Goal: Task Accomplishment & Management: Use online tool/utility

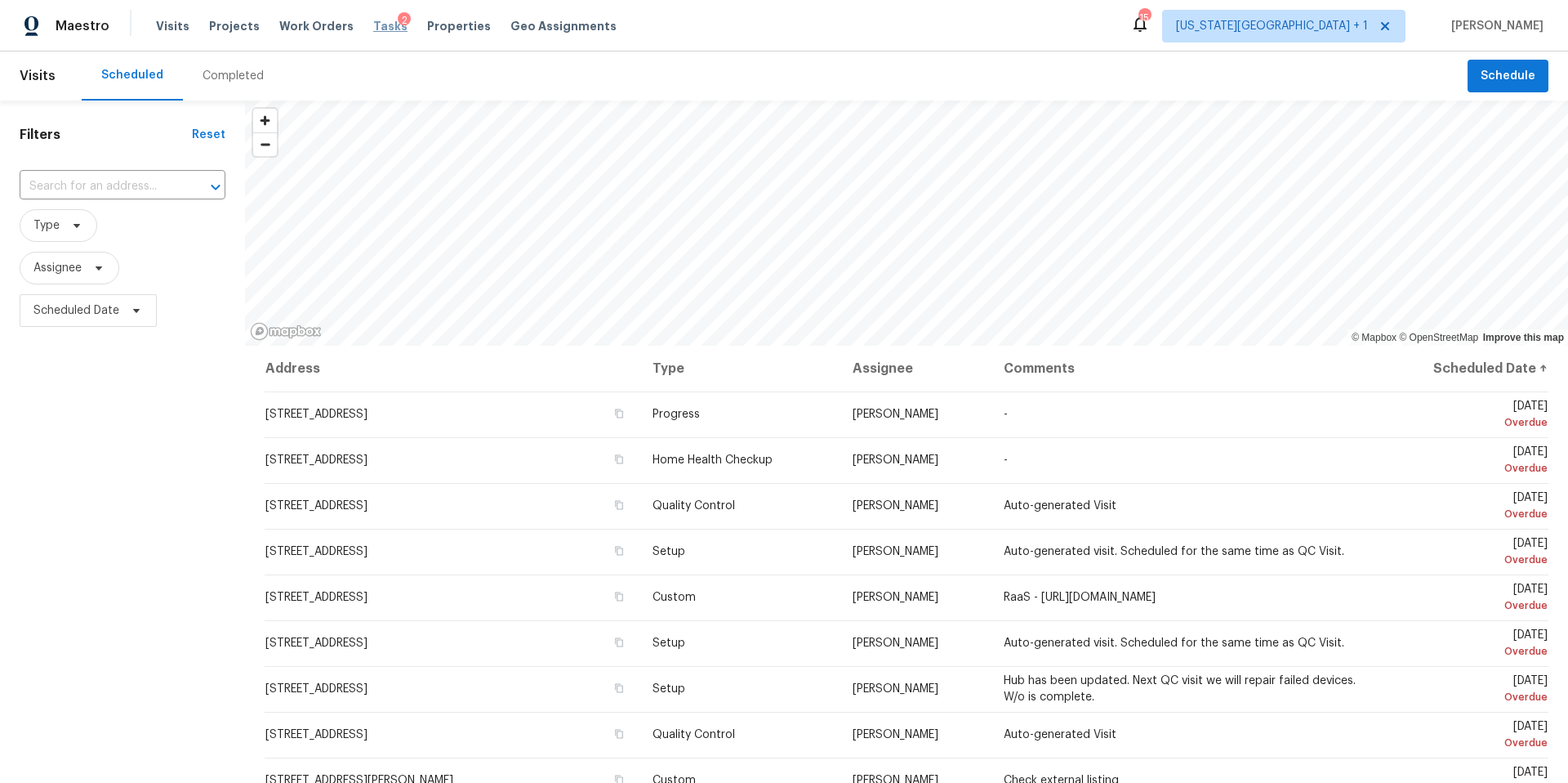
click at [373, 22] on span "Tasks" at bounding box center [390, 26] width 34 height 12
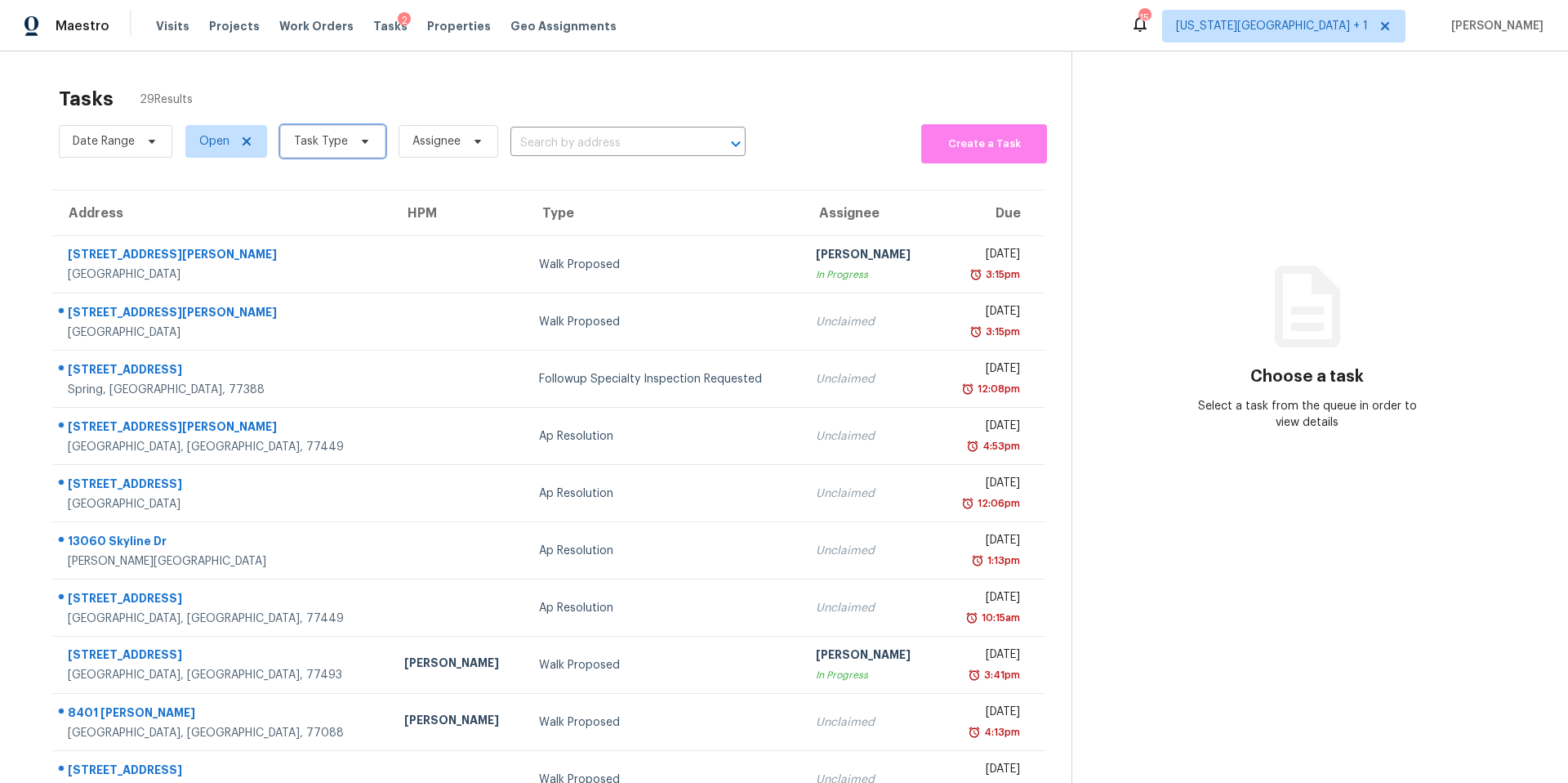
click at [329, 141] on span "Task Type" at bounding box center [321, 141] width 54 height 16
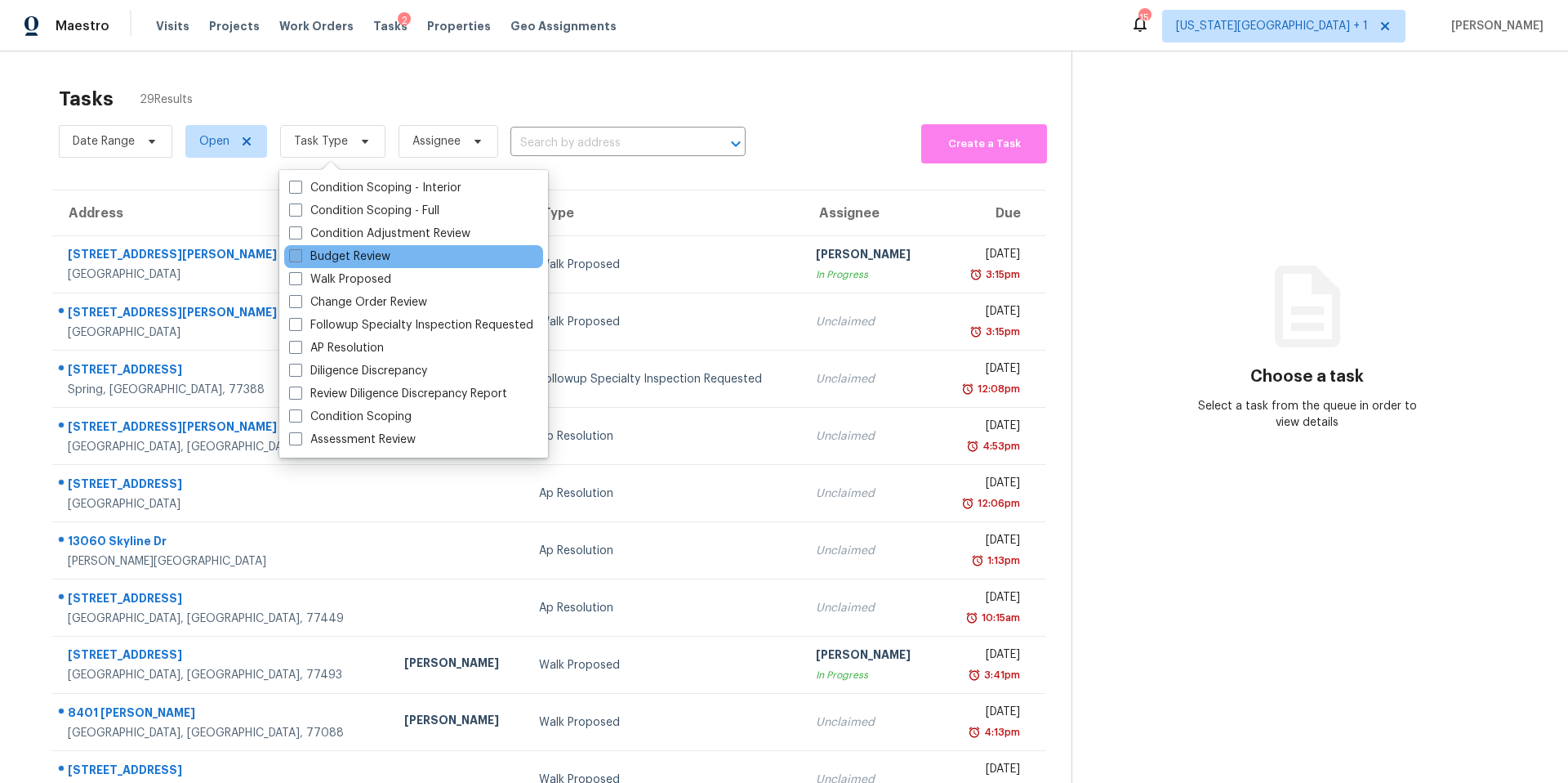
click at [321, 256] on label "Budget Review" at bounding box center [339, 256] width 101 height 16
click at [300, 256] on input "Budget Review" at bounding box center [294, 254] width 11 height 11
checkbox input "true"
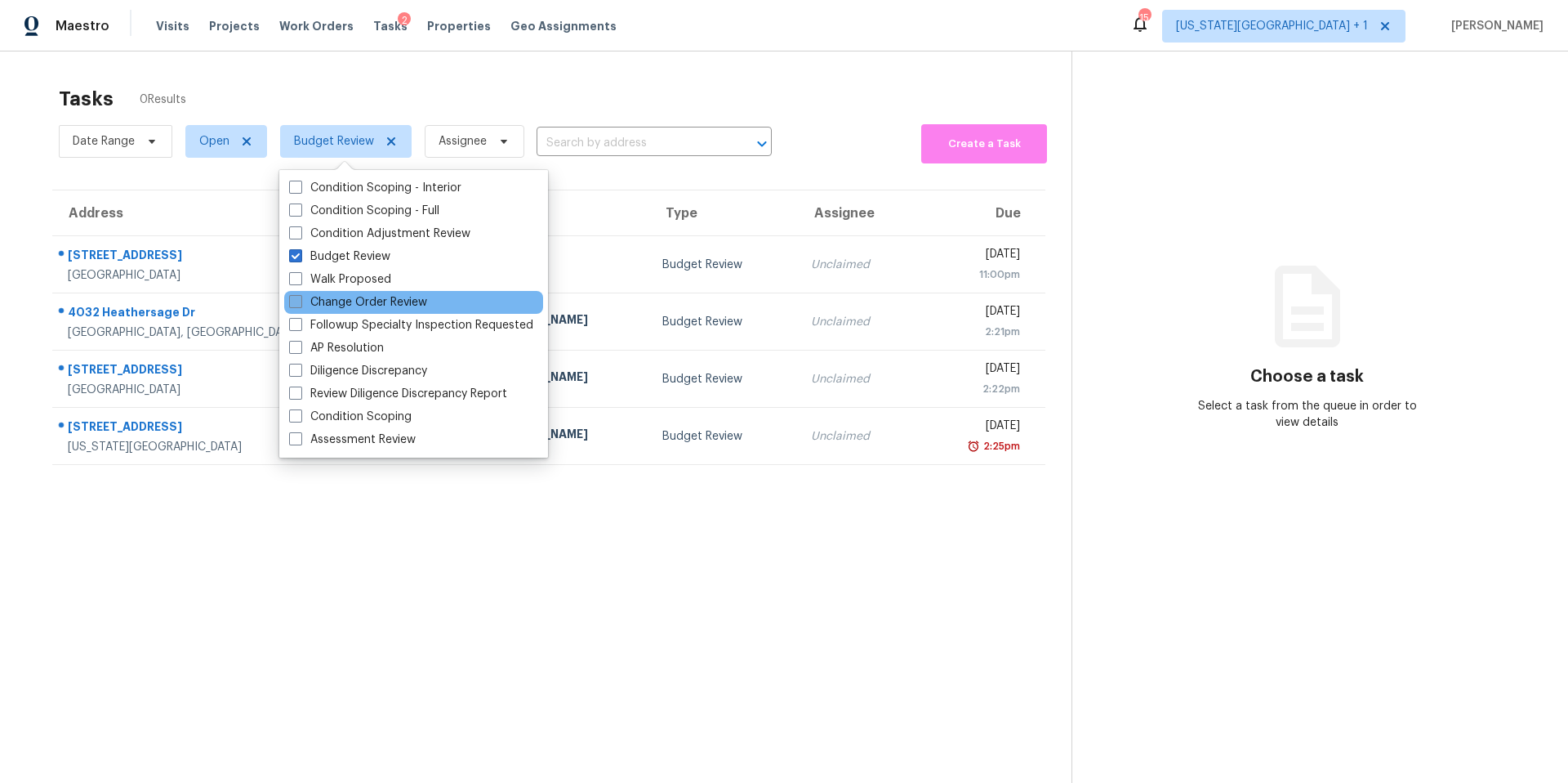
click at [320, 303] on label "Change Order Review" at bounding box center [357, 303] width 138 height 16
click at [300, 303] on input "Change Order Review" at bounding box center [294, 300] width 11 height 11
checkbox input "true"
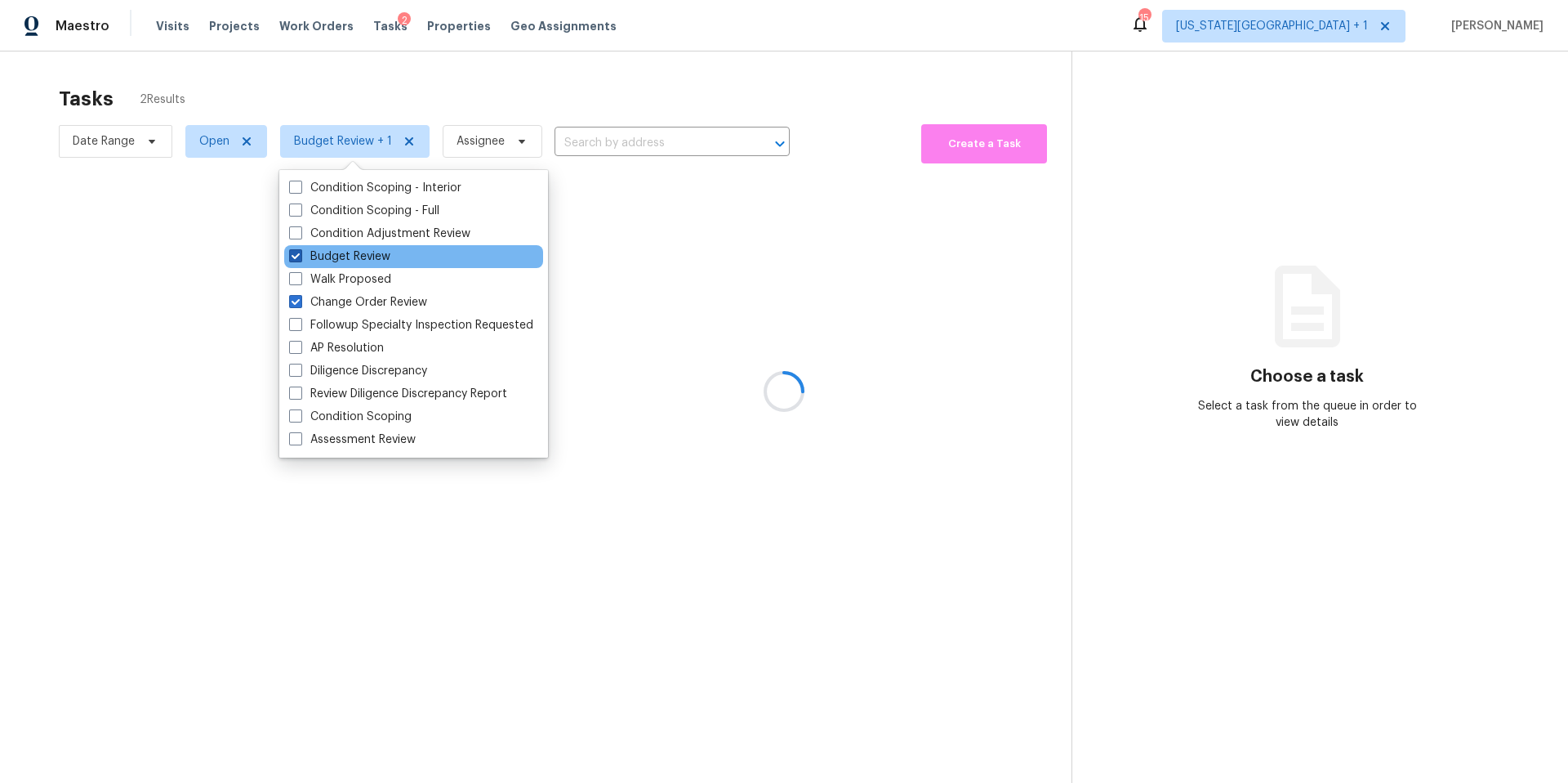
click at [305, 253] on label "Budget Review" at bounding box center [339, 256] width 101 height 16
click at [300, 253] on input "Budget Review" at bounding box center [294, 254] width 11 height 11
checkbox input "false"
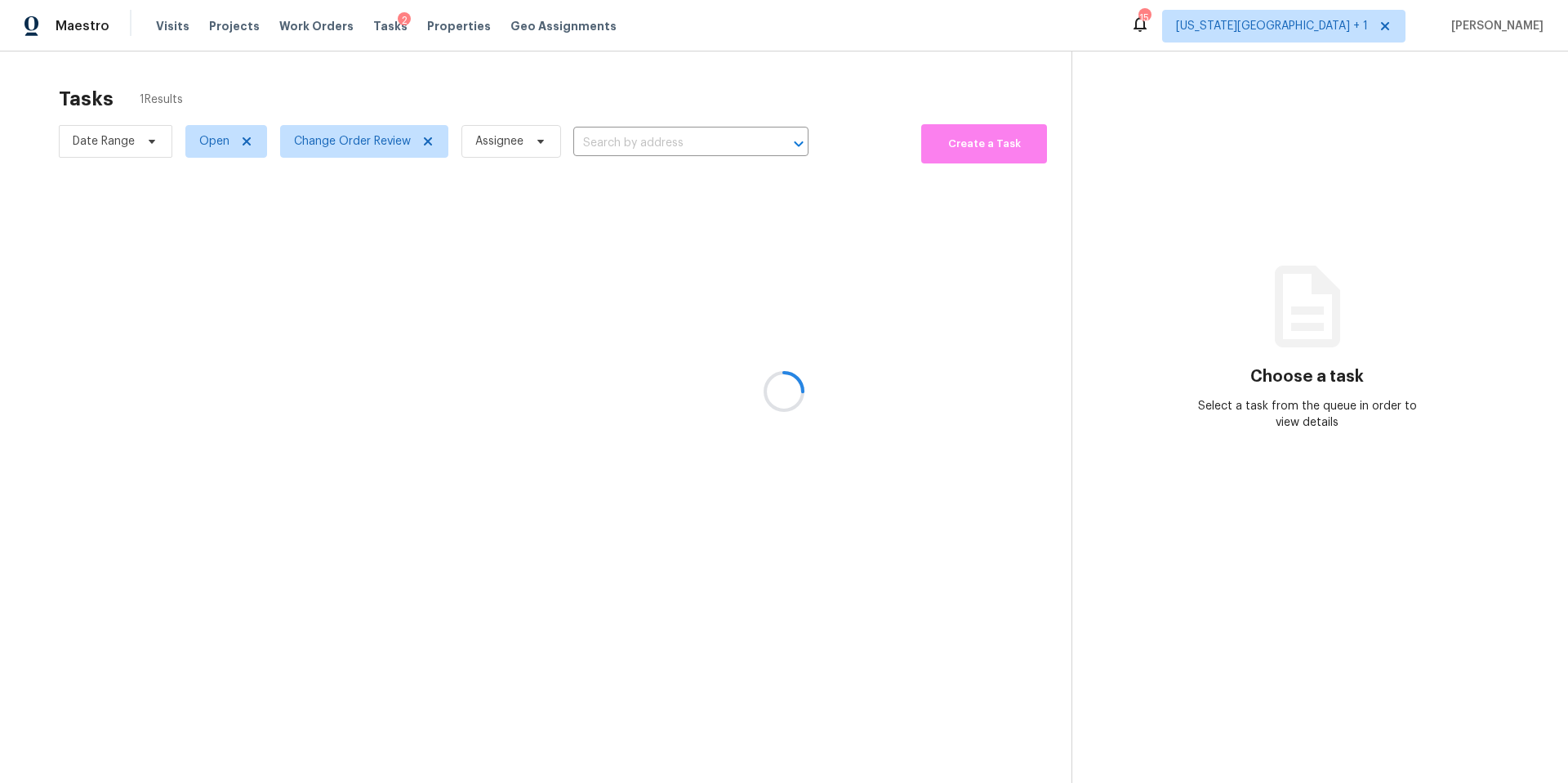
click at [410, 97] on div at bounding box center [784, 391] width 1568 height 783
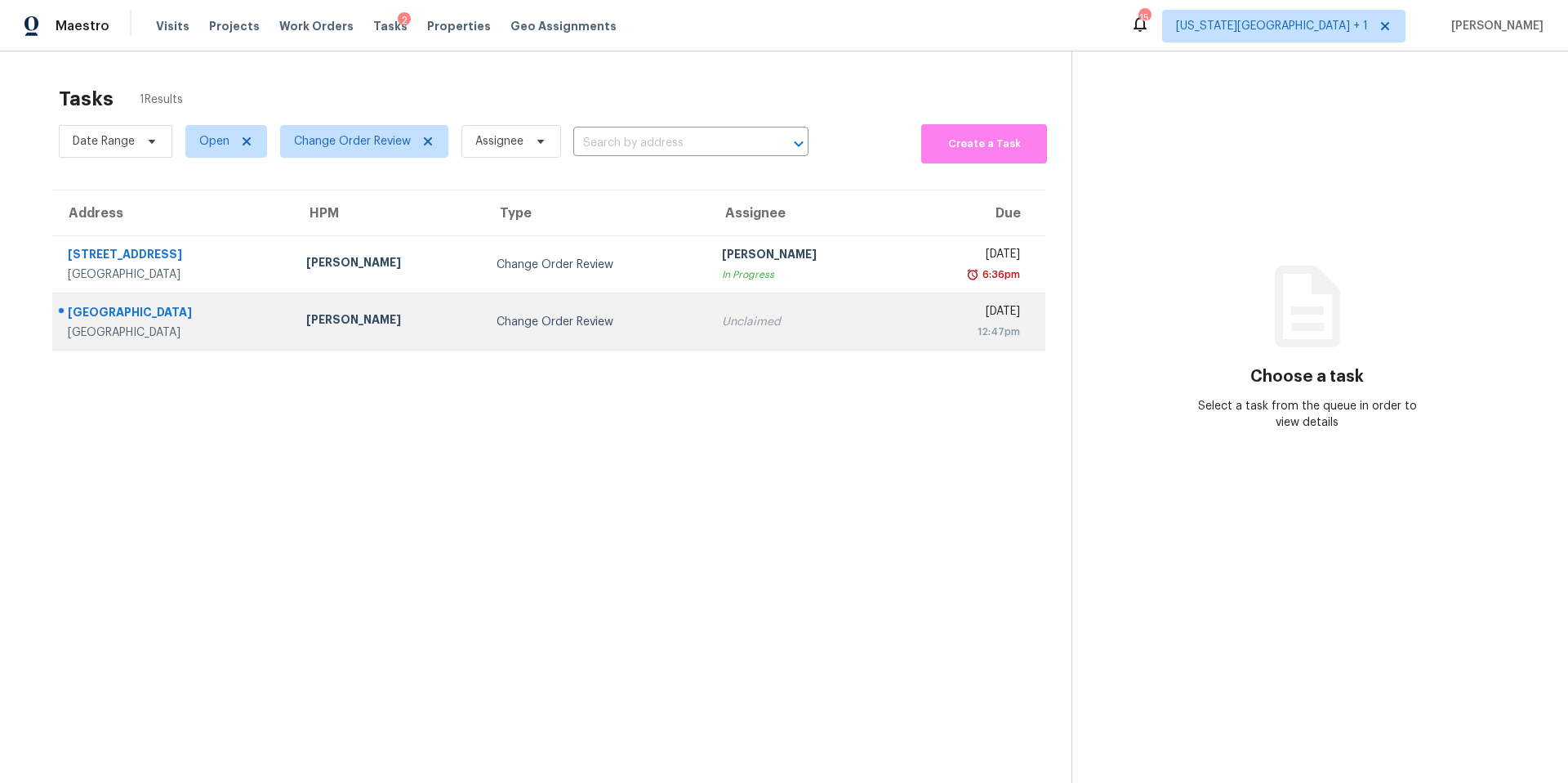
click at [332, 318] on div "Stephen Lacy" at bounding box center [388, 322] width 164 height 21
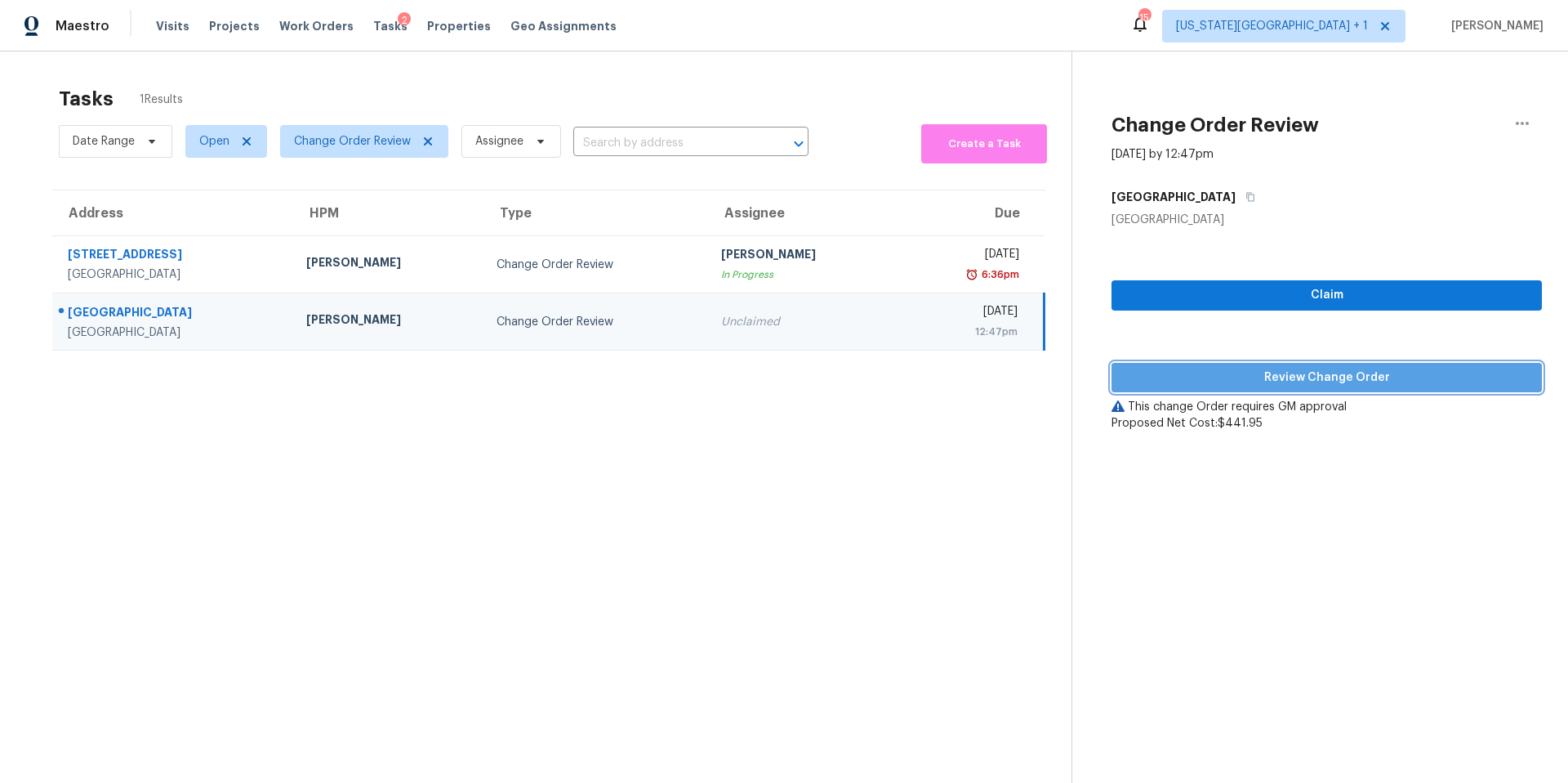
click at [1174, 373] on span "Review Change Order" at bounding box center [1327, 378] width 404 height 21
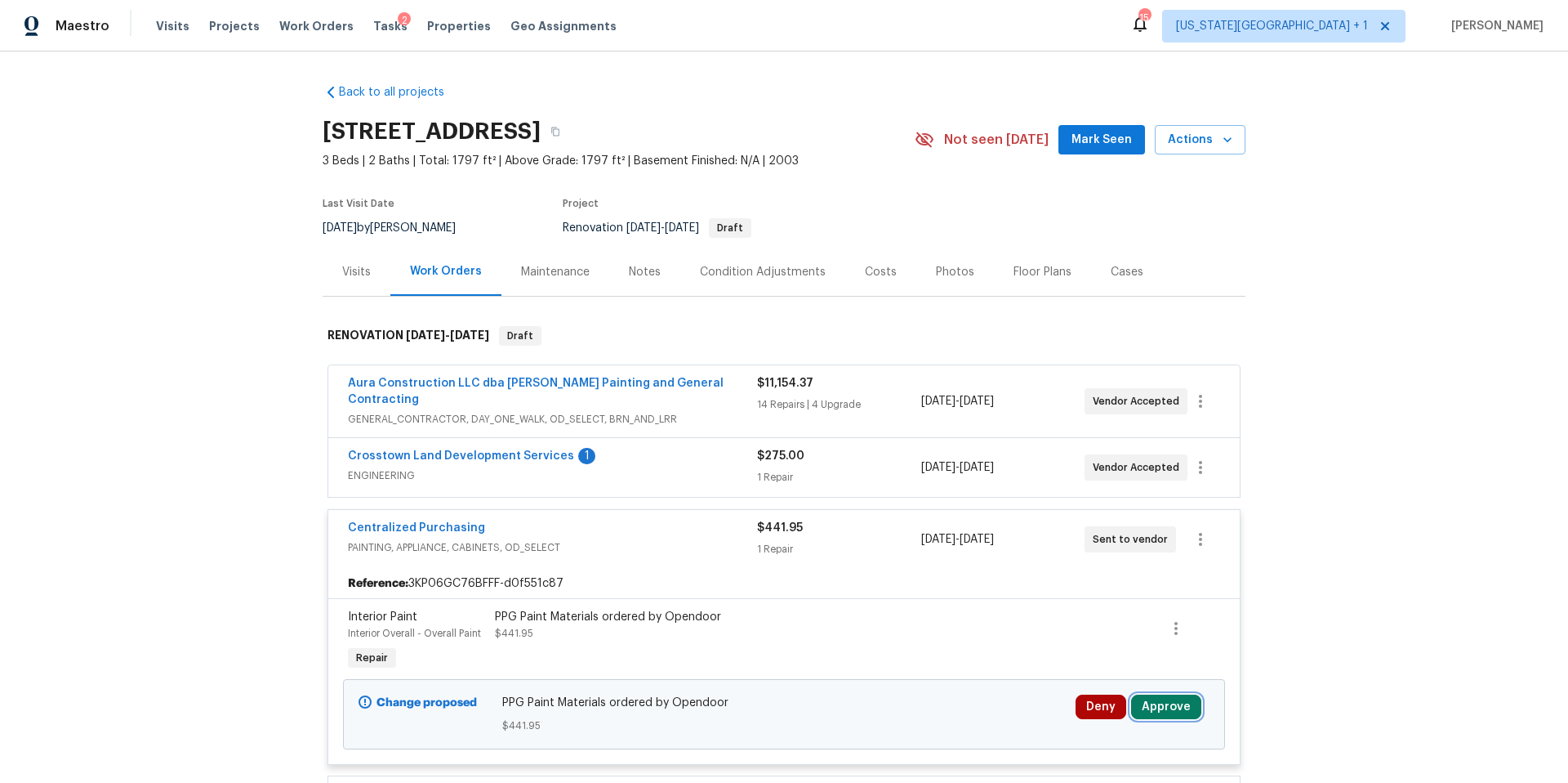
click at [1185, 694] on button "Approve" at bounding box center [1166, 706] width 70 height 24
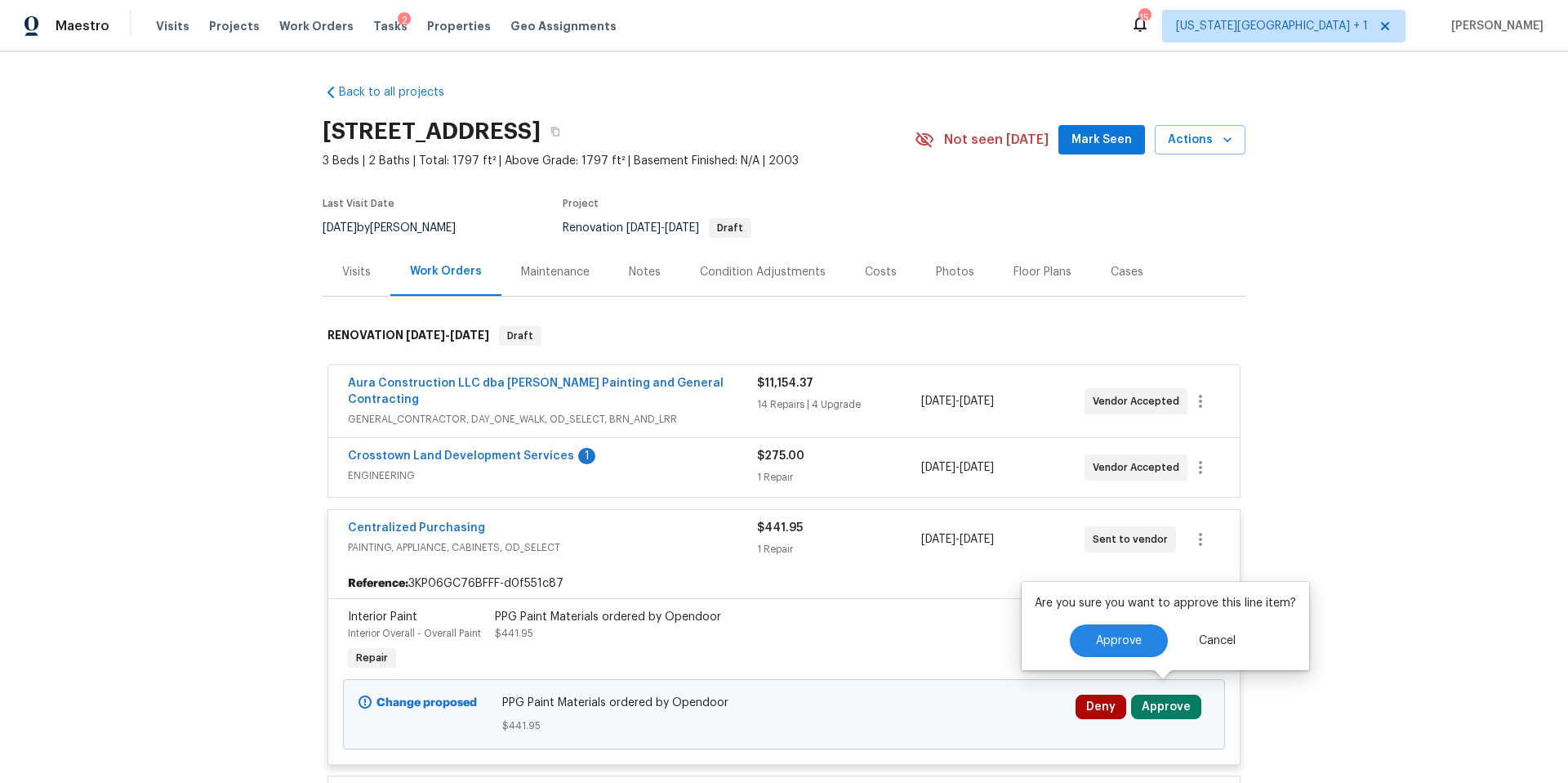
click at [1095, 622] on div "Are you sure you want to approve this line item? Approve Cancel" at bounding box center [1165, 626] width 287 height 89
click at [1090, 639] on button "Approve" at bounding box center [1118, 640] width 98 height 33
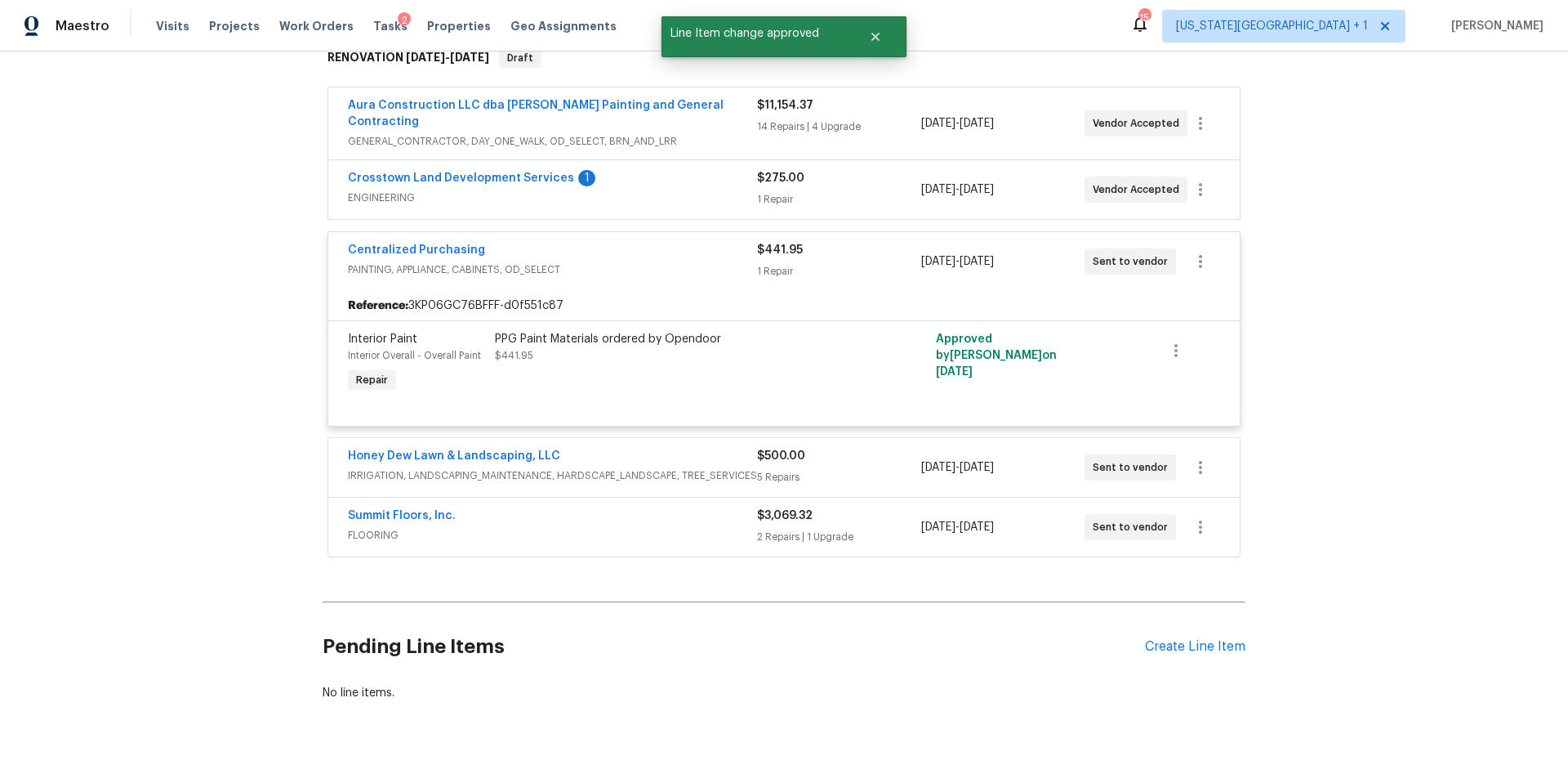
scroll to position [294, 0]
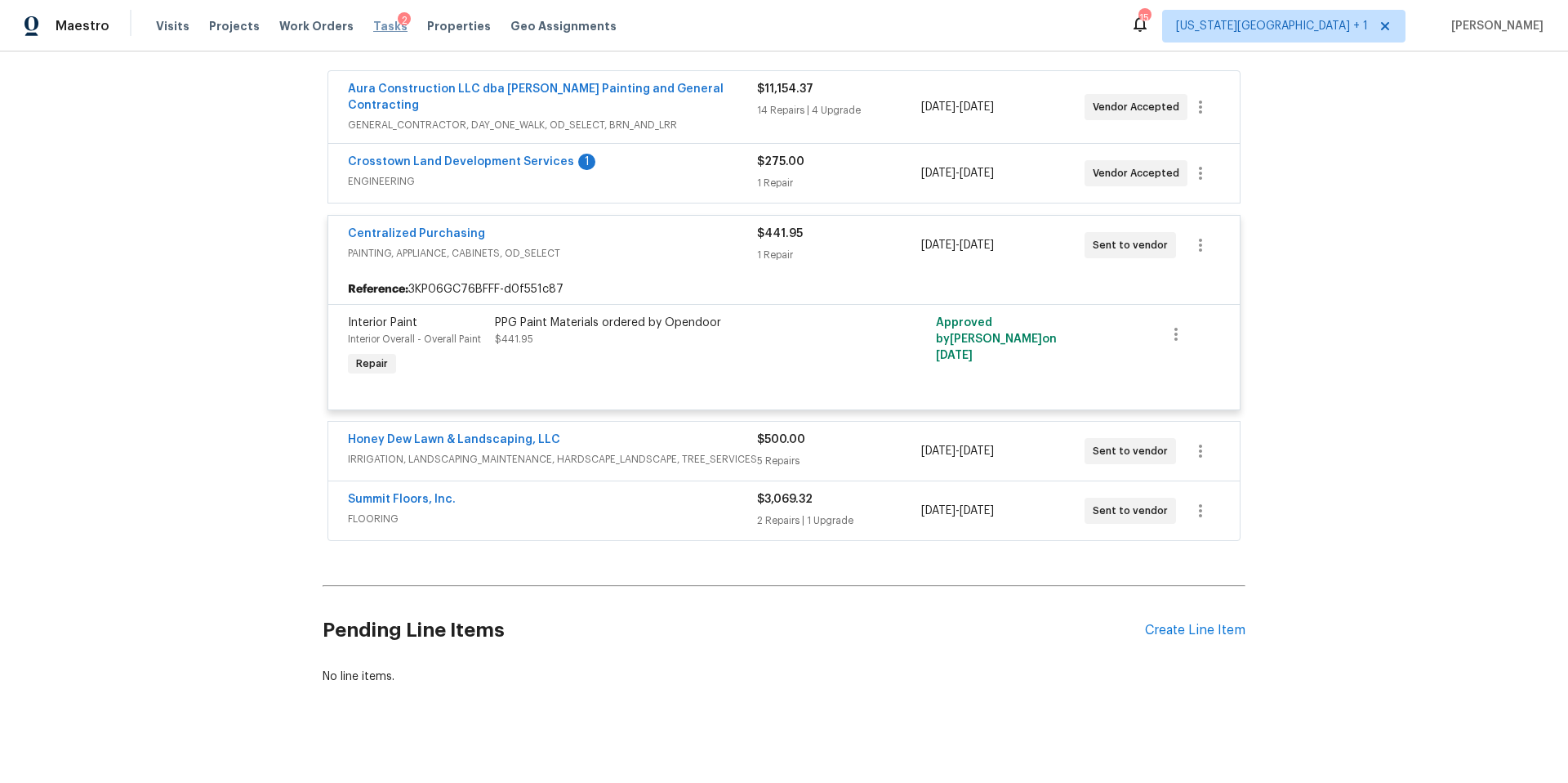
click at [373, 23] on span "Tasks" at bounding box center [390, 26] width 34 height 12
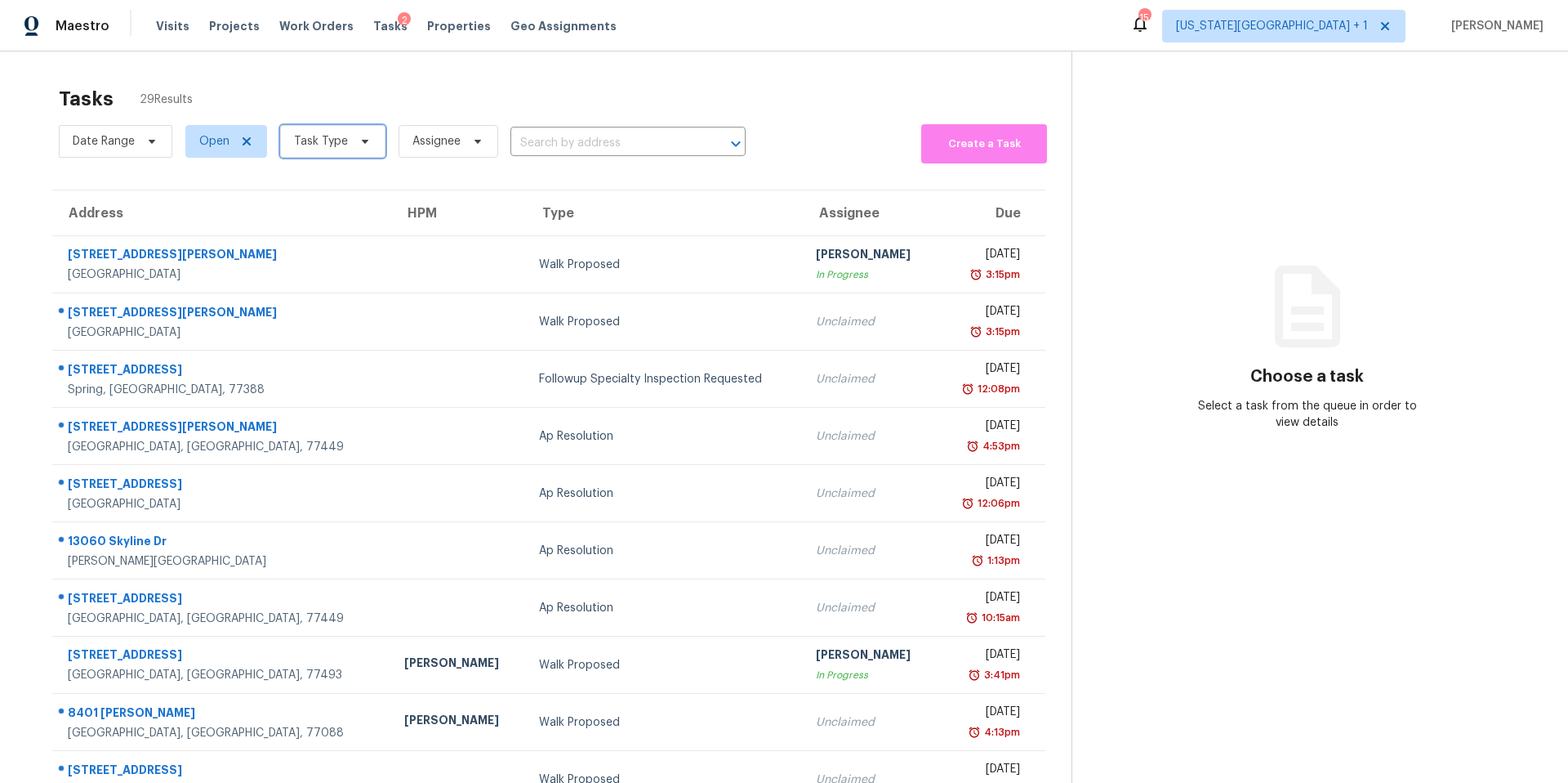
click at [322, 141] on span "Task Type" at bounding box center [321, 141] width 54 height 16
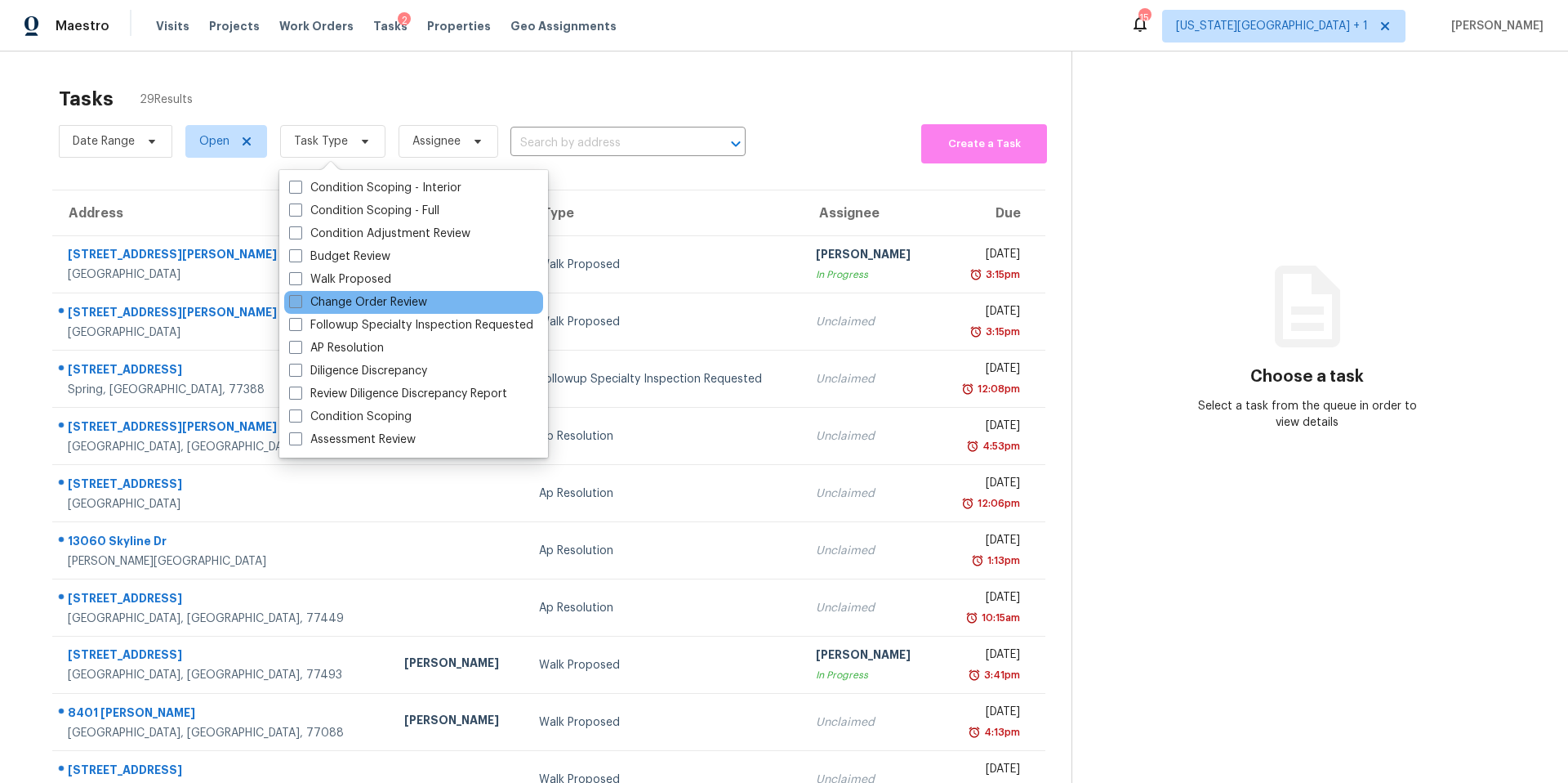
click at [313, 295] on label "Change Order Review" at bounding box center [357, 303] width 138 height 16
click at [300, 295] on input "Change Order Review" at bounding box center [294, 300] width 11 height 11
checkbox input "true"
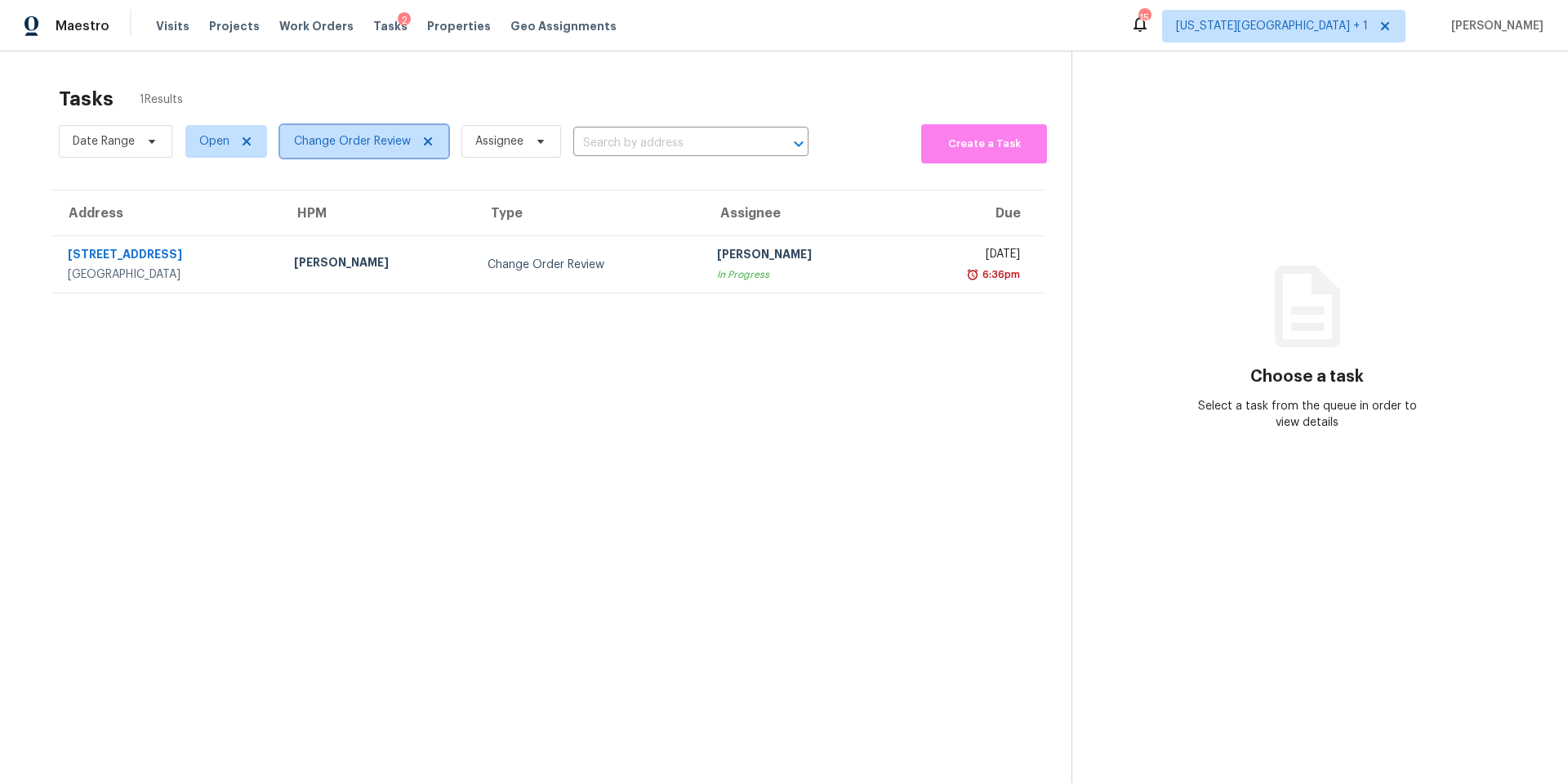
click at [320, 145] on span "Change Order Review" at bounding box center [352, 141] width 116 height 16
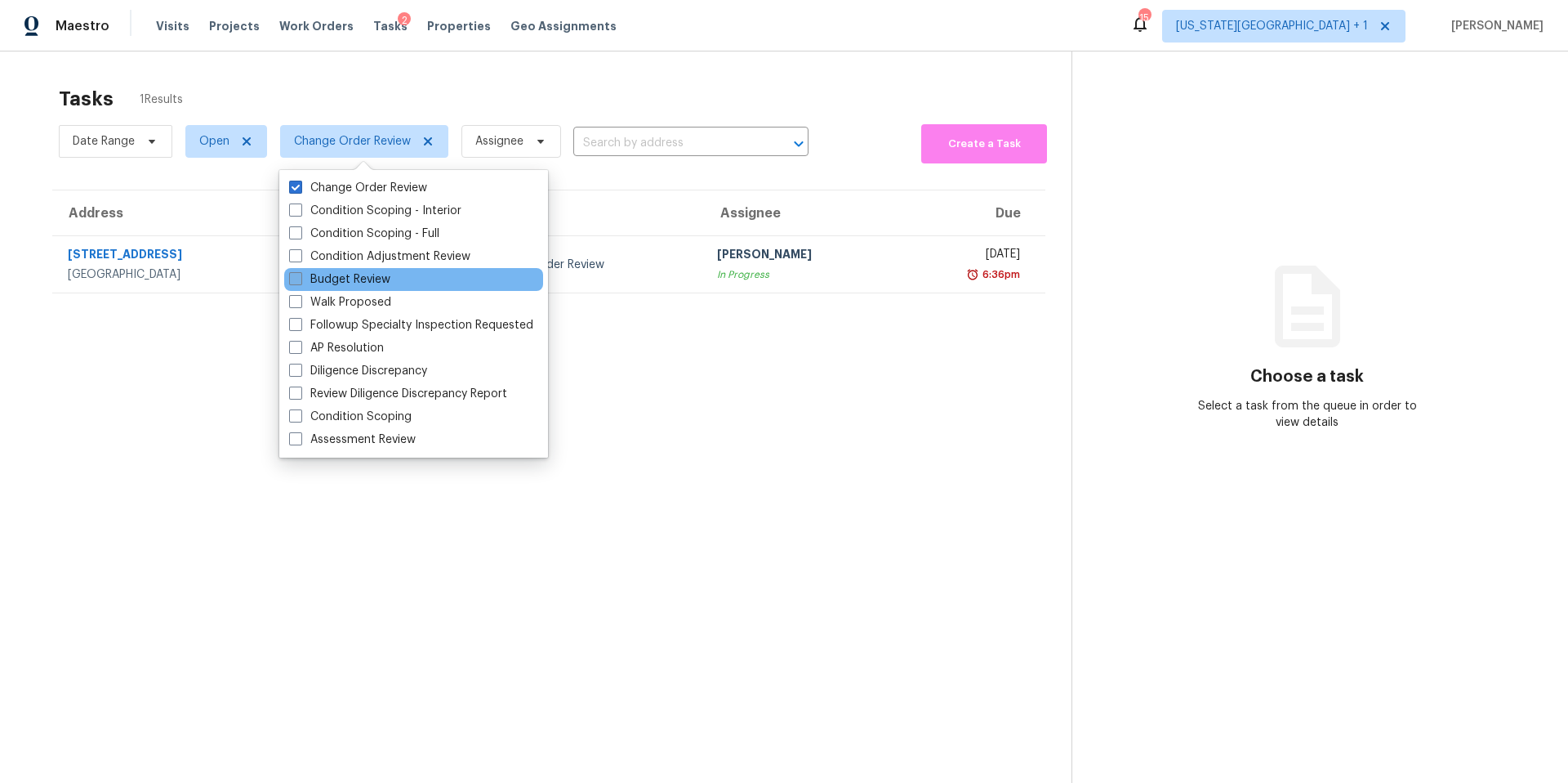
click at [331, 271] on label "Budget Review" at bounding box center [339, 279] width 101 height 16
click at [300, 271] on input "Budget Review" at bounding box center [294, 276] width 11 height 11
checkbox input "true"
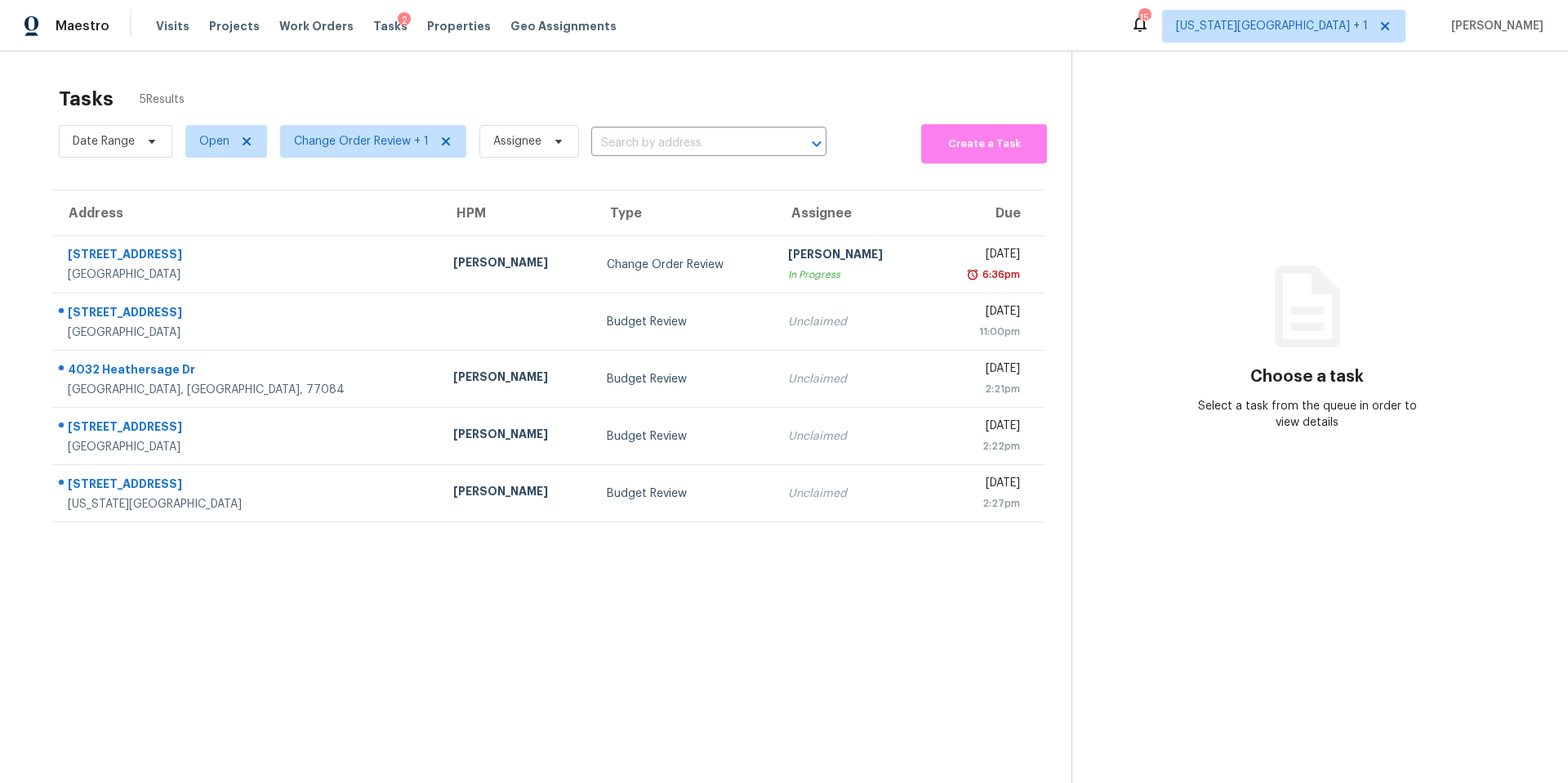
click at [359, 62] on div "Tasks 5 Results Date Range Open Change Order Review + 1 Assignee ​ Create a Tas…" at bounding box center [784, 443] width 1568 height 783
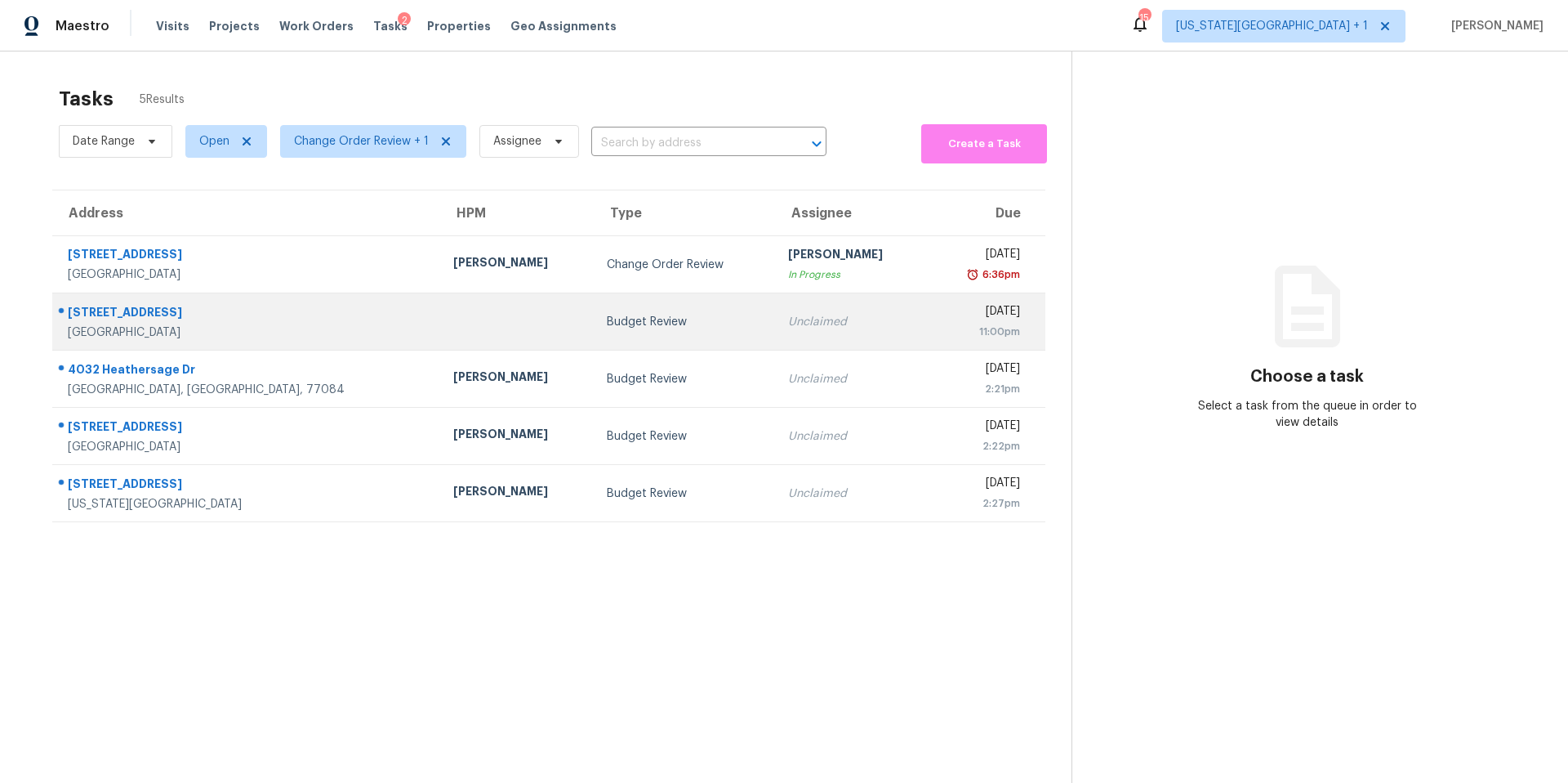
click at [441, 311] on td at bounding box center [517, 322] width 153 height 57
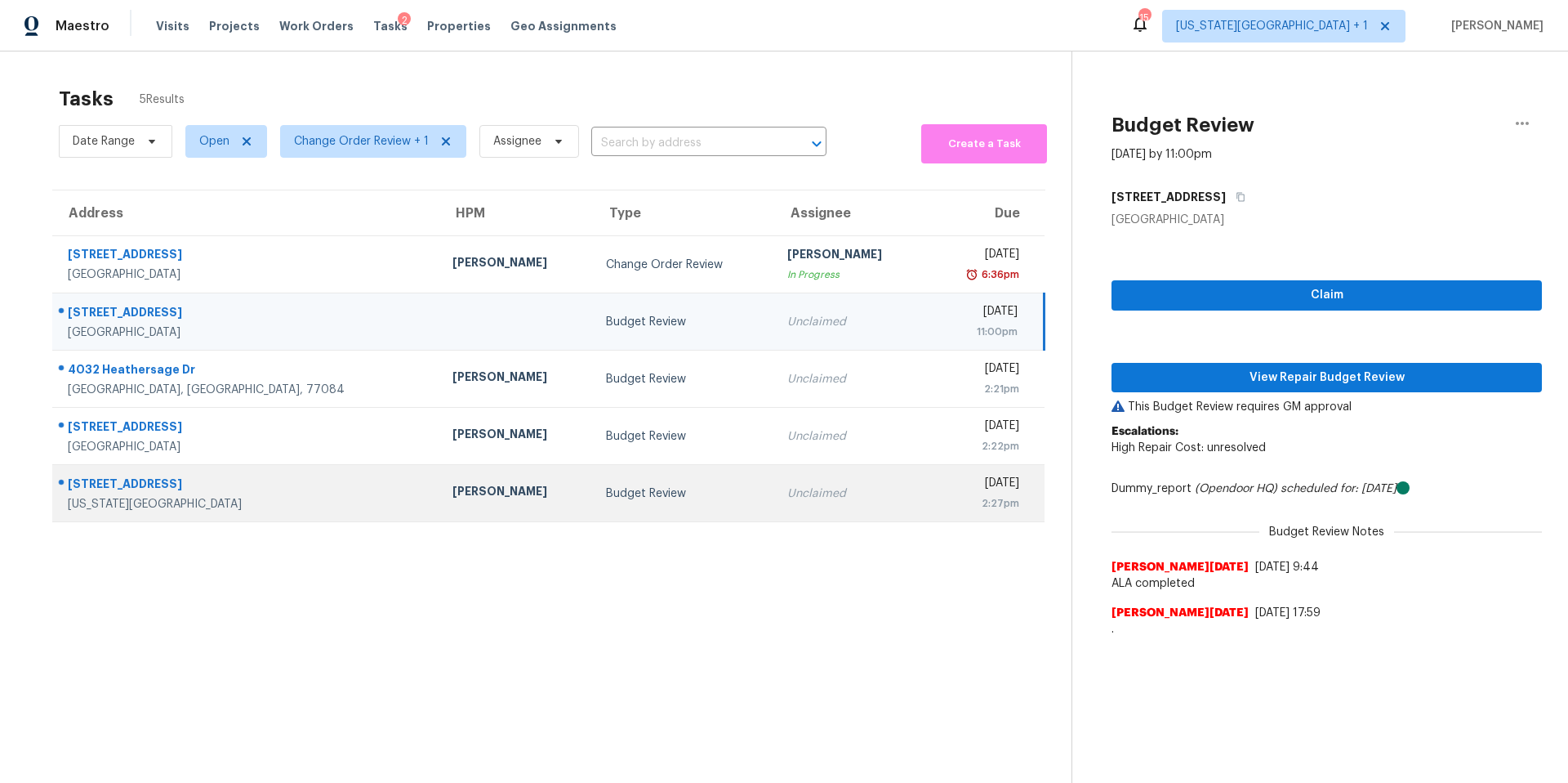
click at [606, 485] on div "Budget Review" at bounding box center [683, 493] width 155 height 16
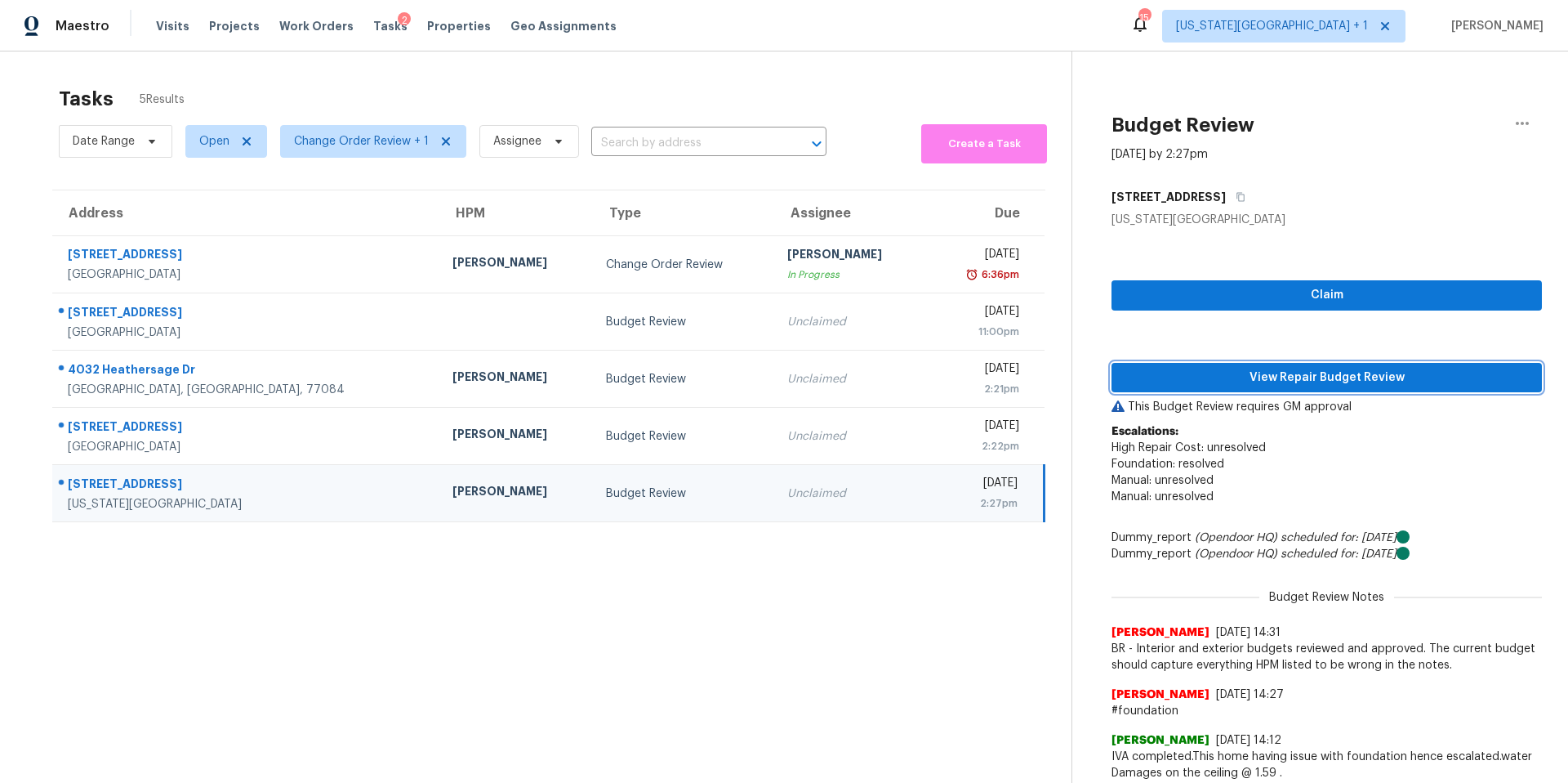
click at [1211, 374] on span "View Repair Budget Review" at bounding box center [1327, 378] width 404 height 21
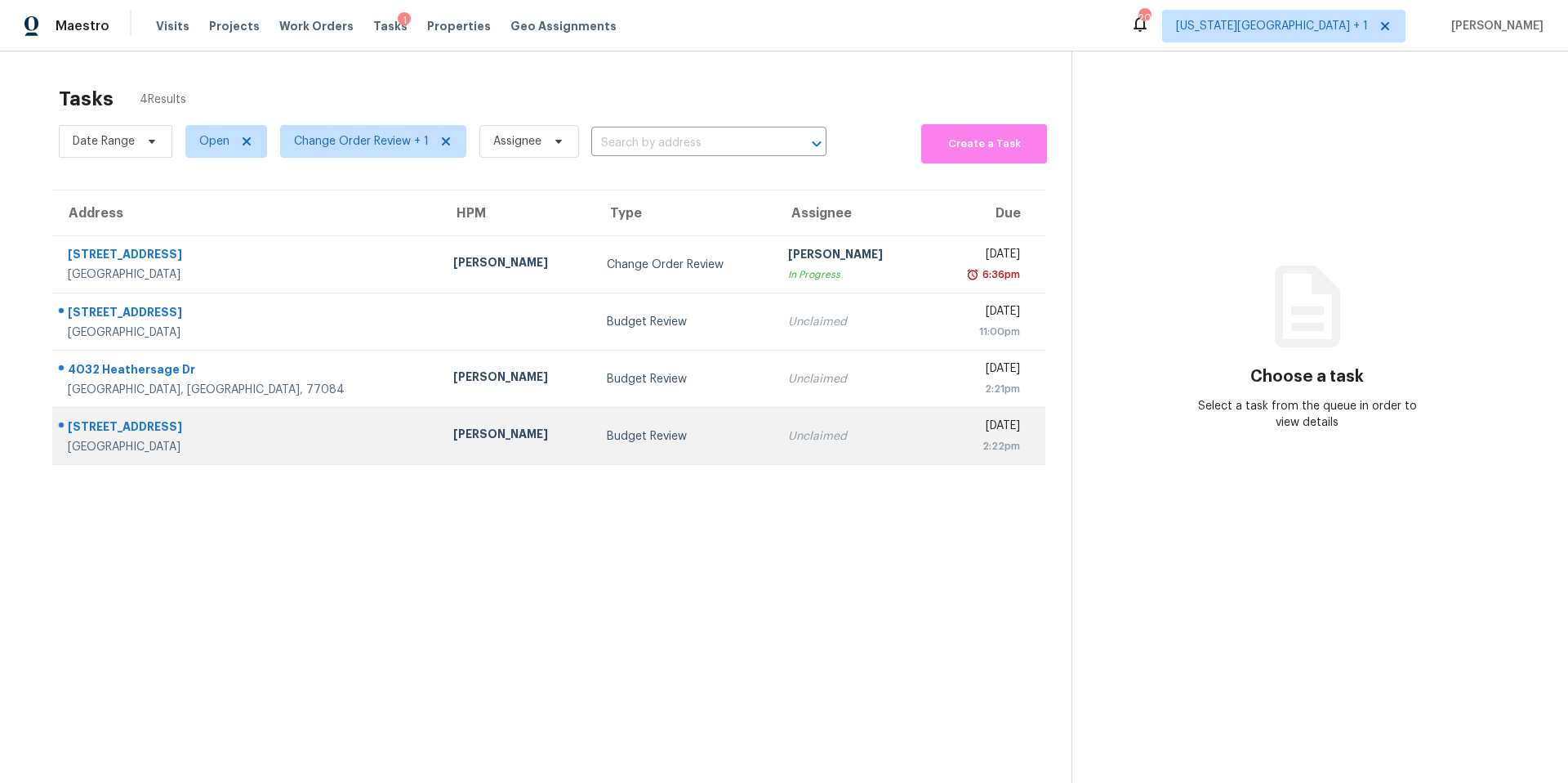
click at [276, 433] on td "[STREET_ADDRESS]" at bounding box center [246, 435] width 388 height 57
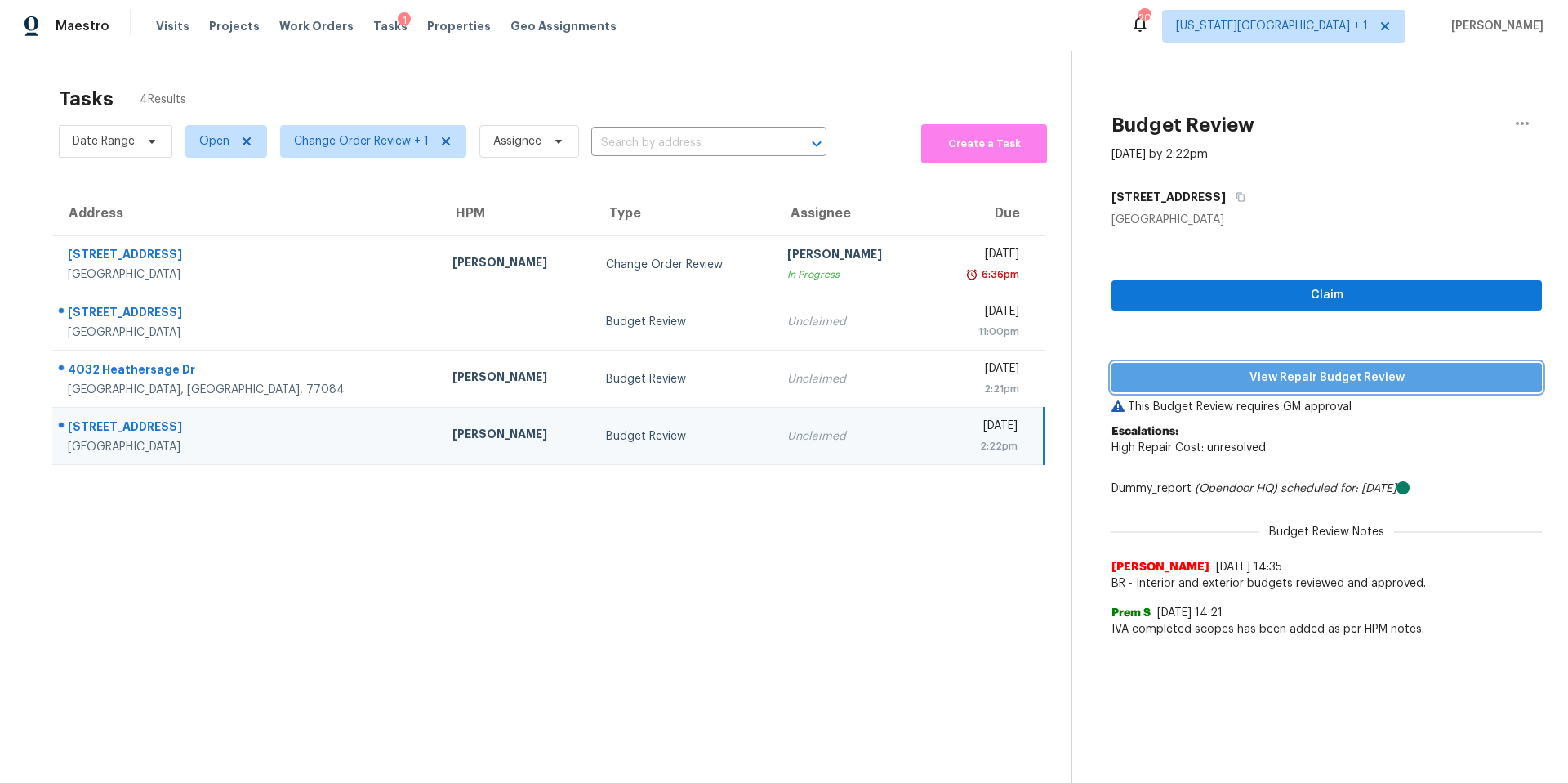
click at [1159, 374] on span "View Repair Budget Review" at bounding box center [1327, 378] width 404 height 21
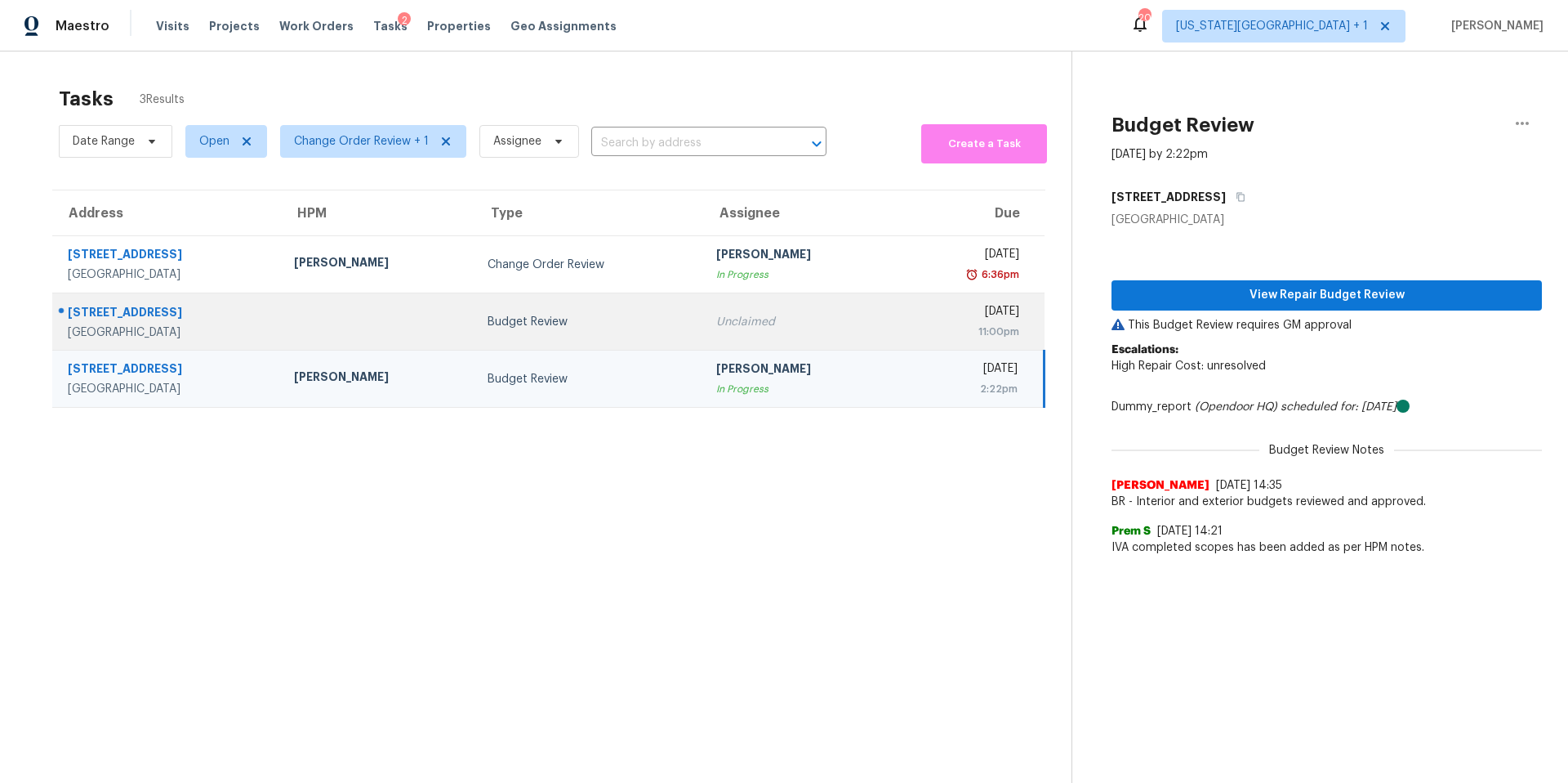
click at [343, 316] on td at bounding box center [377, 322] width 193 height 57
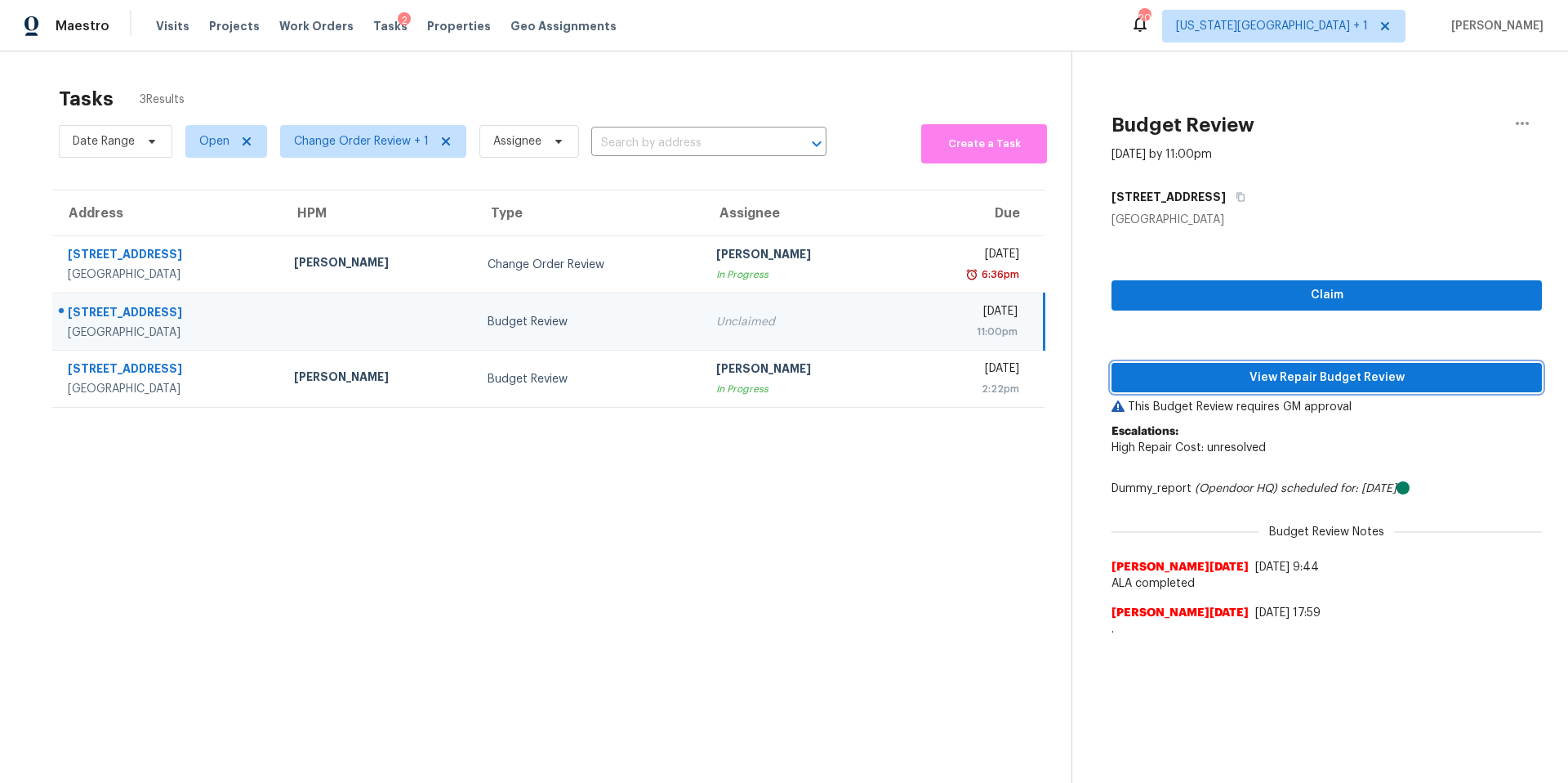
click at [1173, 383] on span "View Repair Budget Review" at bounding box center [1327, 378] width 404 height 21
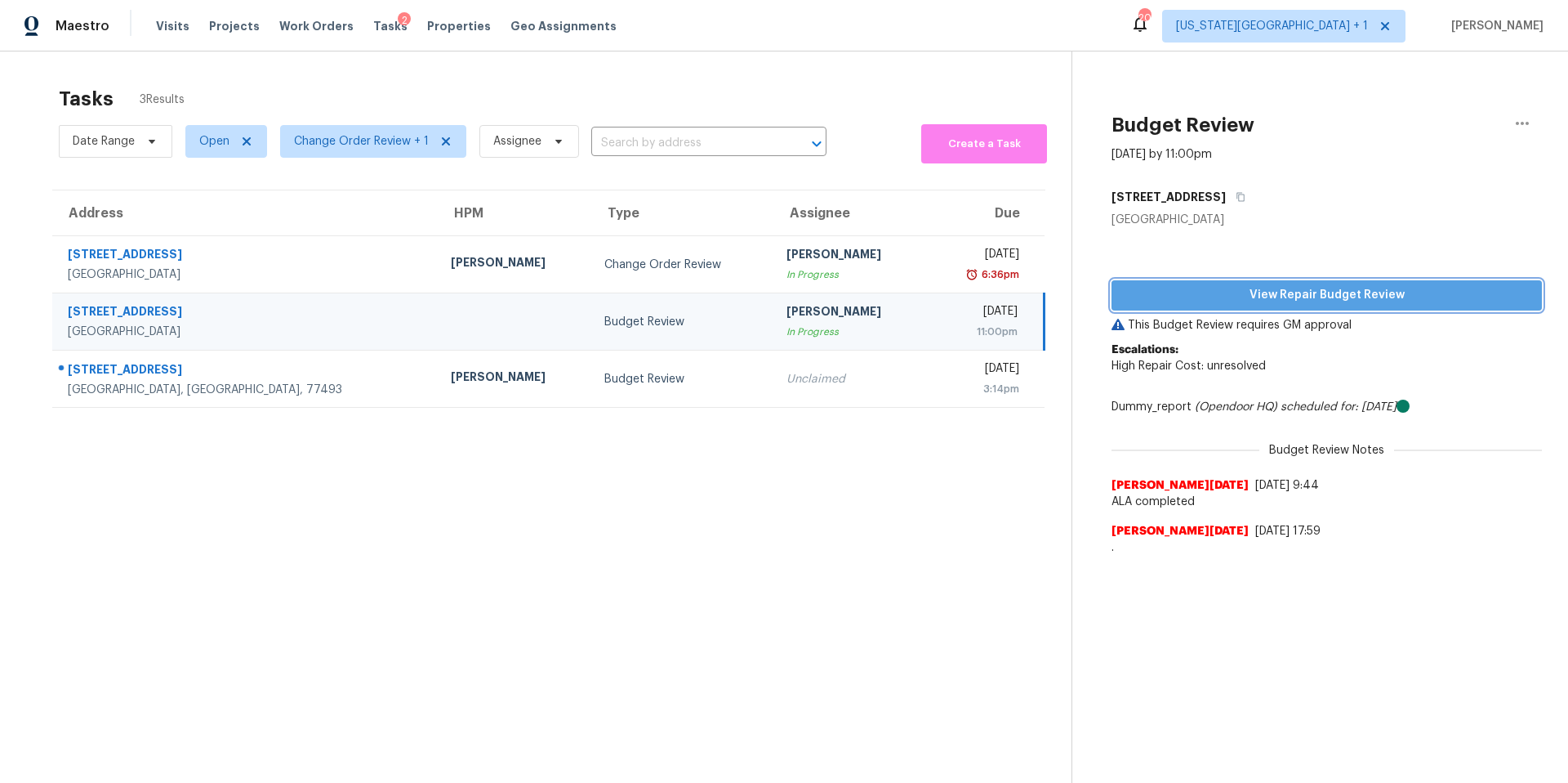
click at [1194, 290] on span "View Repair Budget Review" at bounding box center [1327, 295] width 404 height 21
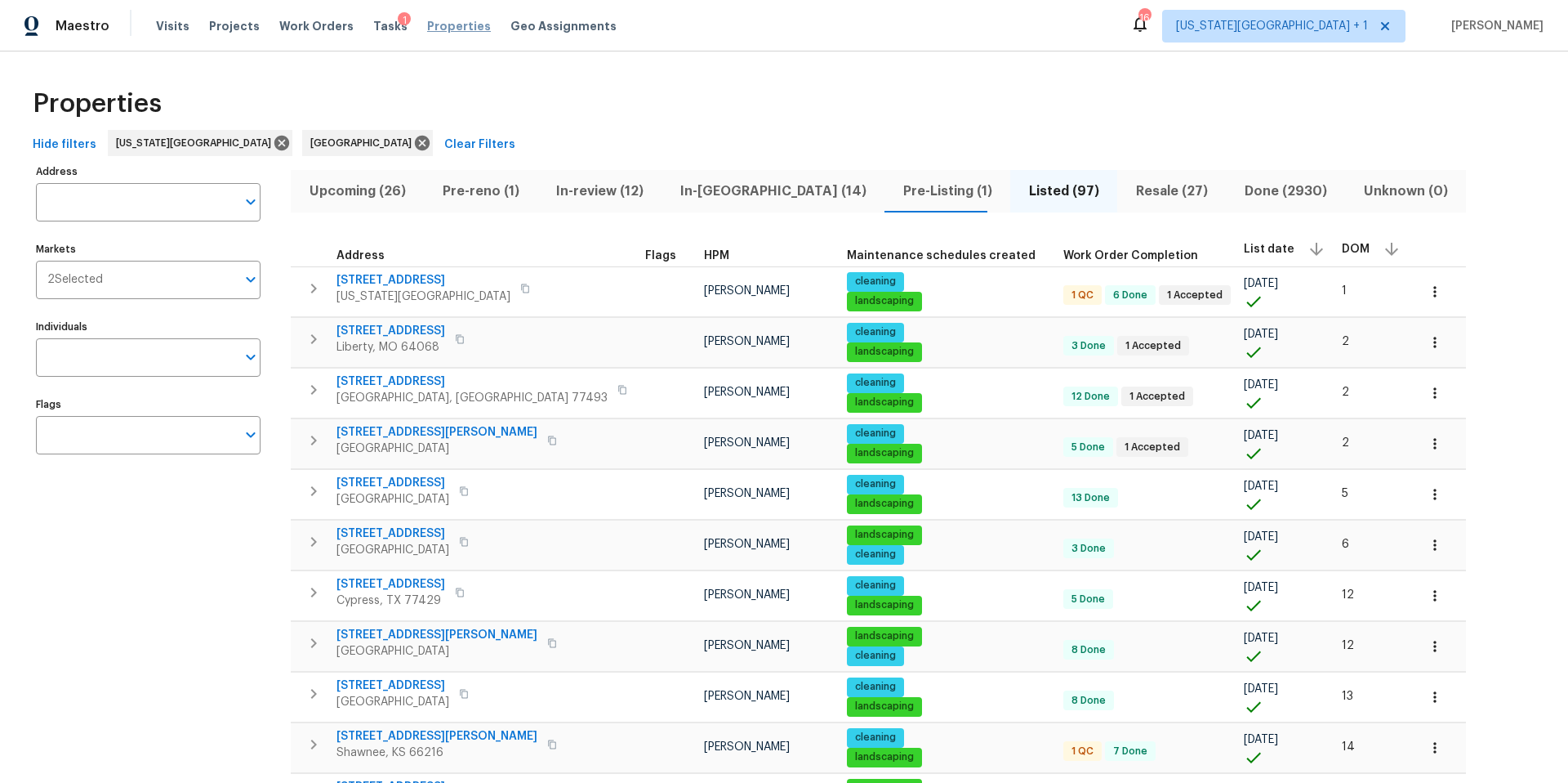
click at [450, 22] on span "Properties" at bounding box center [459, 26] width 64 height 16
click at [144, 205] on input "Address" at bounding box center [136, 202] width 200 height 39
type input "6700 NW"
click at [151, 239] on li "6700 NW 50th St Kansas City MO 64151" at bounding box center [147, 245] width 225 height 27
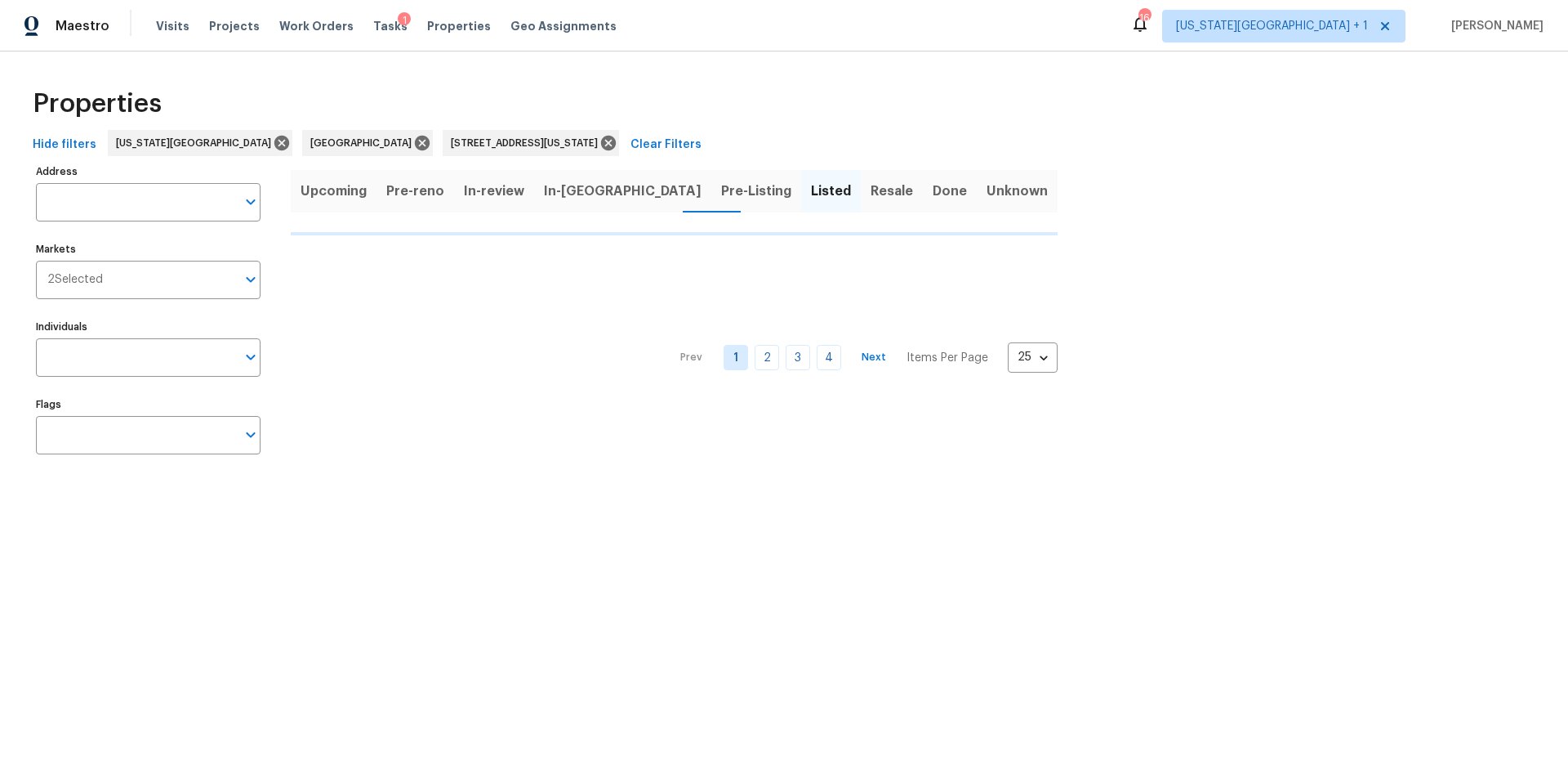
type input "6700 NW 50th St Kansas City MO 64151"
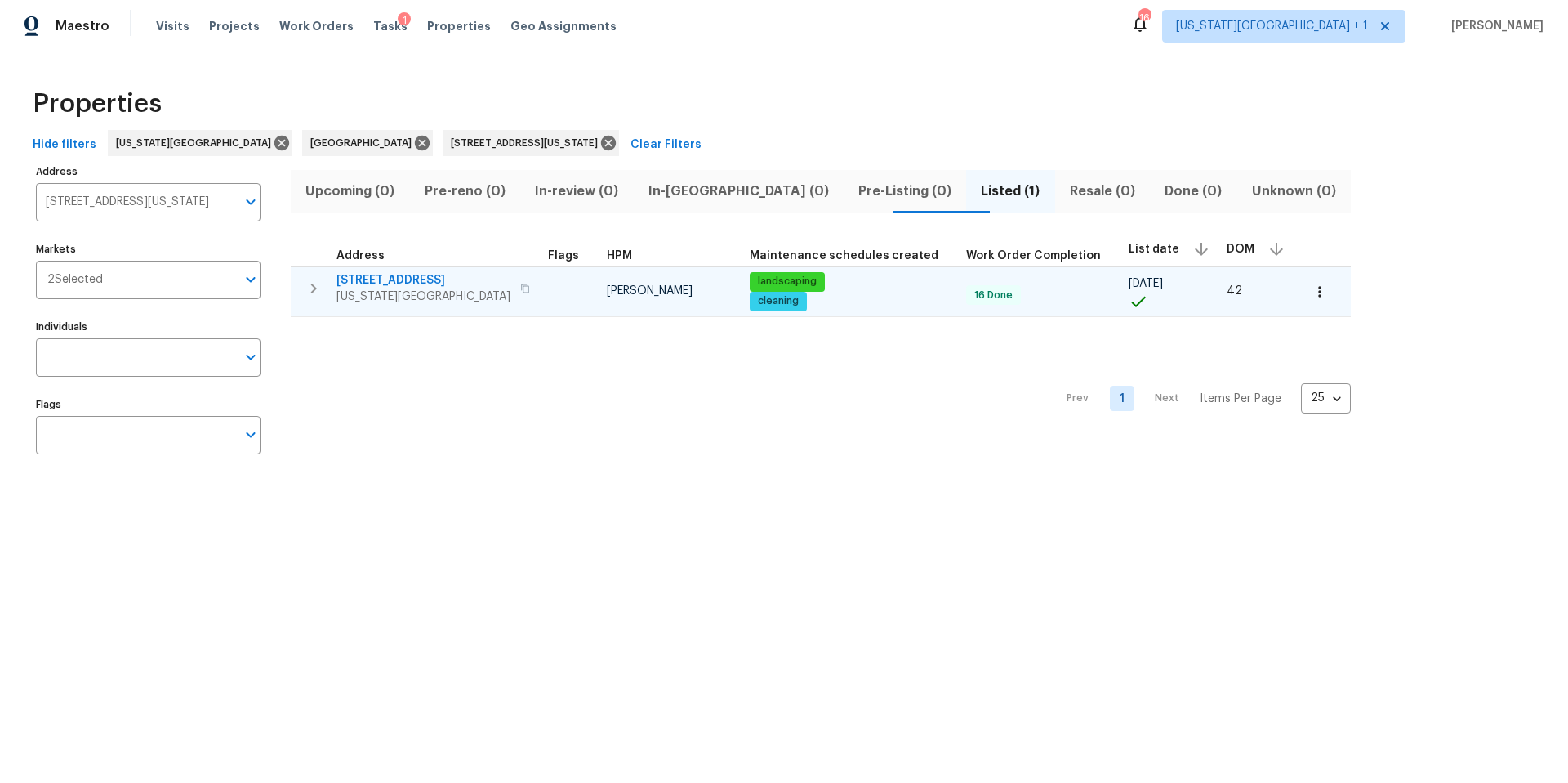
click at [402, 286] on span "6700 NW 50th St" at bounding box center [423, 280] width 174 height 16
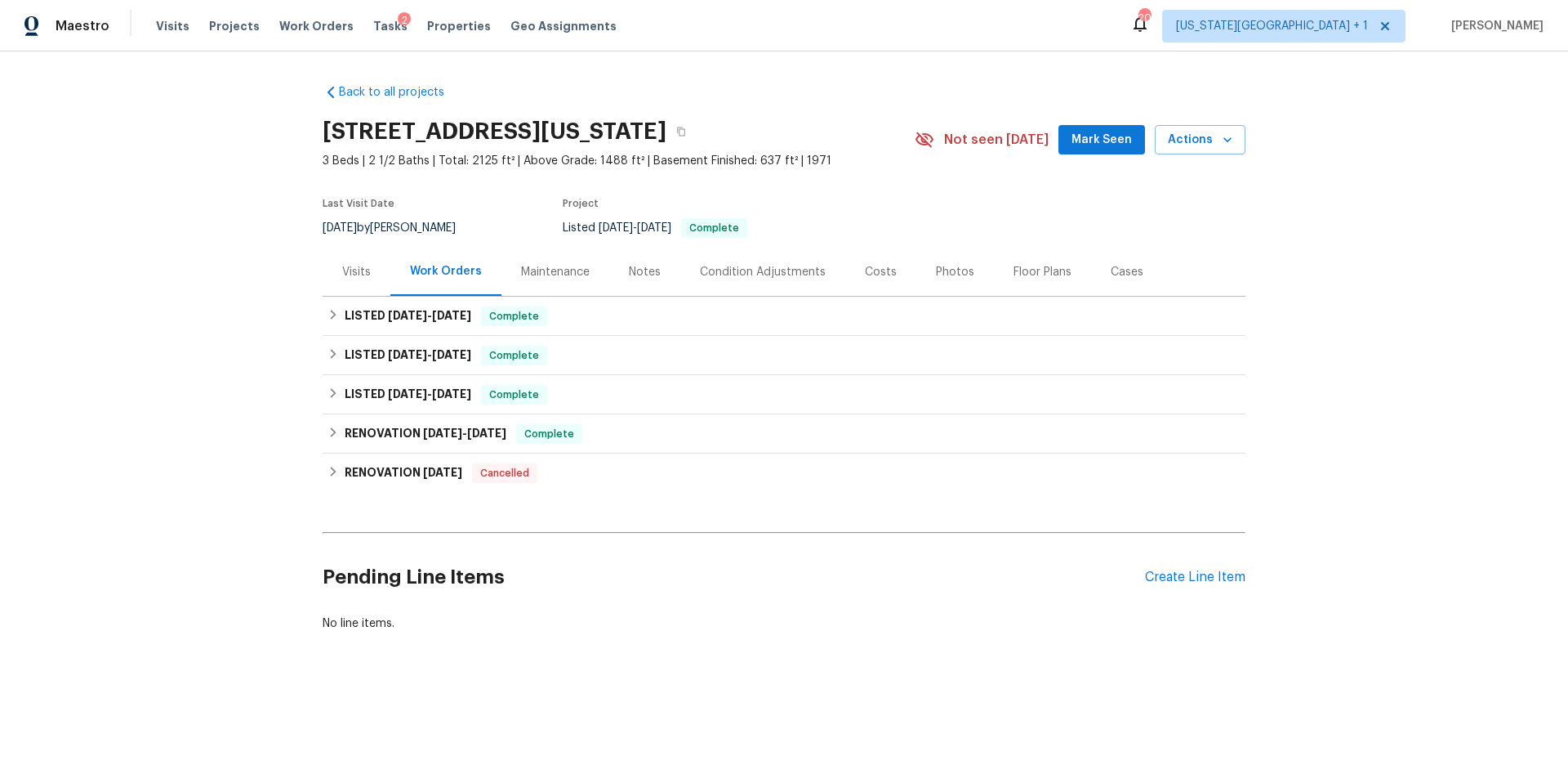
click at [937, 269] on div "Photos" at bounding box center [955, 272] width 39 height 16
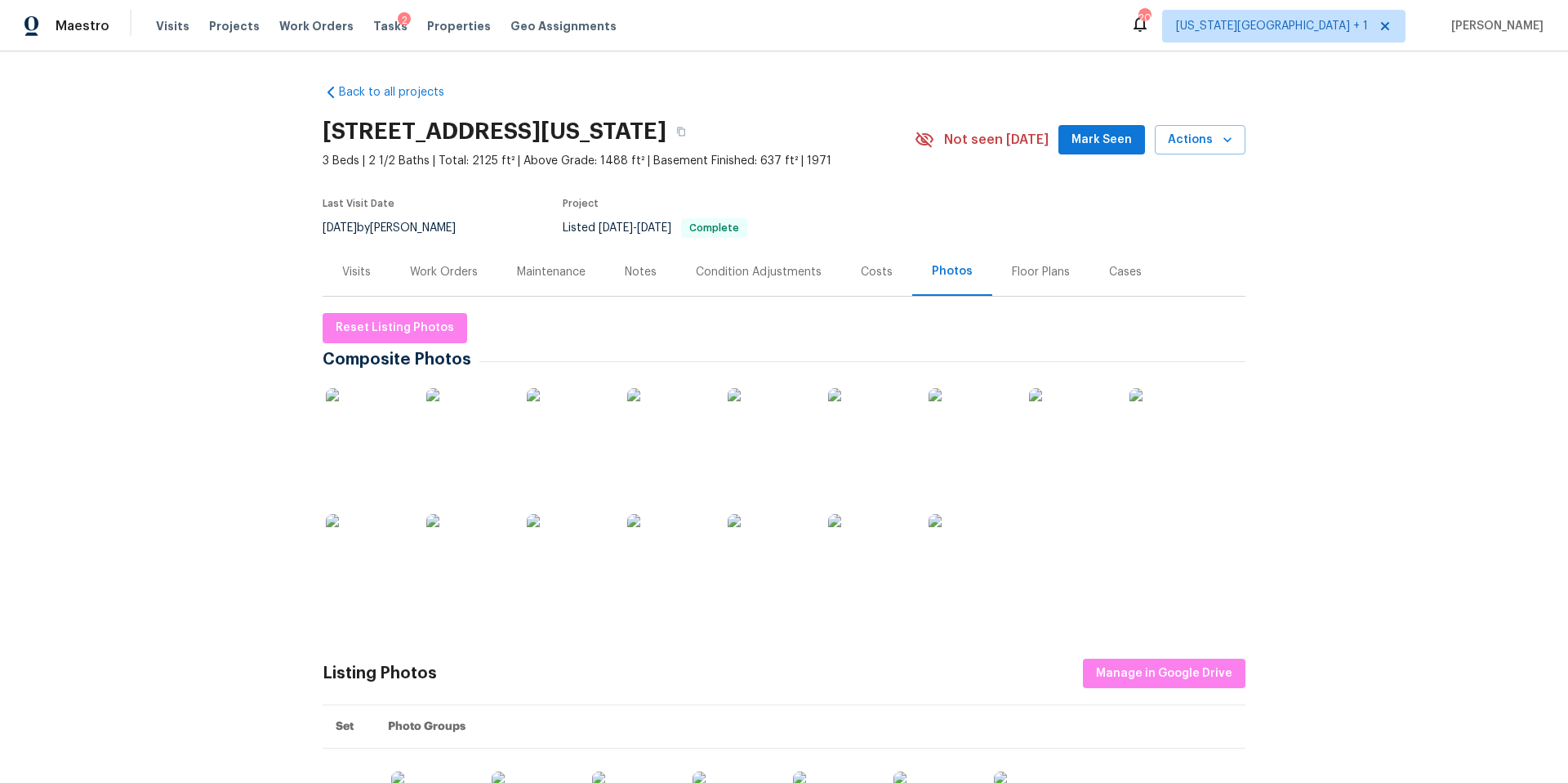
click at [382, 421] on img at bounding box center [366, 429] width 81 height 81
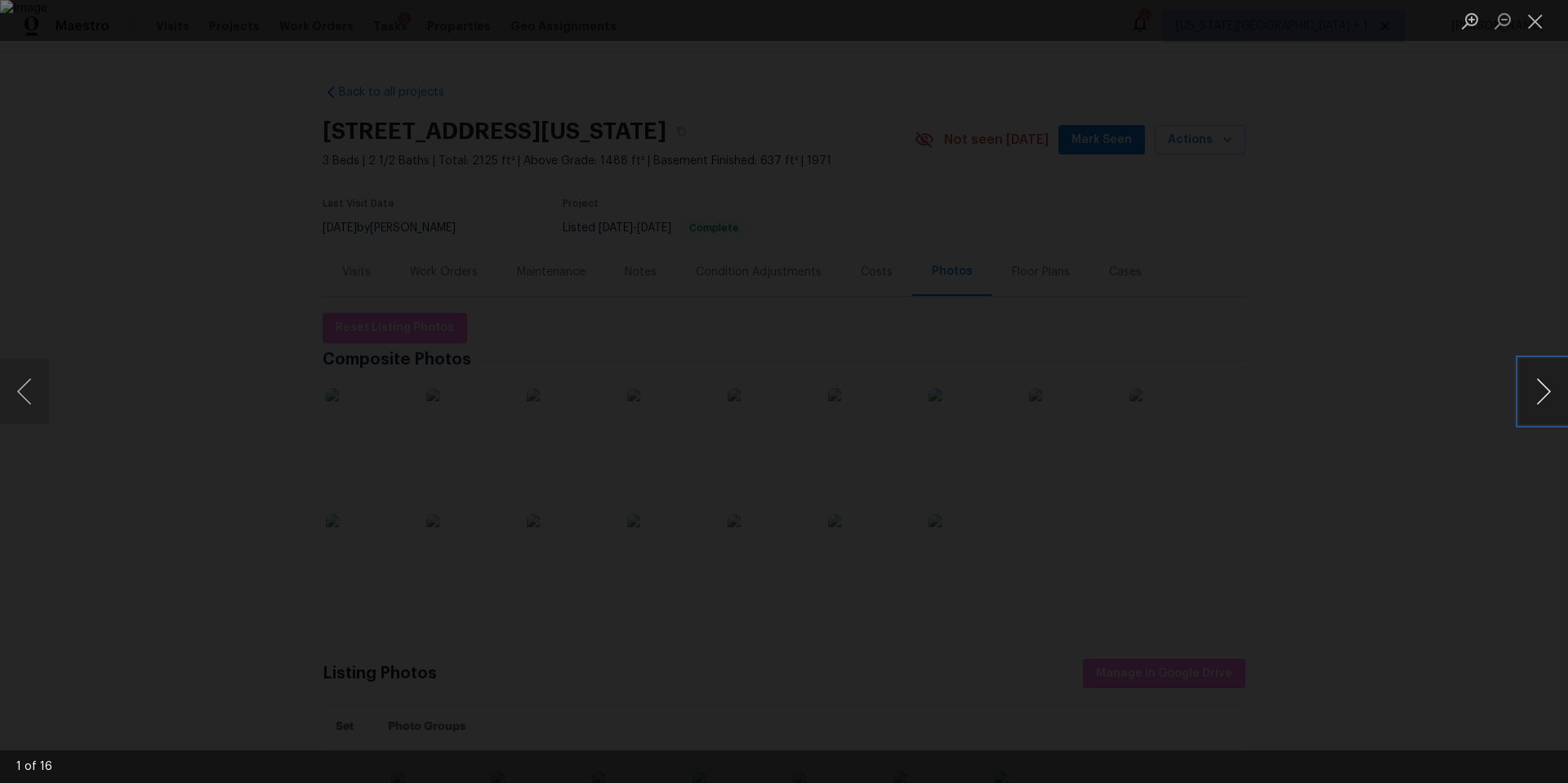
click at [1550, 398] on button "Next image" at bounding box center [1543, 391] width 49 height 65
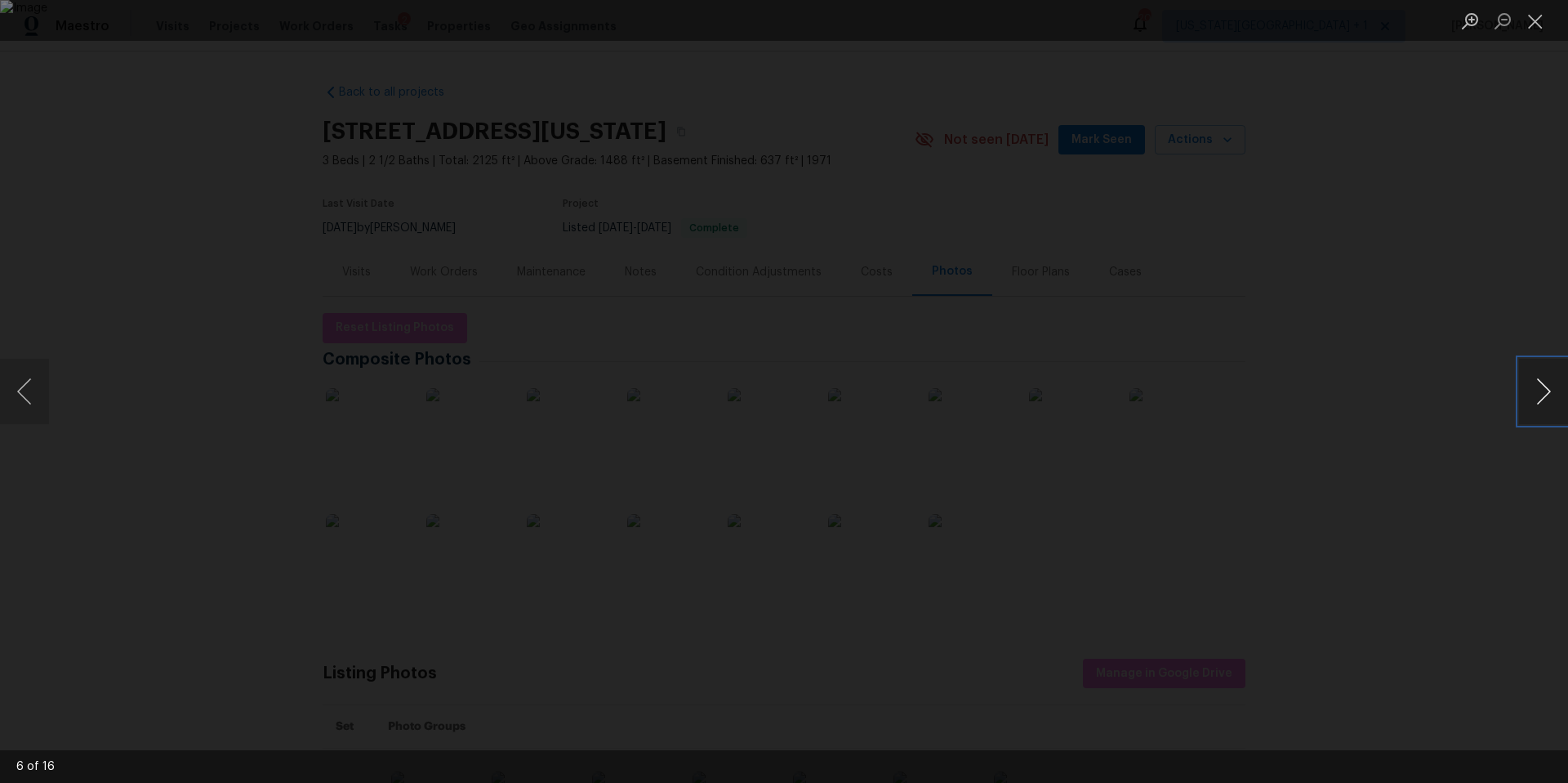
click at [1550, 398] on button "Next image" at bounding box center [1543, 391] width 49 height 65
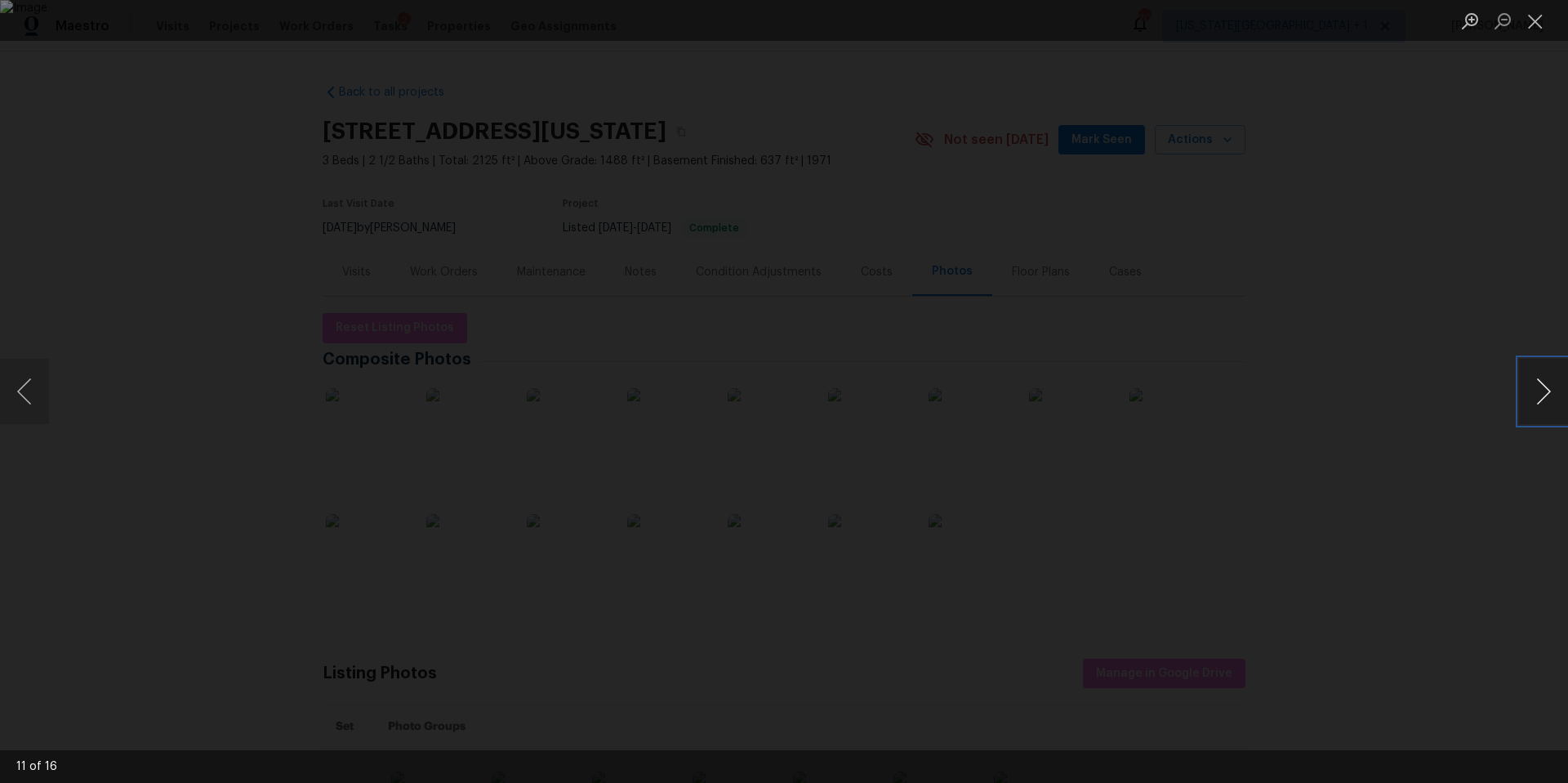
click at [1550, 398] on button "Next image" at bounding box center [1543, 391] width 49 height 65
click at [1455, 316] on div "Lightbox" at bounding box center [784, 391] width 1568 height 783
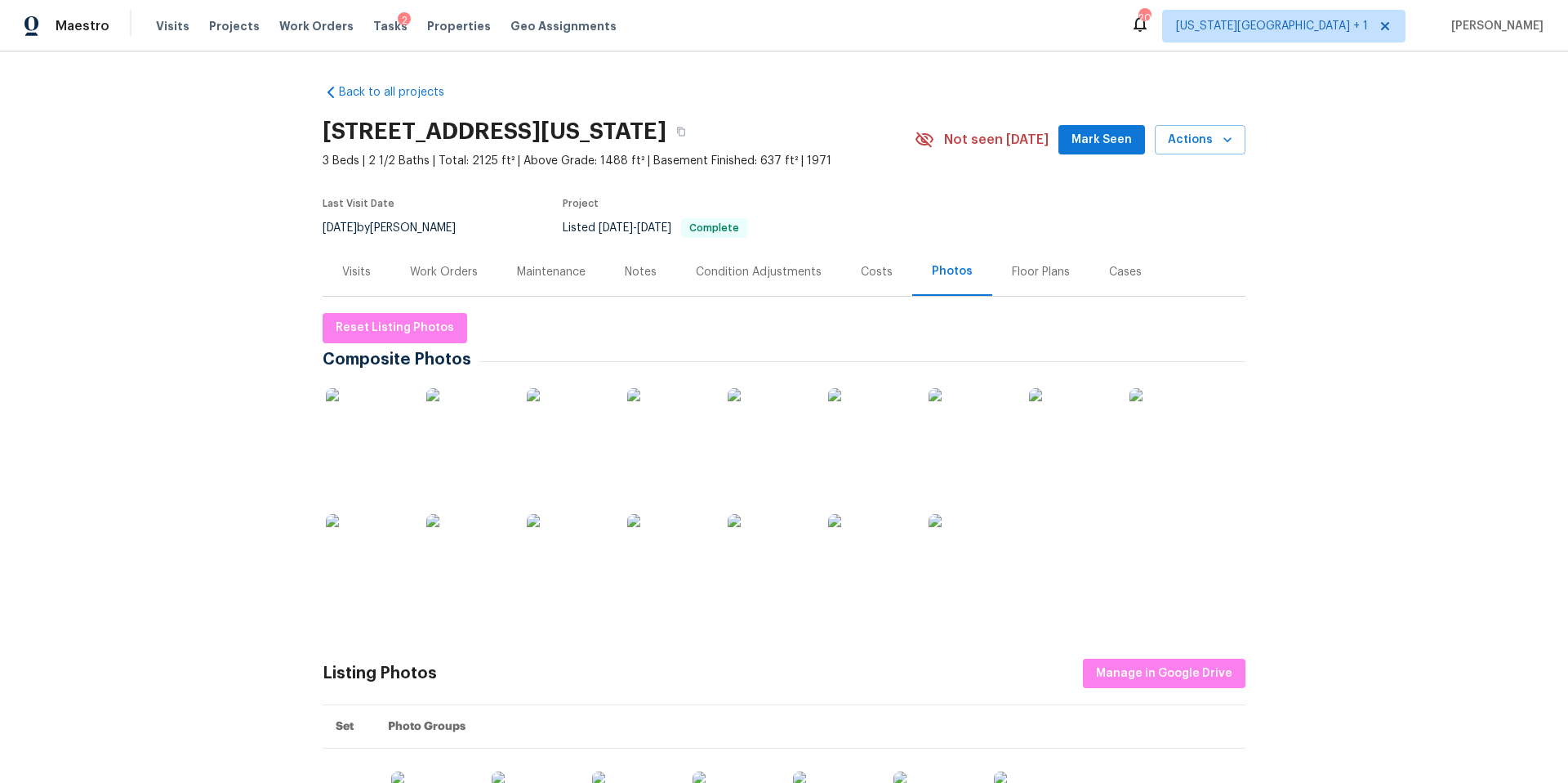
click at [382, 448] on img at bounding box center [366, 429] width 81 height 81
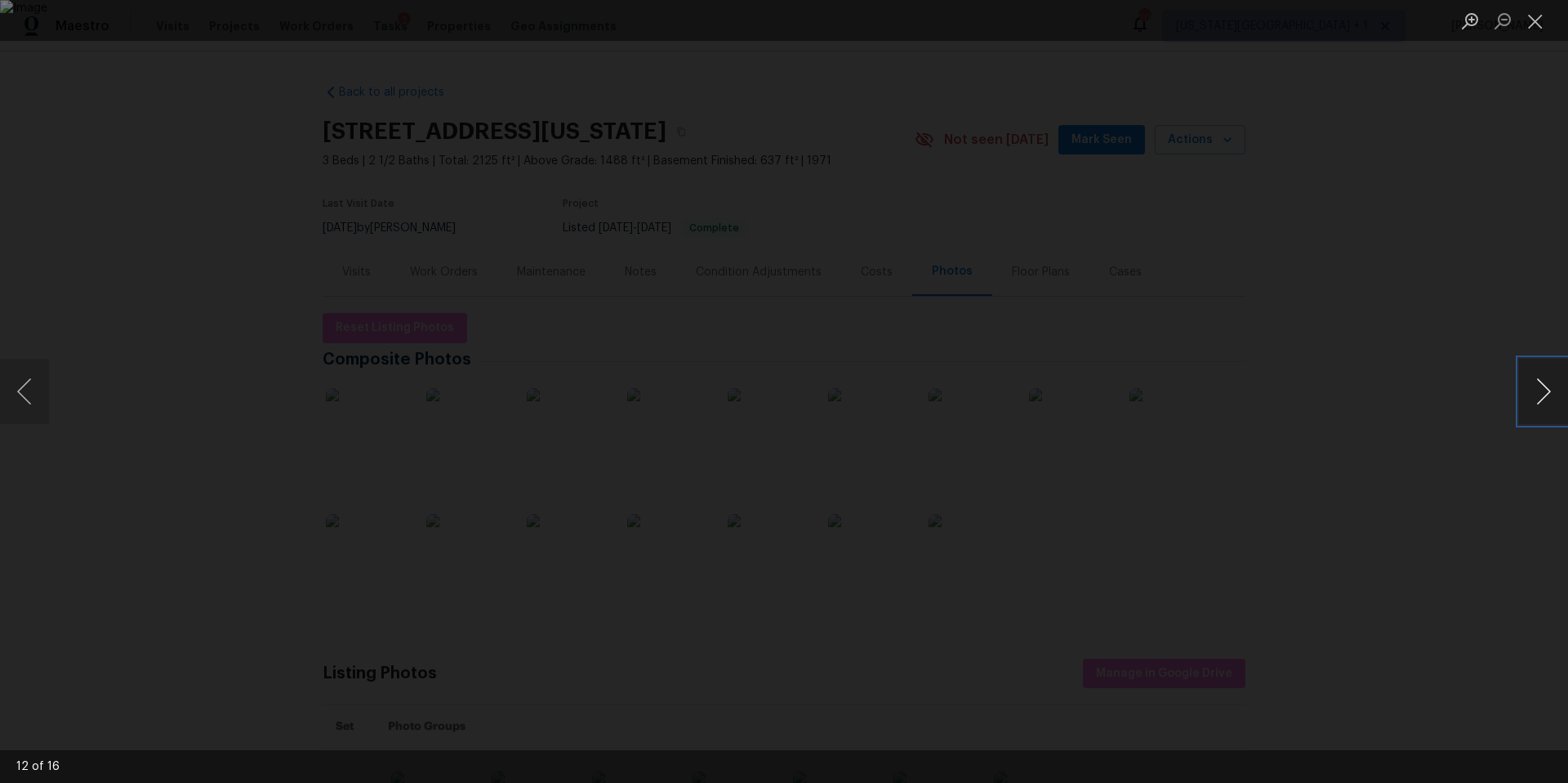
click at [1548, 396] on button "Next image" at bounding box center [1543, 391] width 49 height 65
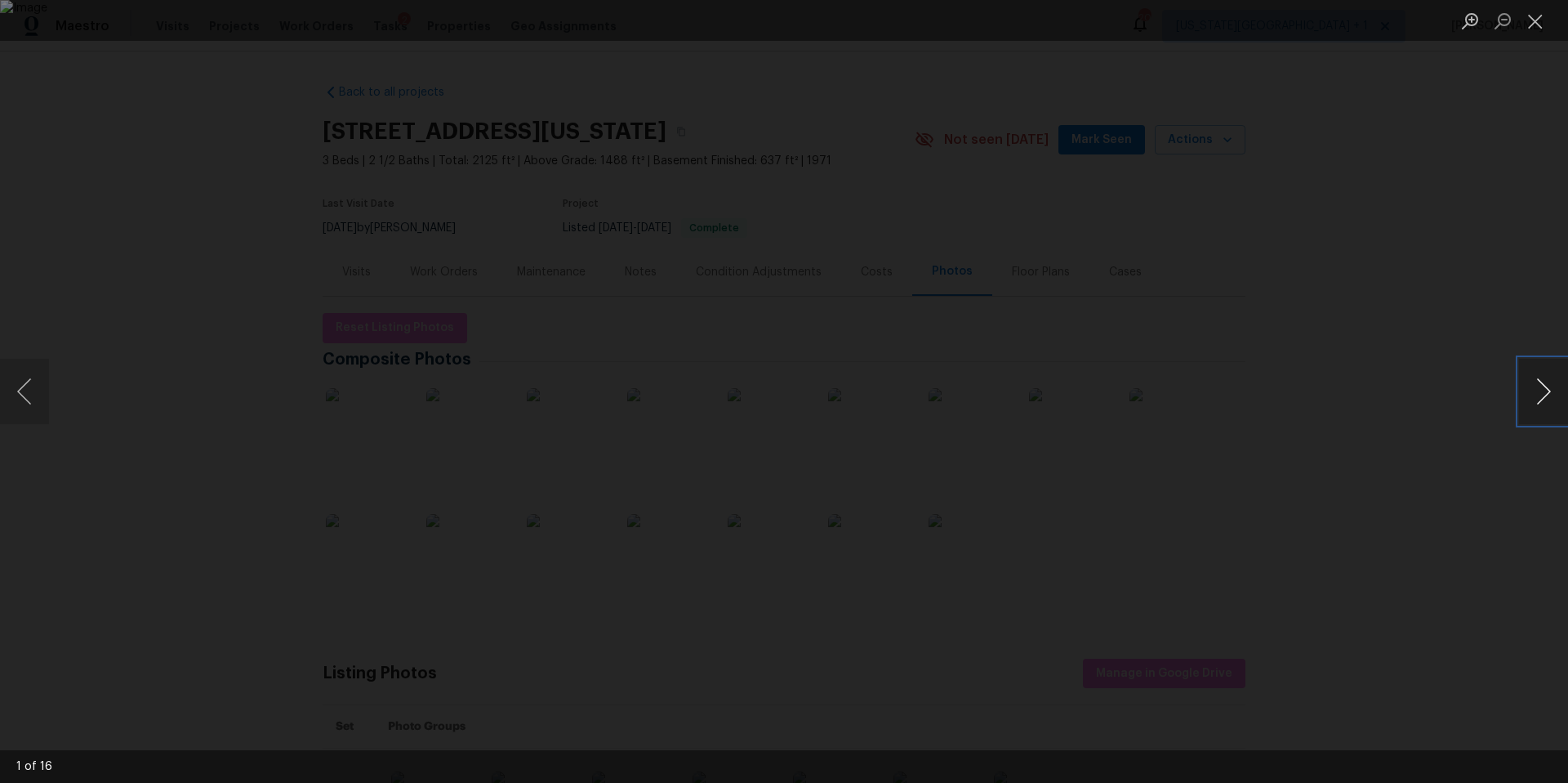
click at [1548, 396] on button "Next image" at bounding box center [1543, 391] width 49 height 65
click at [1517, 376] on div "Lightbox" at bounding box center [784, 391] width 1568 height 783
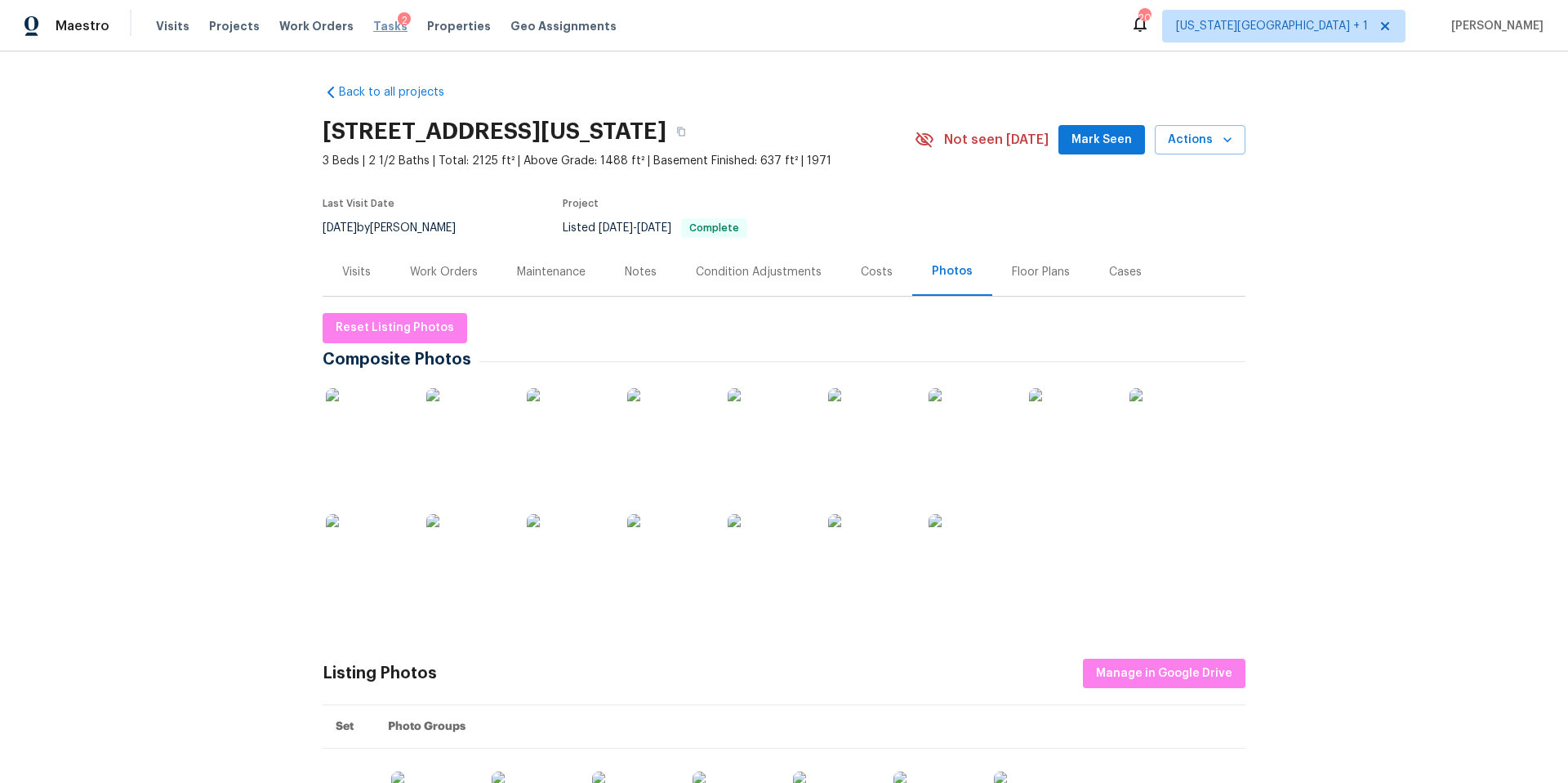
click at [373, 23] on span "Tasks" at bounding box center [390, 26] width 34 height 12
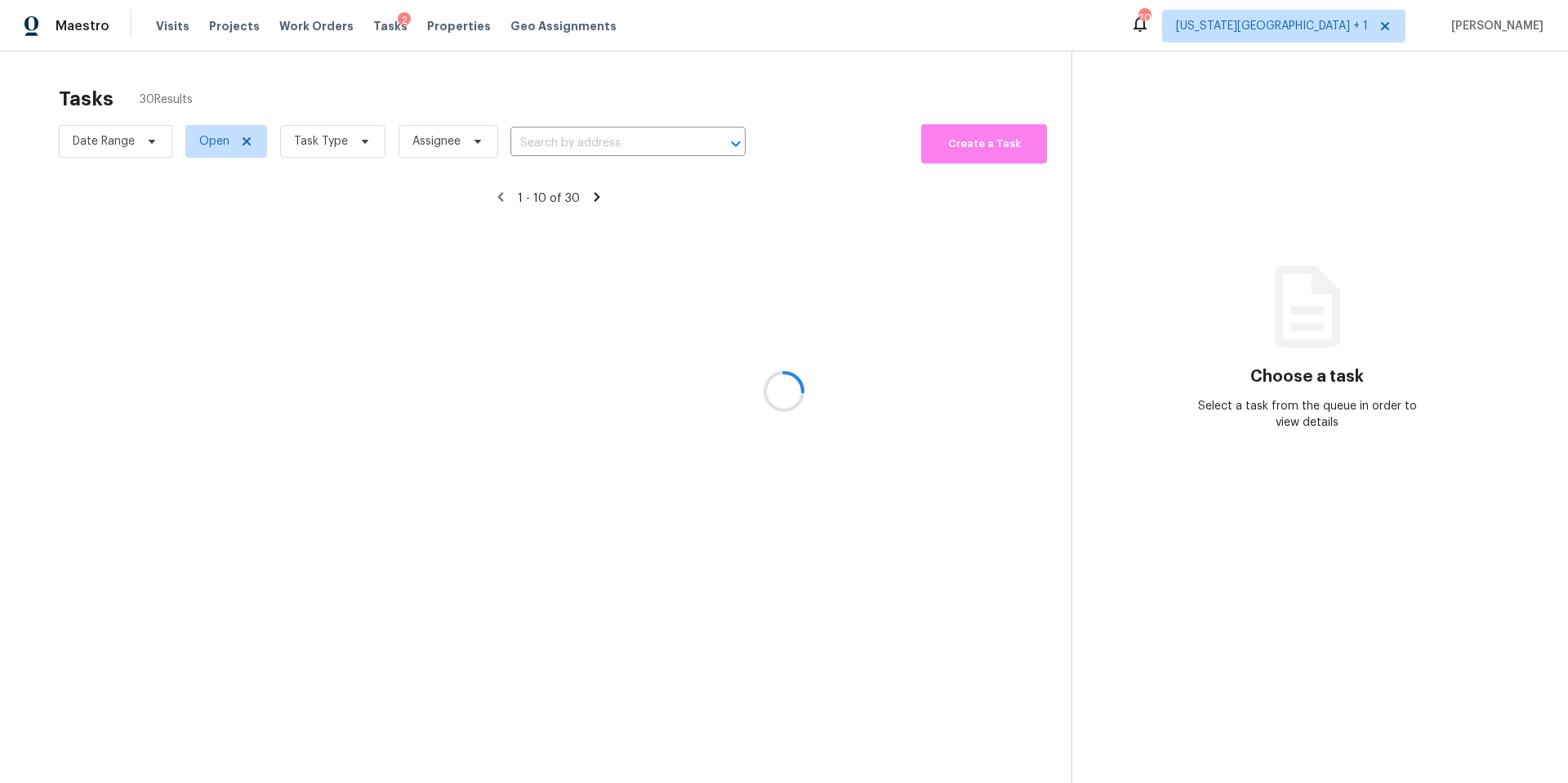
click at [329, 143] on div at bounding box center [784, 391] width 1568 height 783
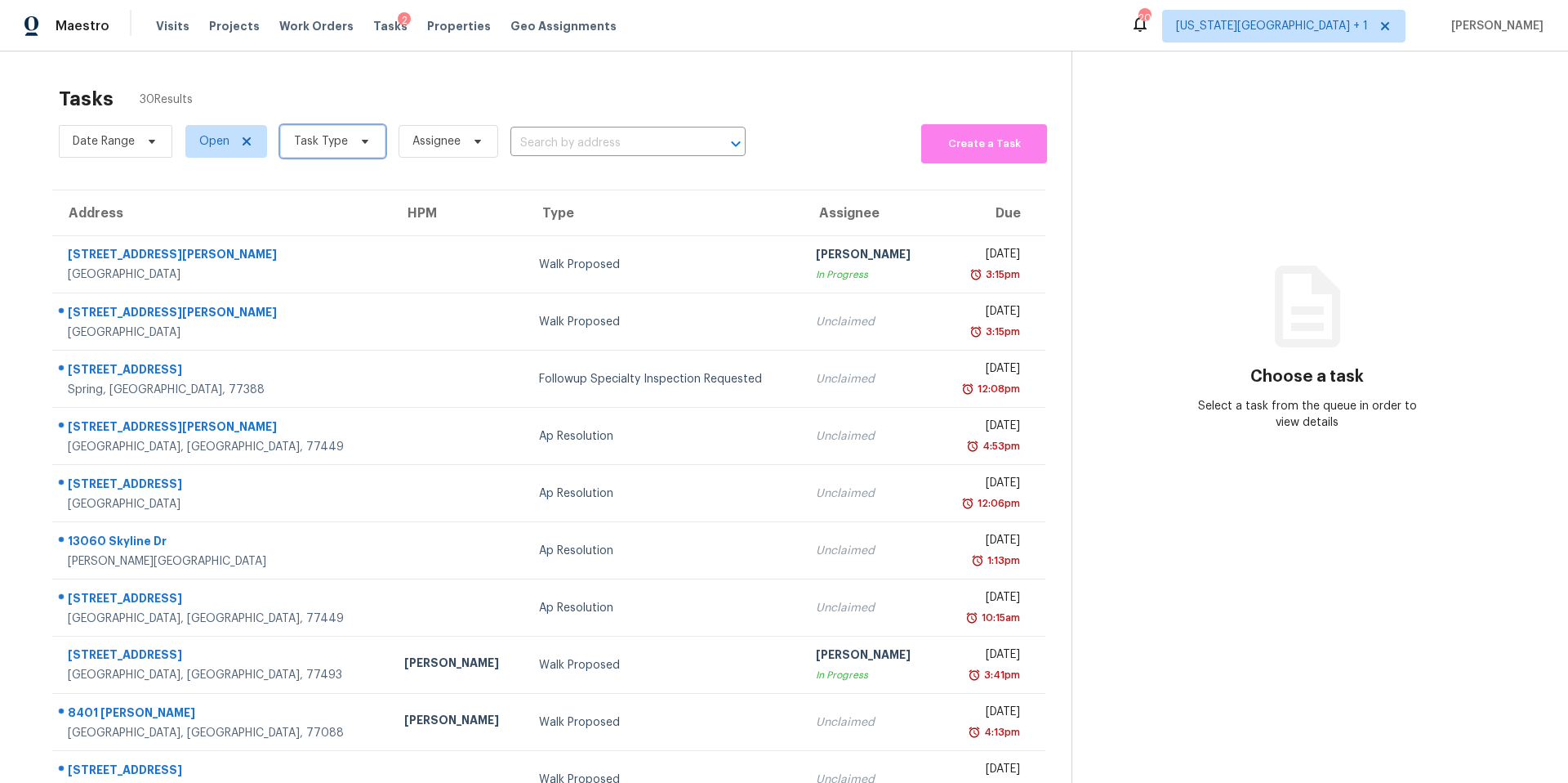
click at [338, 144] on span "Task Type" at bounding box center [321, 141] width 54 height 16
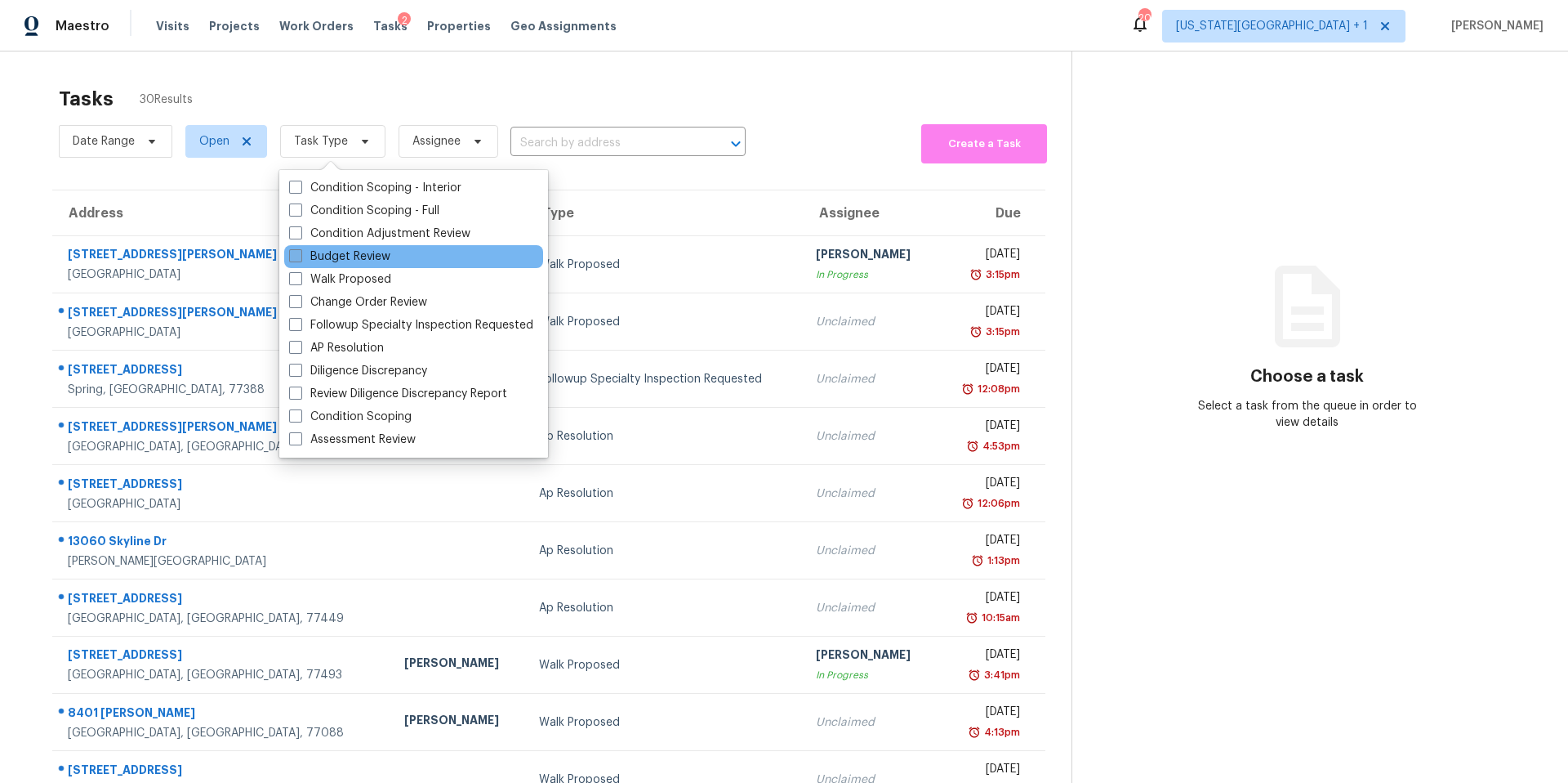
click at [326, 255] on label "Budget Review" at bounding box center [339, 256] width 101 height 16
click at [300, 255] on input "Budget Review" at bounding box center [294, 254] width 11 height 11
checkbox input "true"
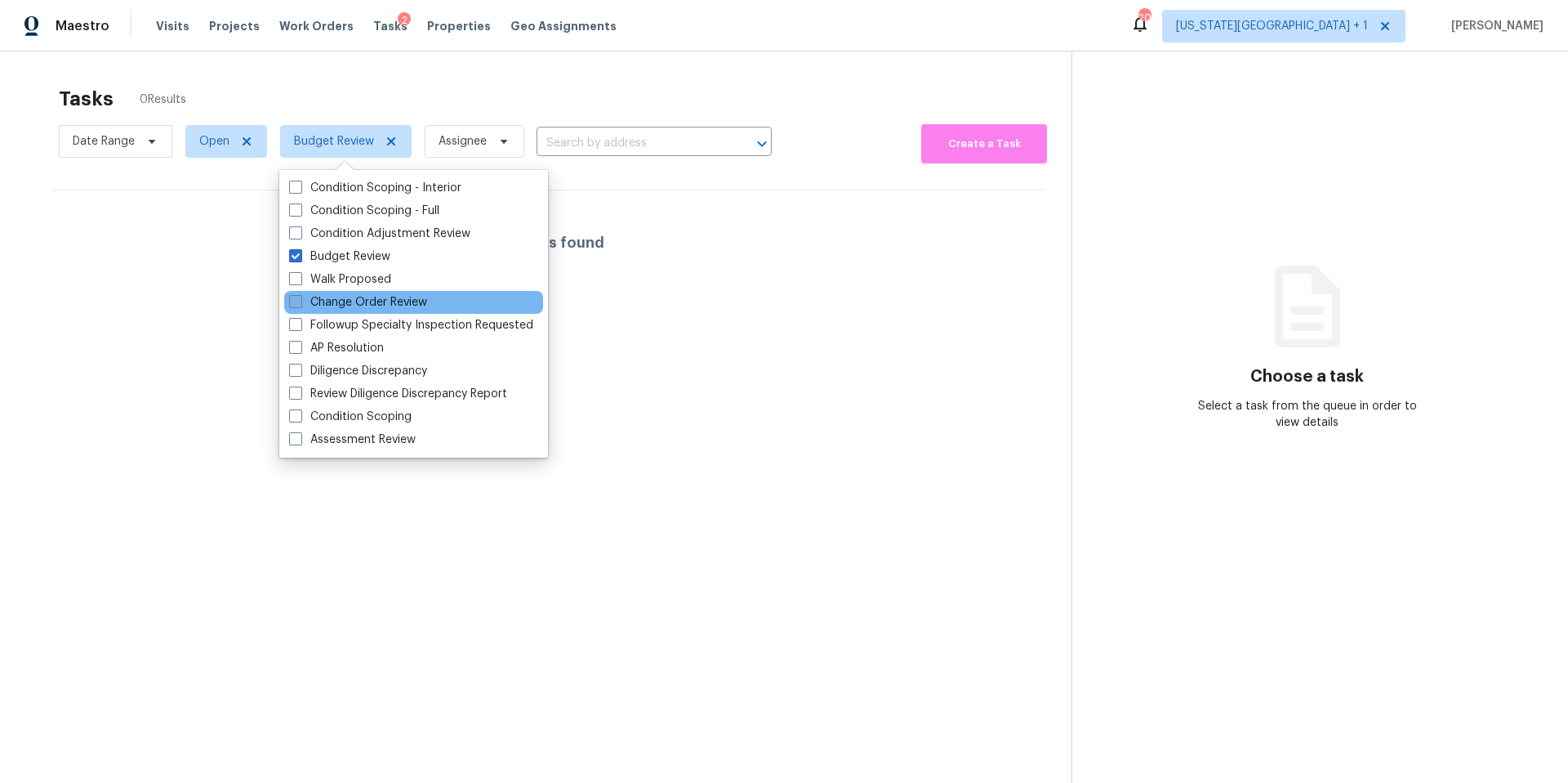
click at [315, 295] on label "Change Order Review" at bounding box center [357, 303] width 138 height 16
click at [300, 295] on input "Change Order Review" at bounding box center [294, 300] width 11 height 11
checkbox input "true"
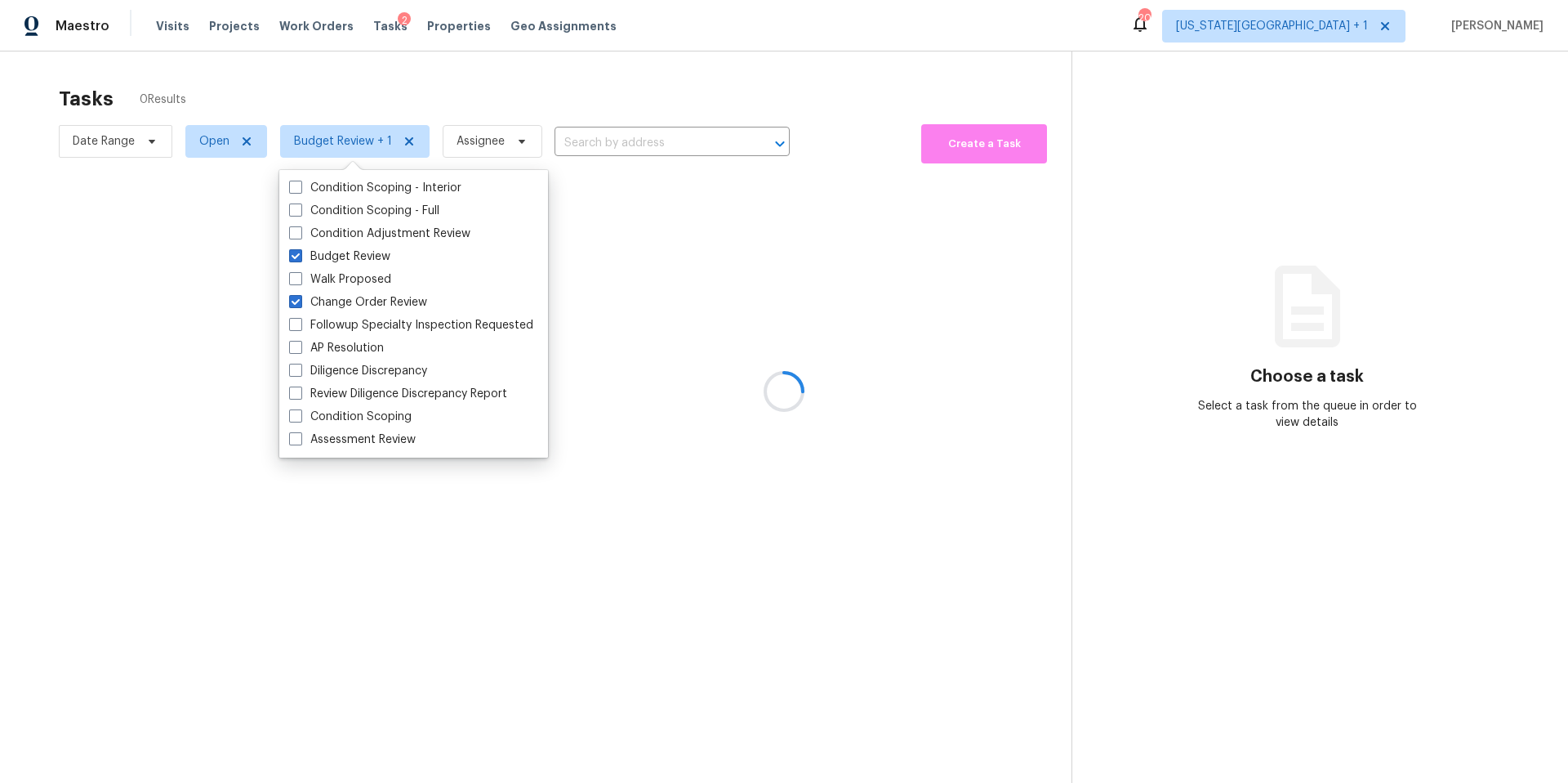
click at [384, 113] on div at bounding box center [784, 391] width 1568 height 783
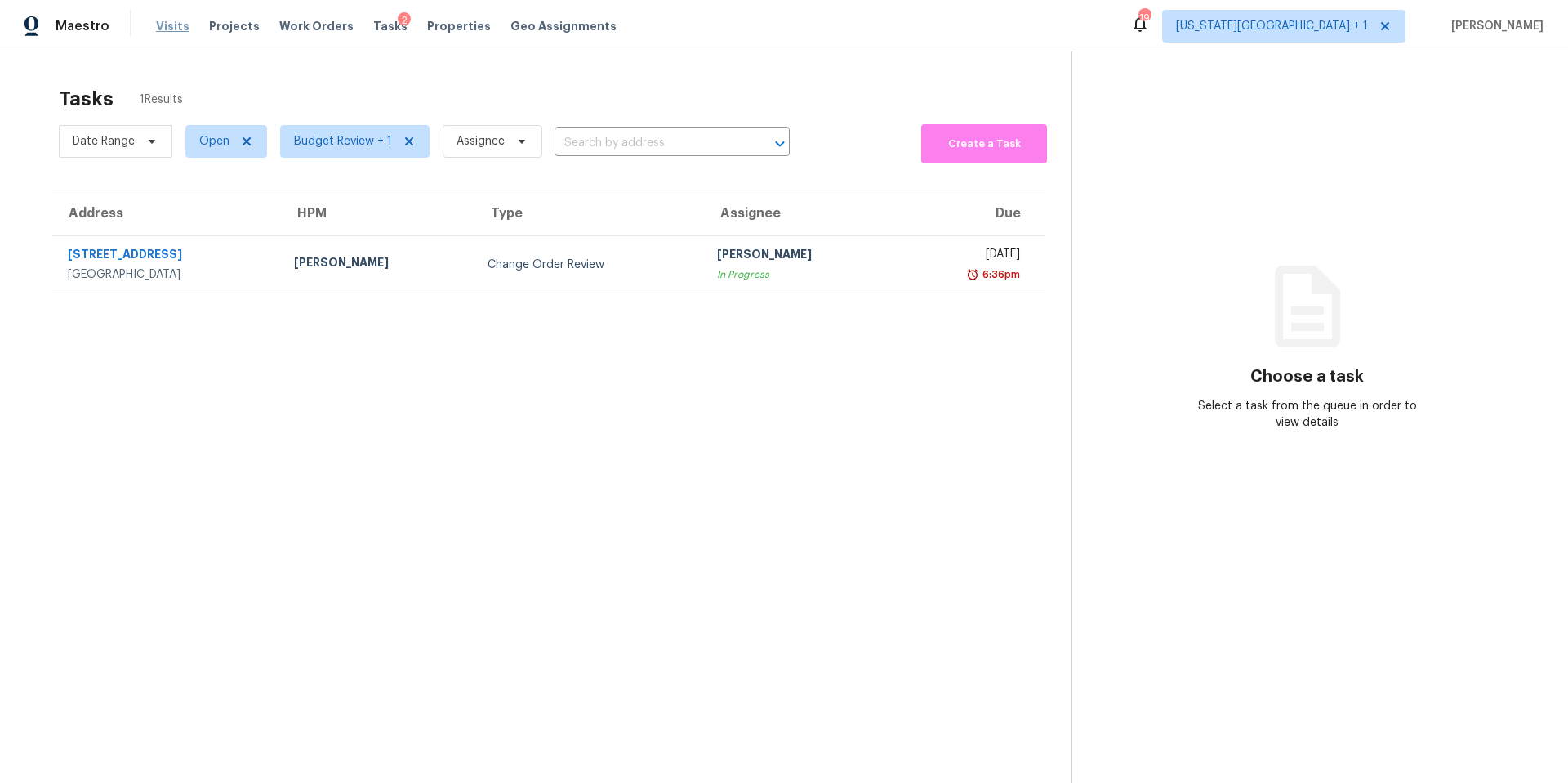
click at [163, 25] on span "Visits" at bounding box center [172, 26] width 33 height 16
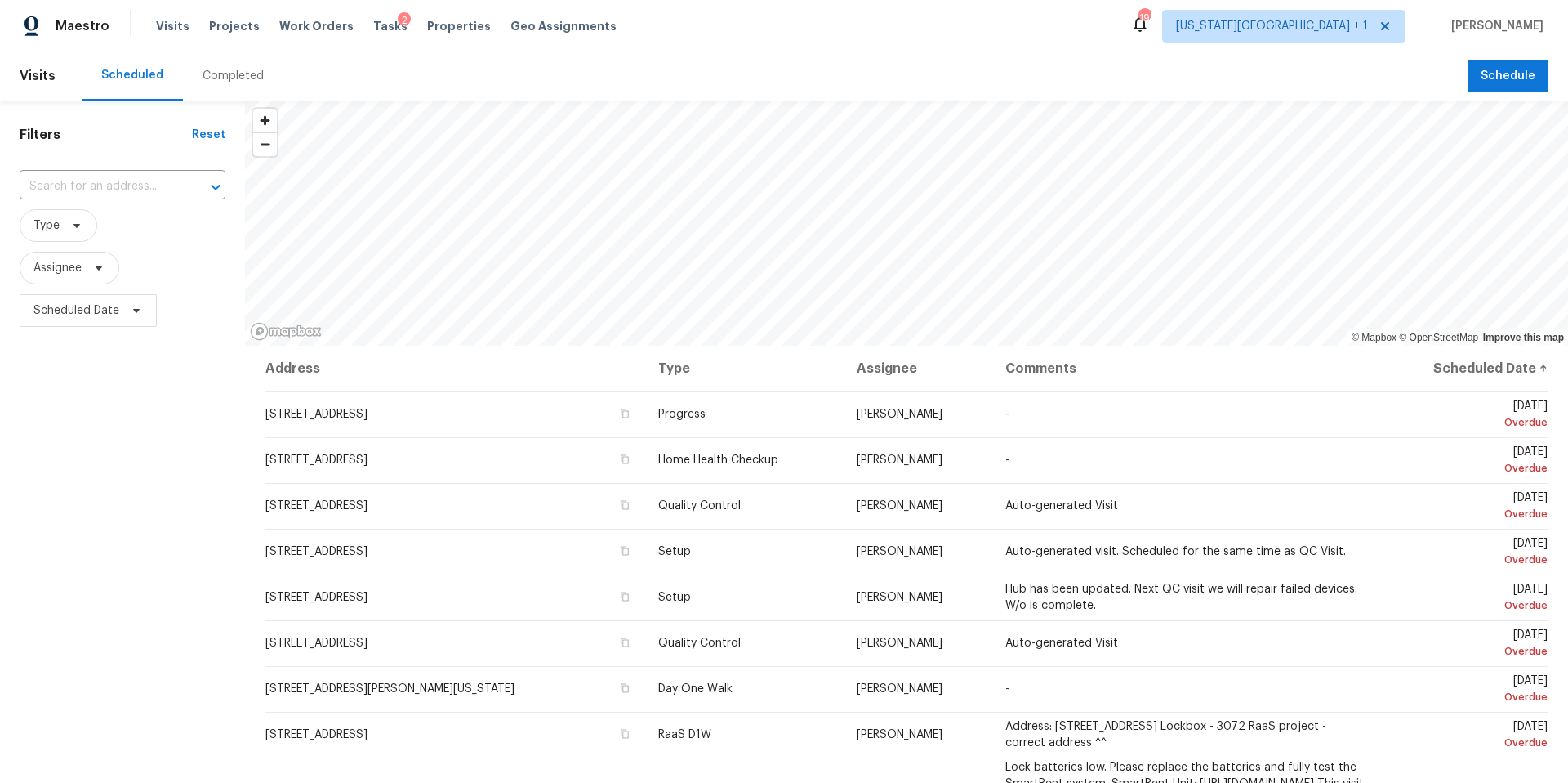
click at [244, 75] on div "Completed" at bounding box center [233, 76] width 61 height 16
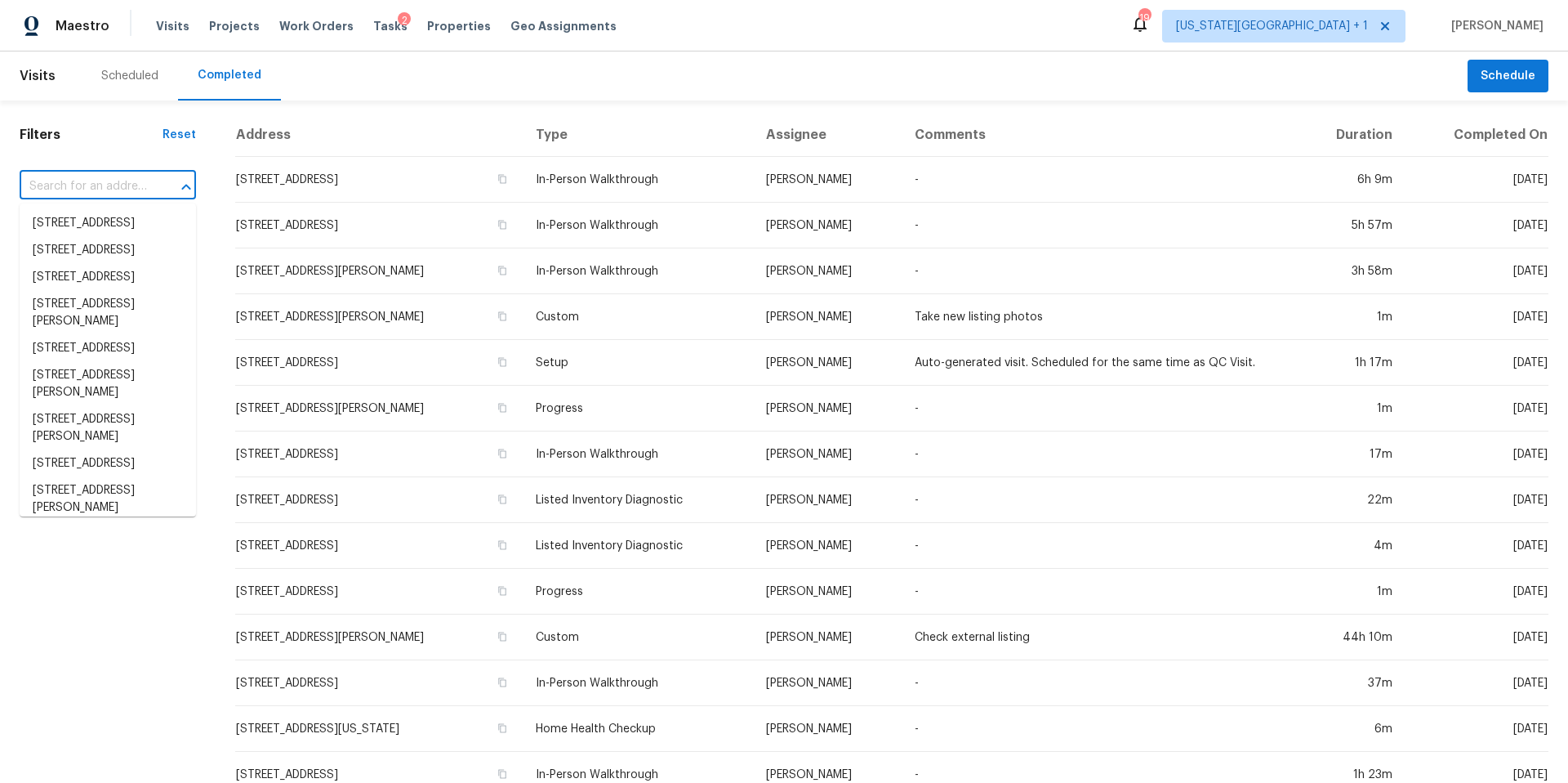
click at [106, 200] on input "text" at bounding box center [85, 187] width 131 height 25
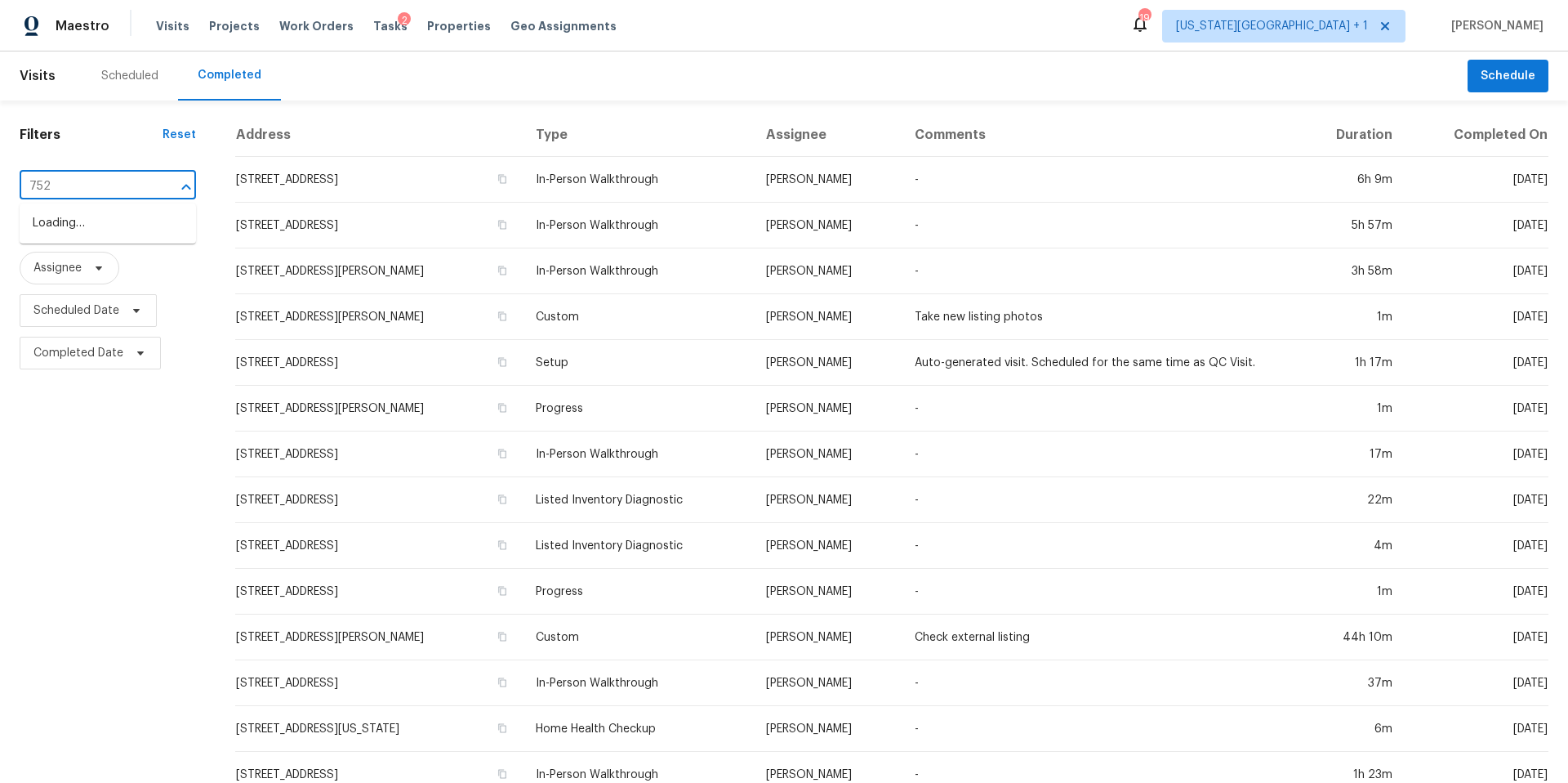
type input "7526"
click at [61, 379] on li "7526 Stallion Trail Dr, Humble, TX 77338" at bounding box center [107, 366] width 176 height 27
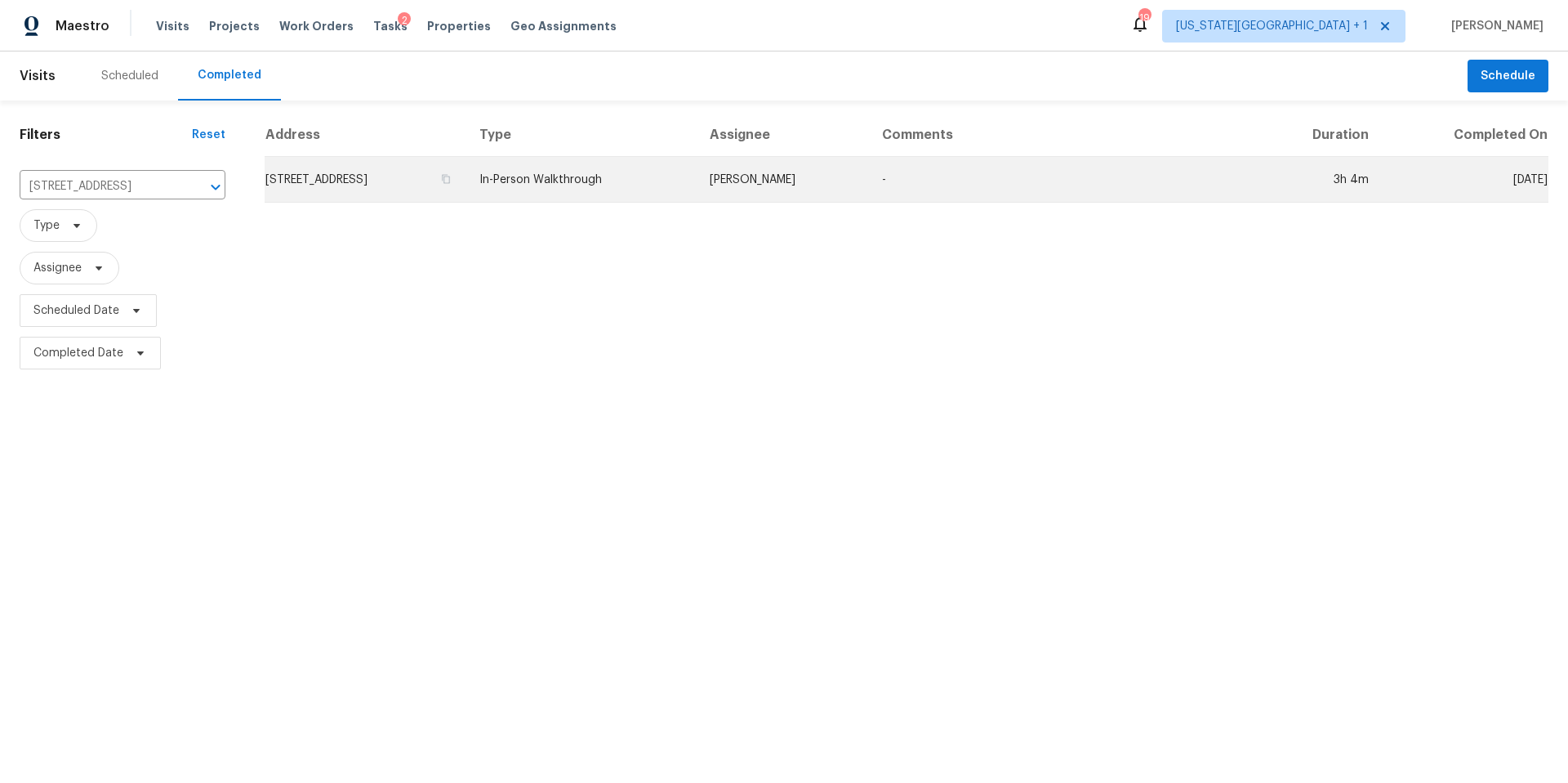
click at [420, 171] on td "7526 Stallion Trail Dr, Humble, TX 77338" at bounding box center [365, 180] width 201 height 46
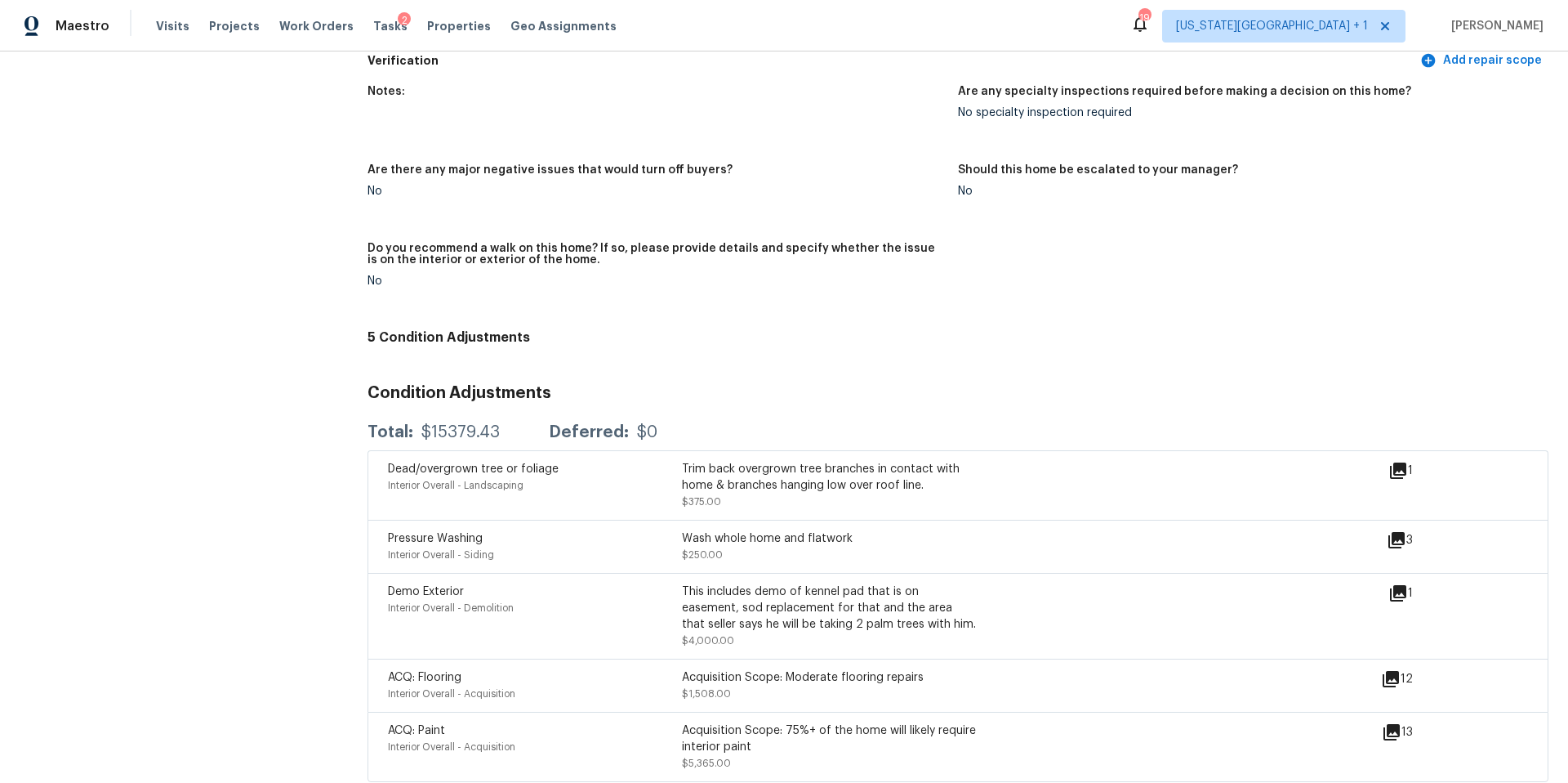
scroll to position [3943, 0]
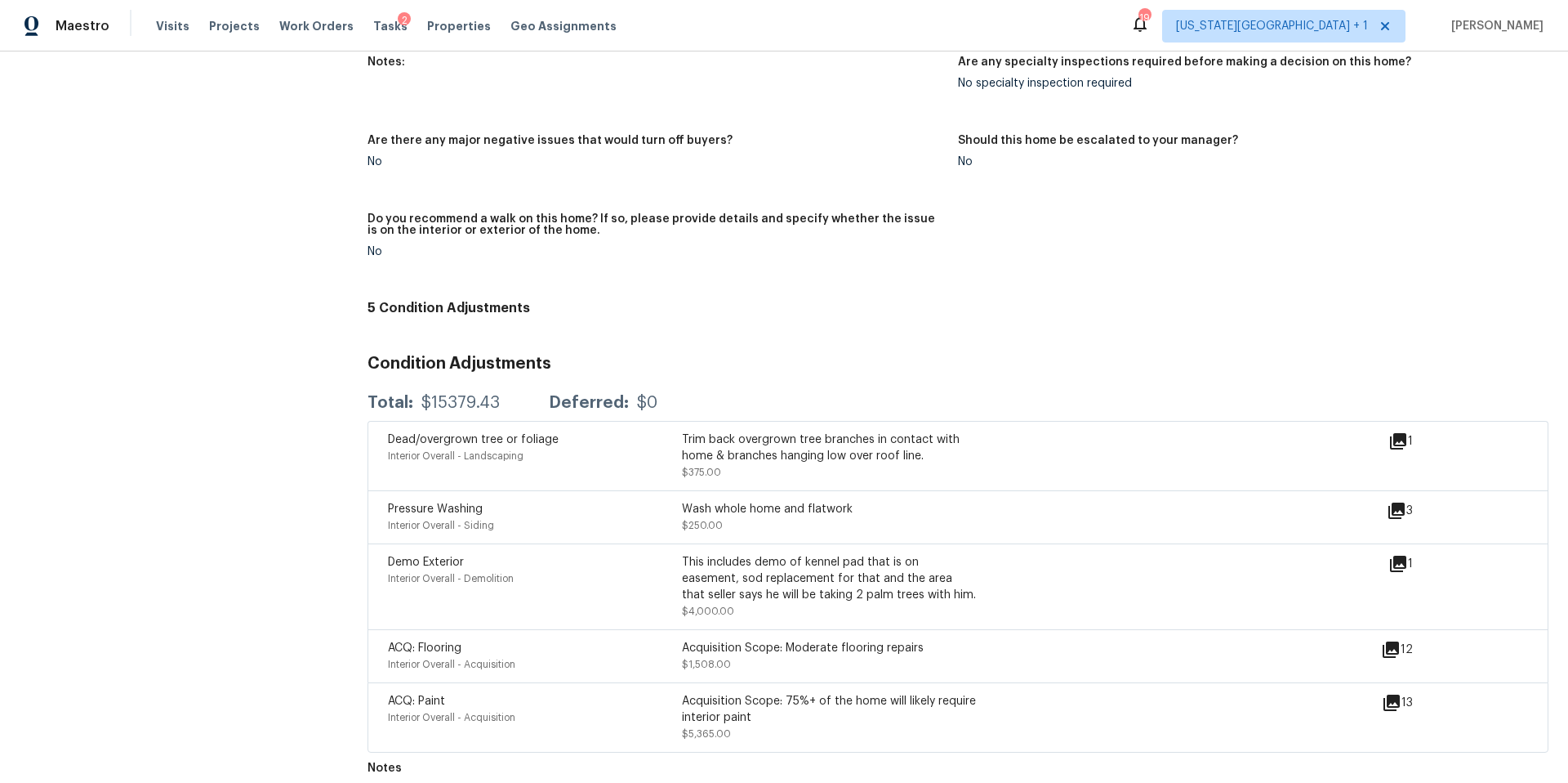
click at [1398, 555] on icon at bounding box center [1398, 564] width 16 height 16
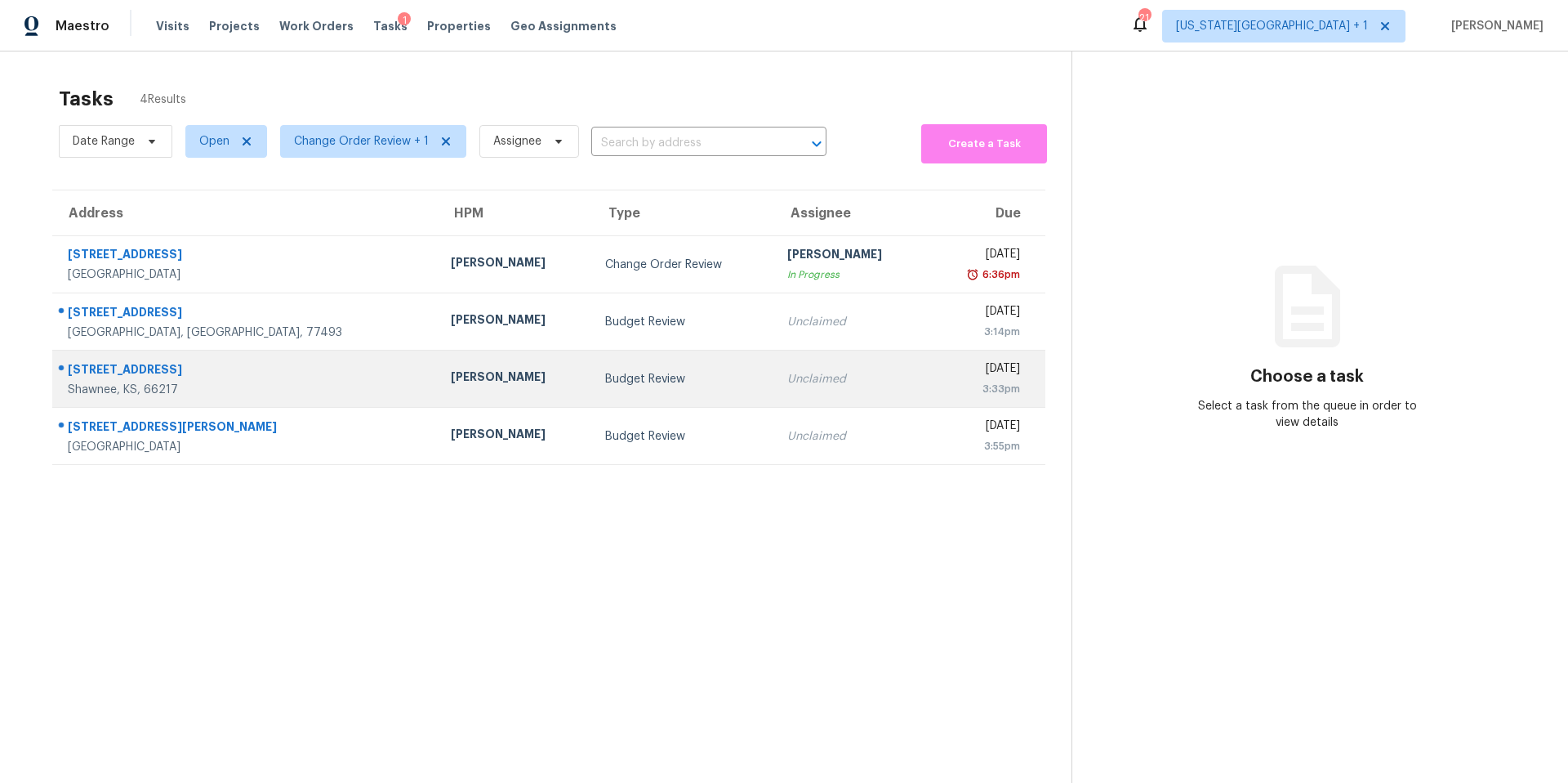
click at [450, 385] on div "[PERSON_NAME]" at bounding box center [514, 378] width 127 height 21
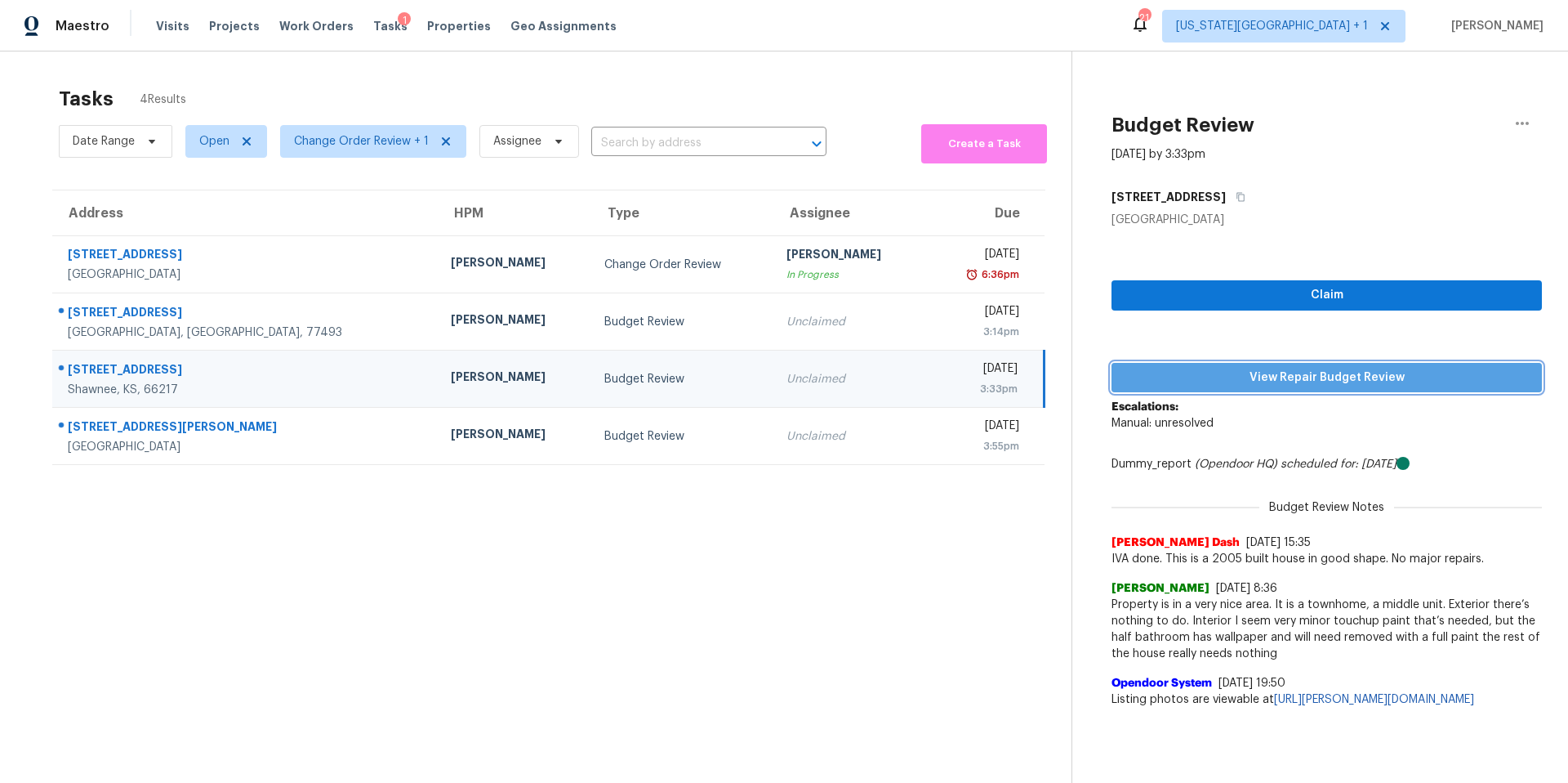
click at [1163, 363] on button "View Repair Budget Review" at bounding box center [1326, 378] width 431 height 30
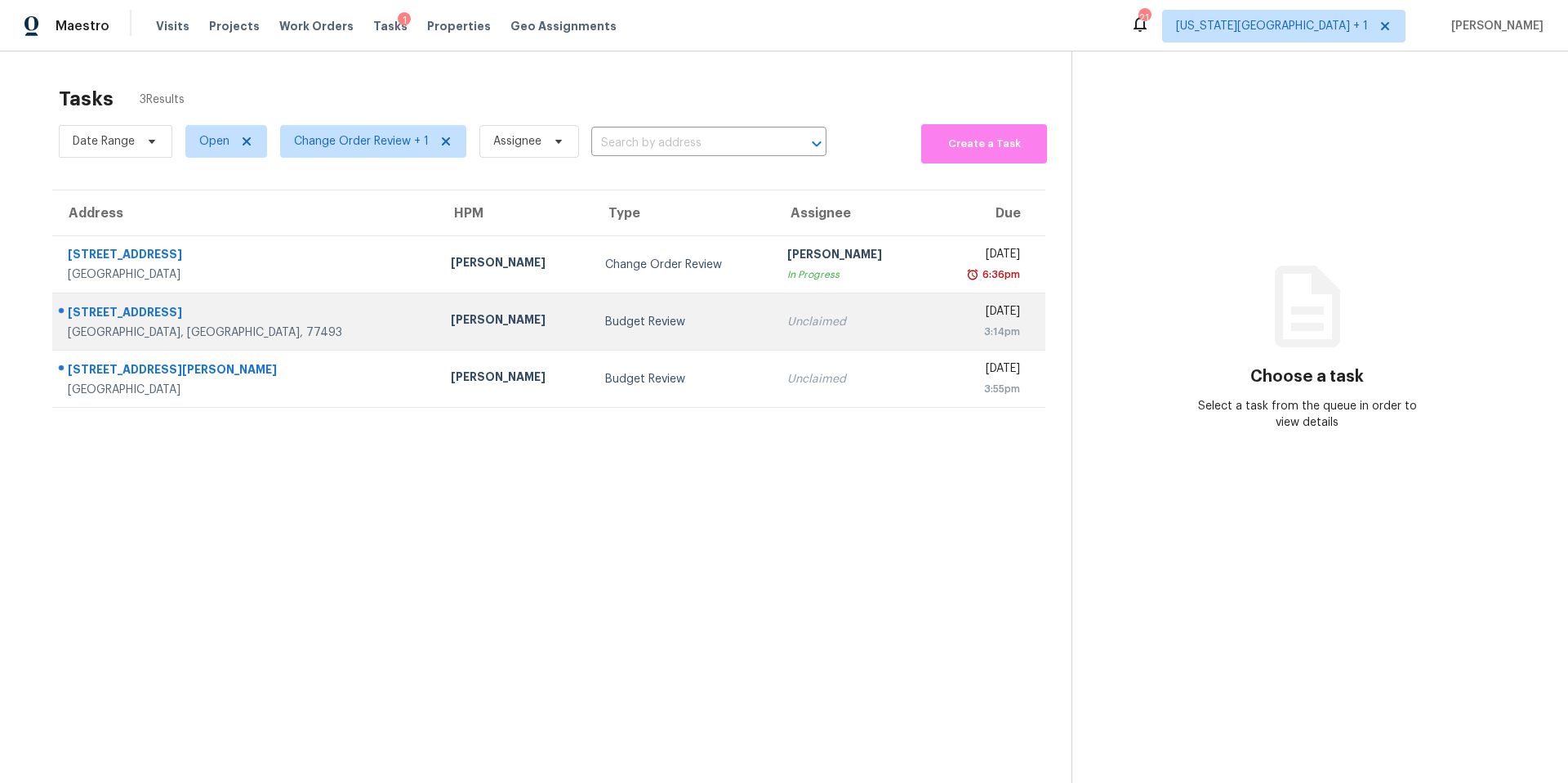
click at [267, 314] on td "2423 Banyon Gulch Ln Katy, TX, 77493" at bounding box center [245, 322] width 385 height 57
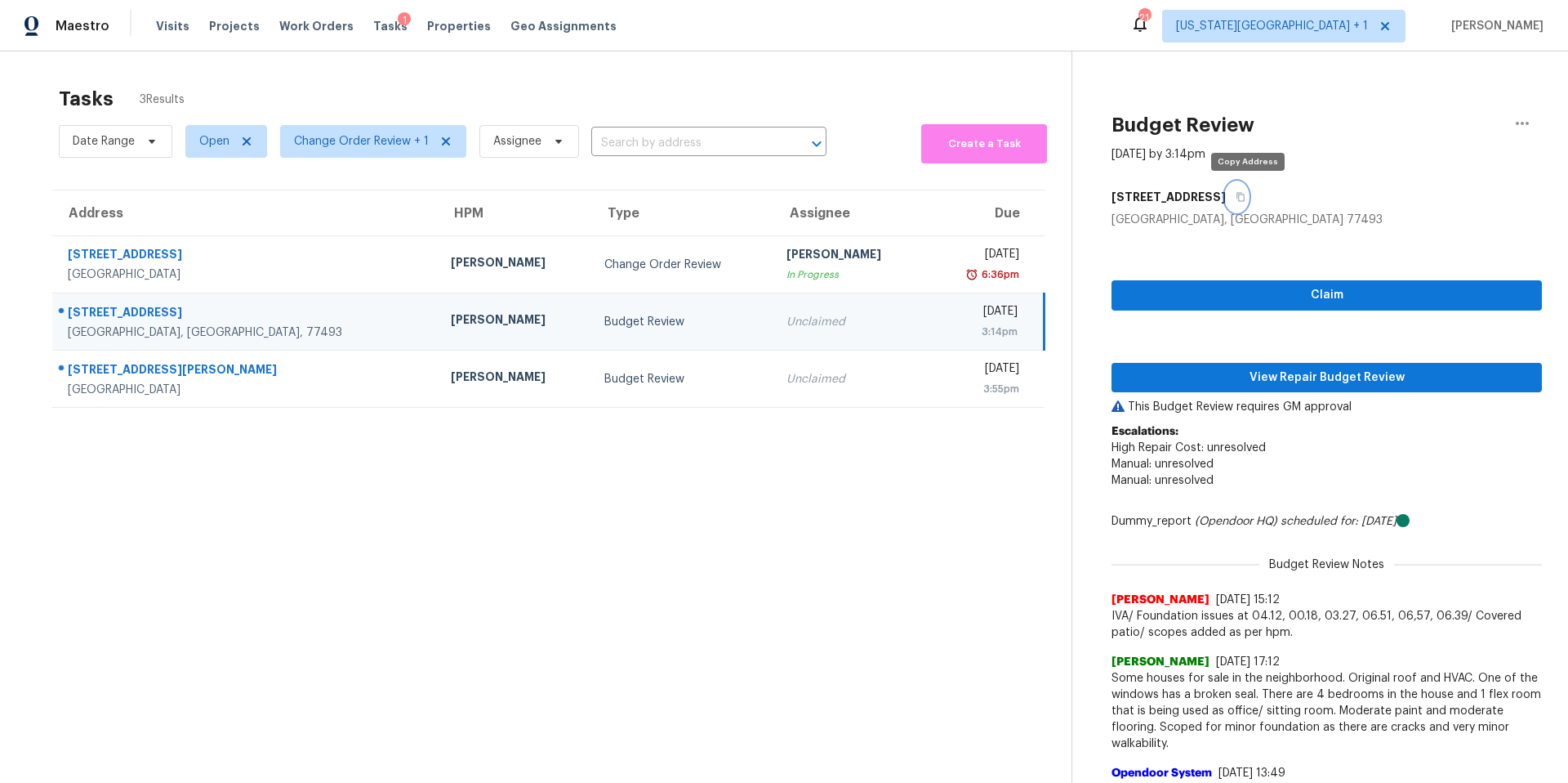
click at [1248, 201] on button "button" at bounding box center [1237, 197] width 22 height 30
click at [1262, 381] on span "View Repair Budget Review" at bounding box center [1327, 378] width 404 height 21
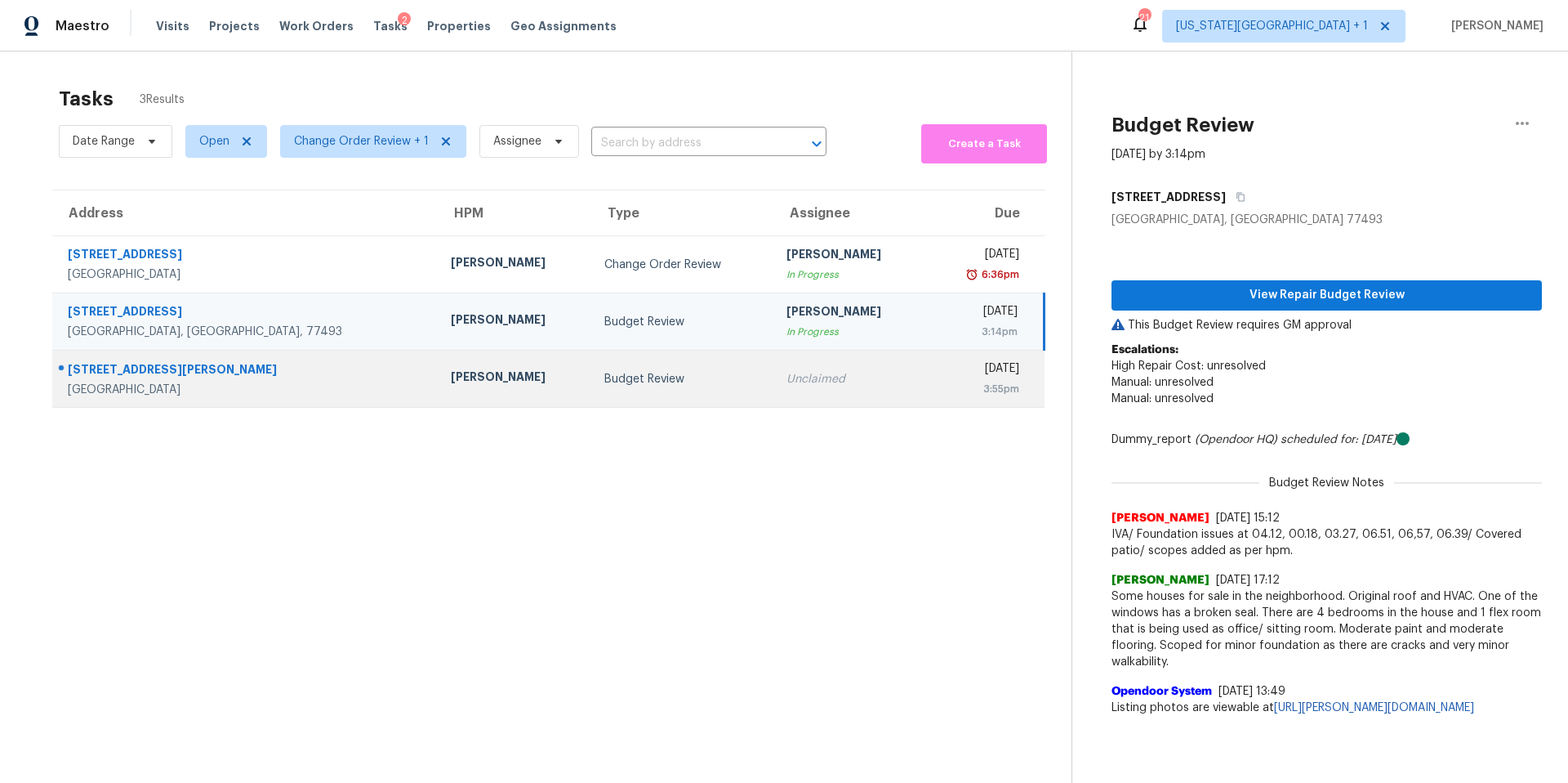
click at [450, 381] on div "Andy Taylor" at bounding box center [514, 378] width 127 height 21
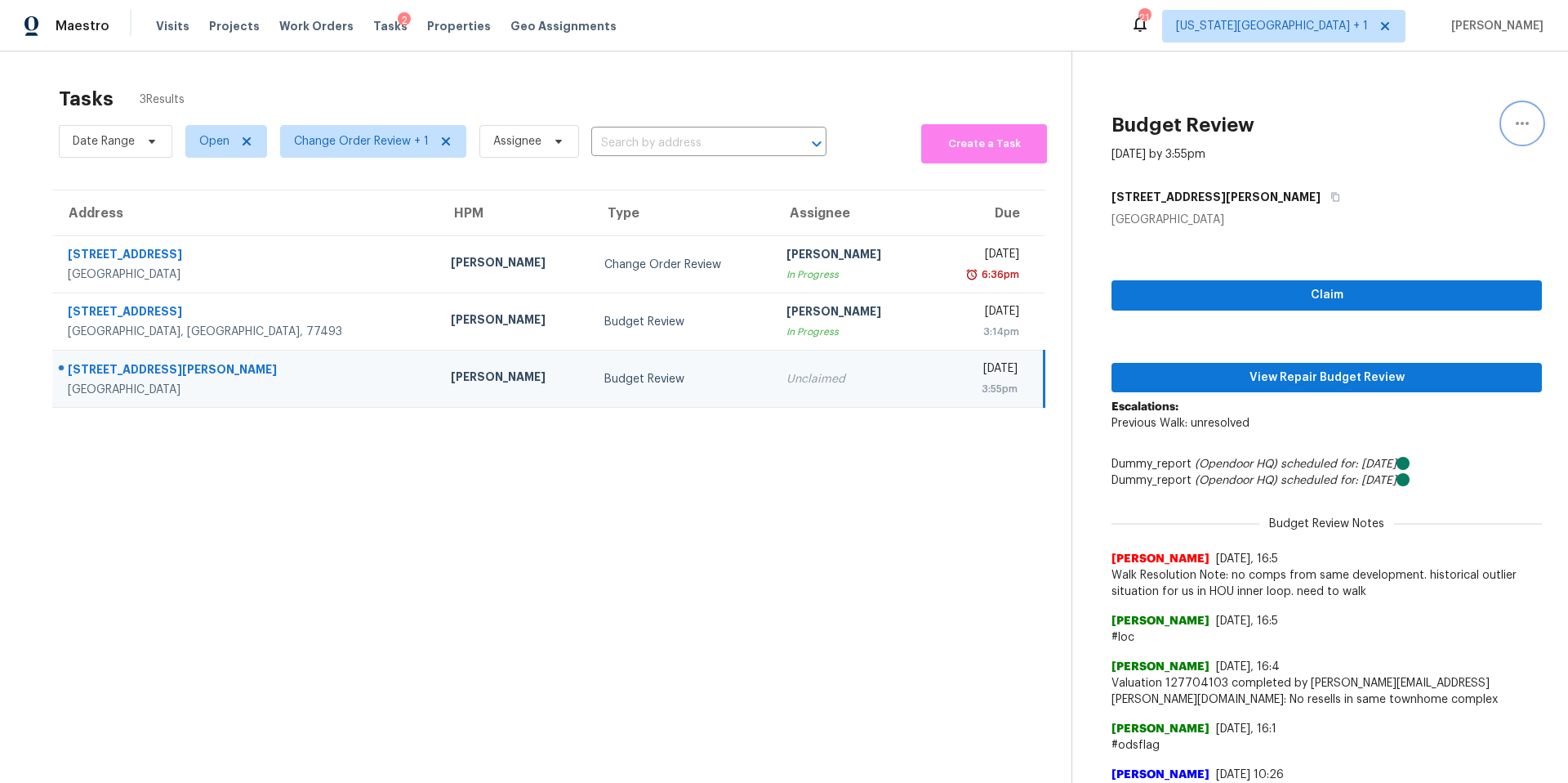
click at [1518, 121] on icon "button" at bounding box center [1522, 124] width 20 height 20
click at [1424, 129] on div "Cancel this task" at bounding box center [1428, 126] width 127 height 16
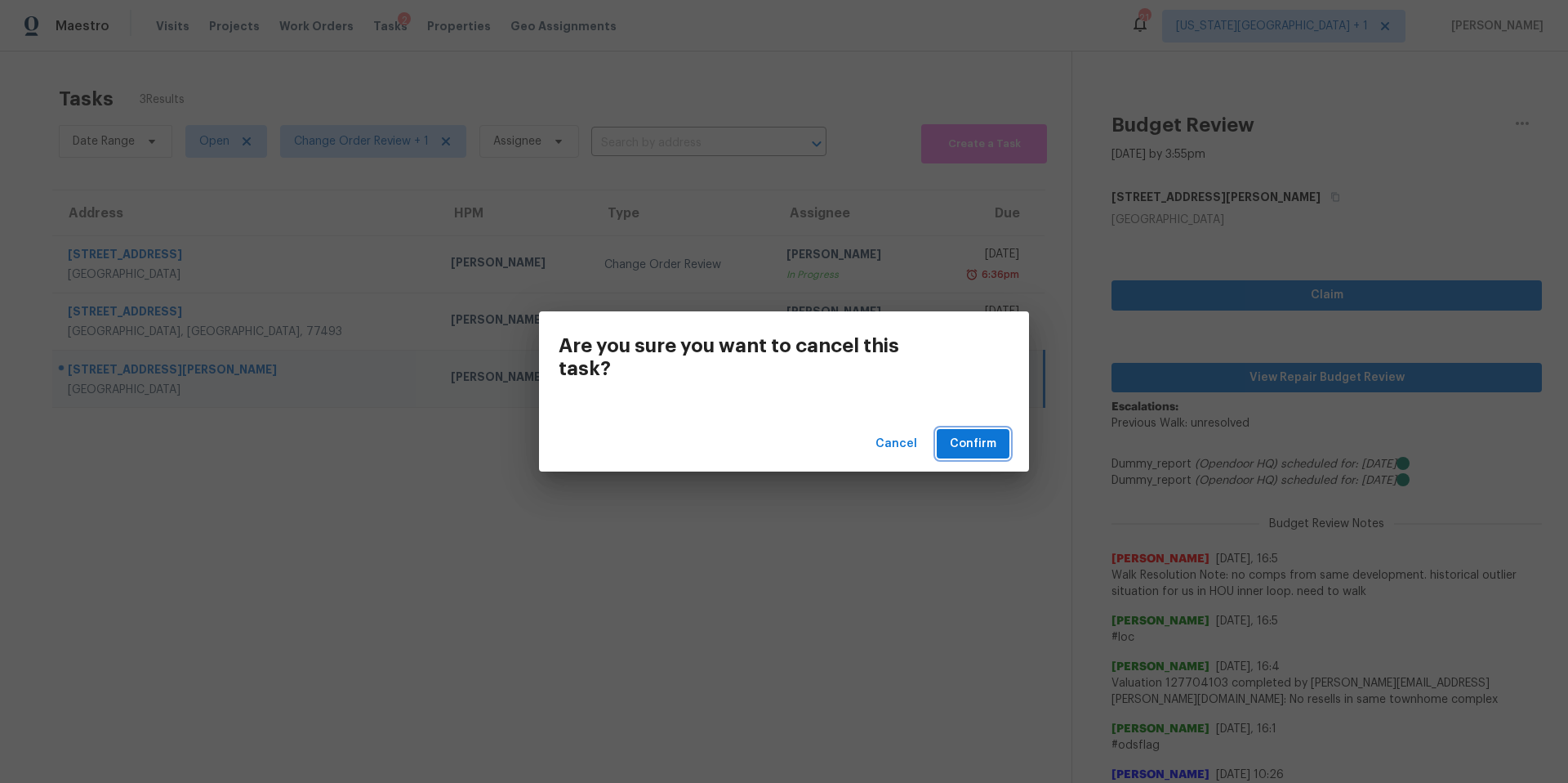
click at [971, 442] on span "Confirm" at bounding box center [973, 443] width 47 height 21
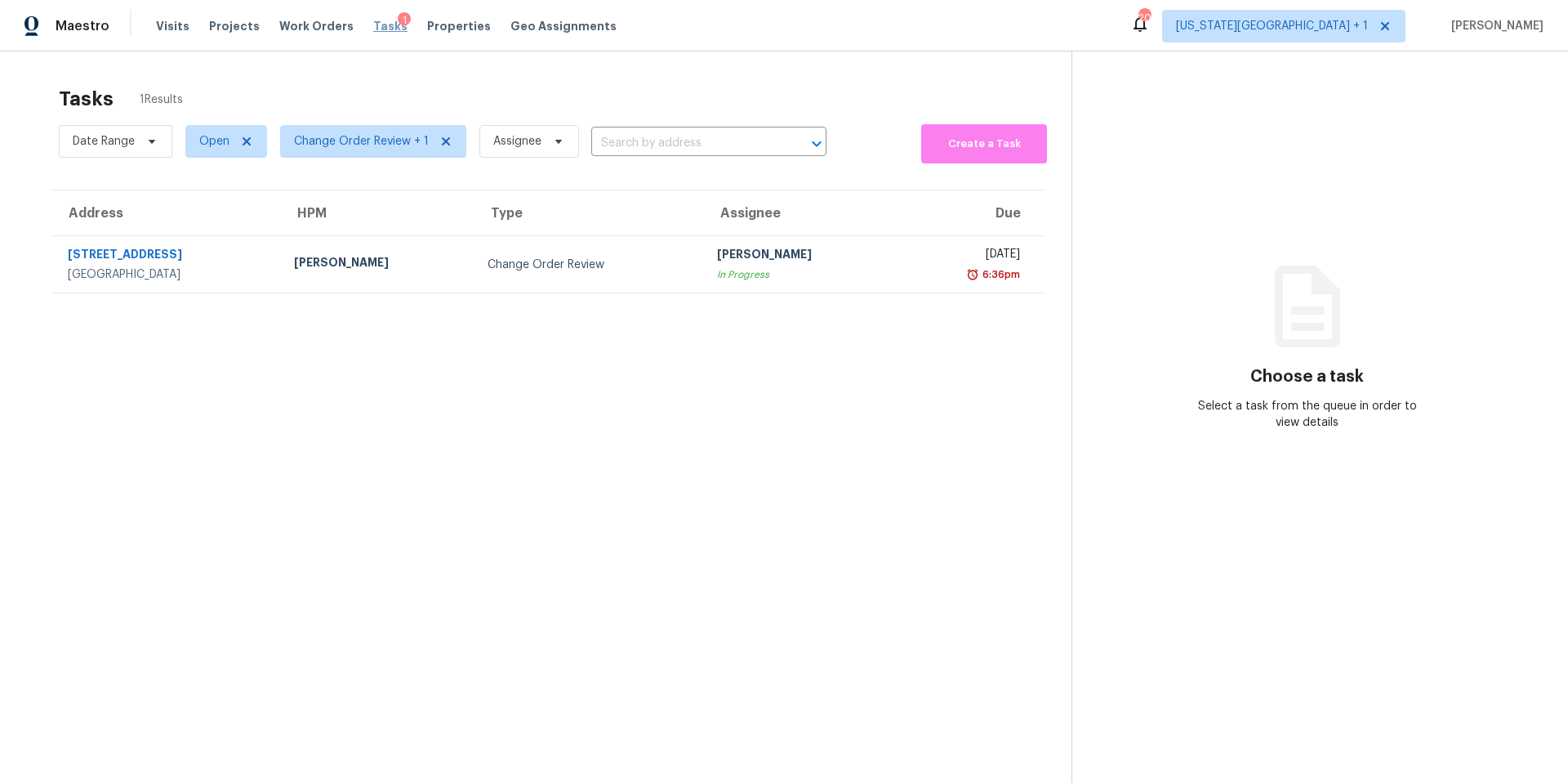
click at [373, 23] on span "Tasks" at bounding box center [390, 26] width 34 height 12
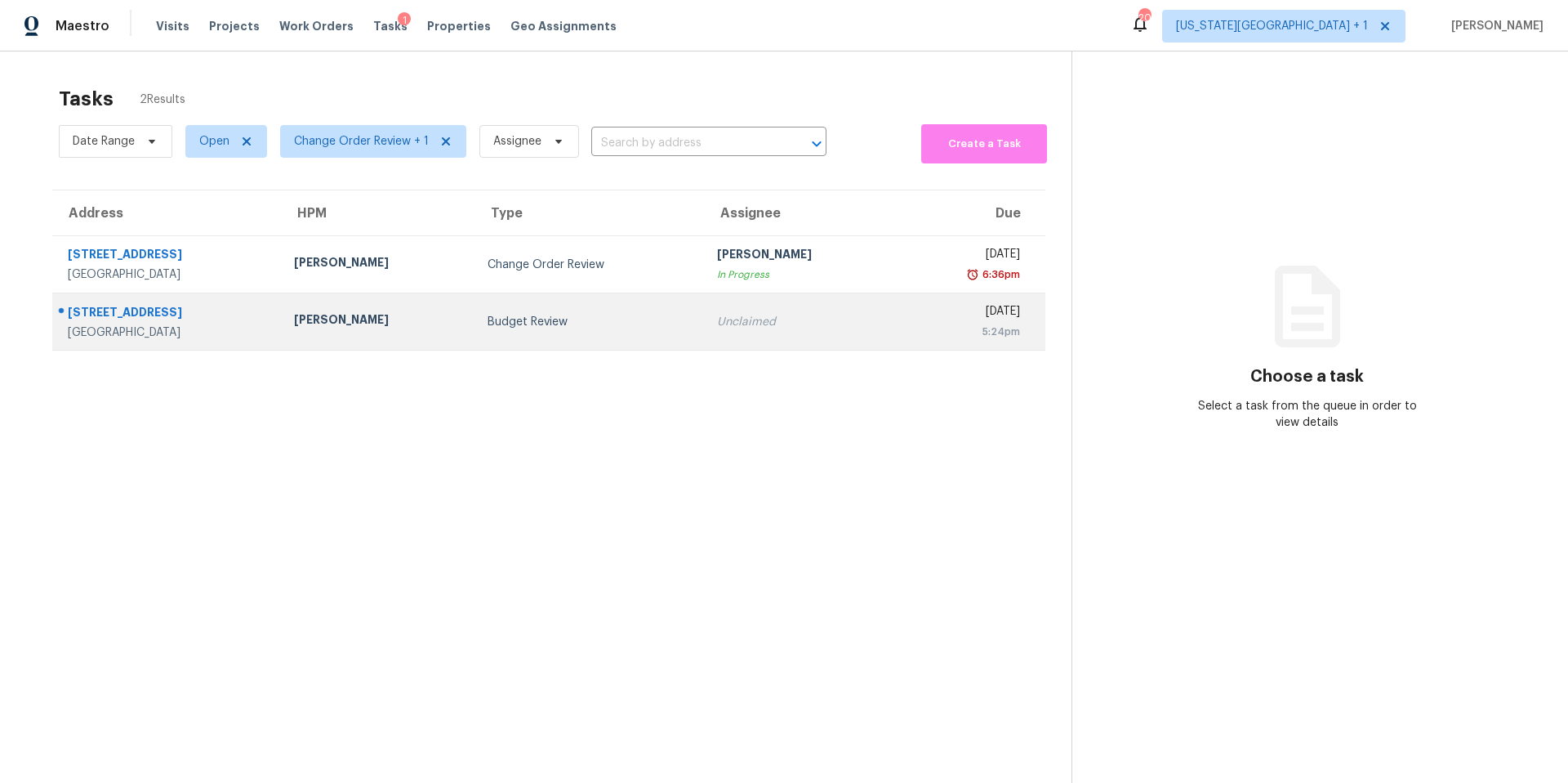
click at [376, 322] on div "[PERSON_NAME]" at bounding box center [377, 322] width 167 height 21
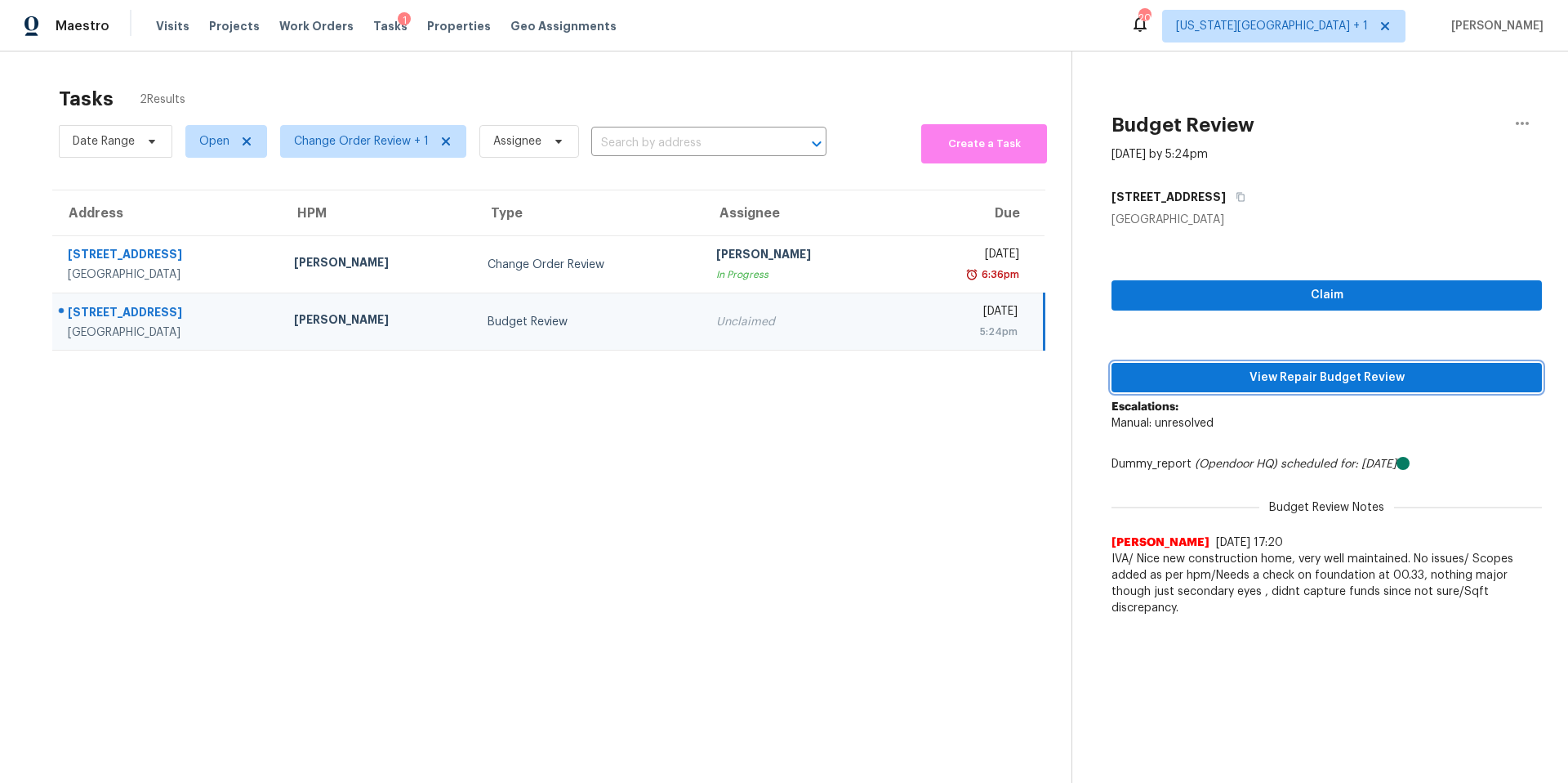
click at [1167, 378] on span "View Repair Budget Review" at bounding box center [1327, 378] width 404 height 21
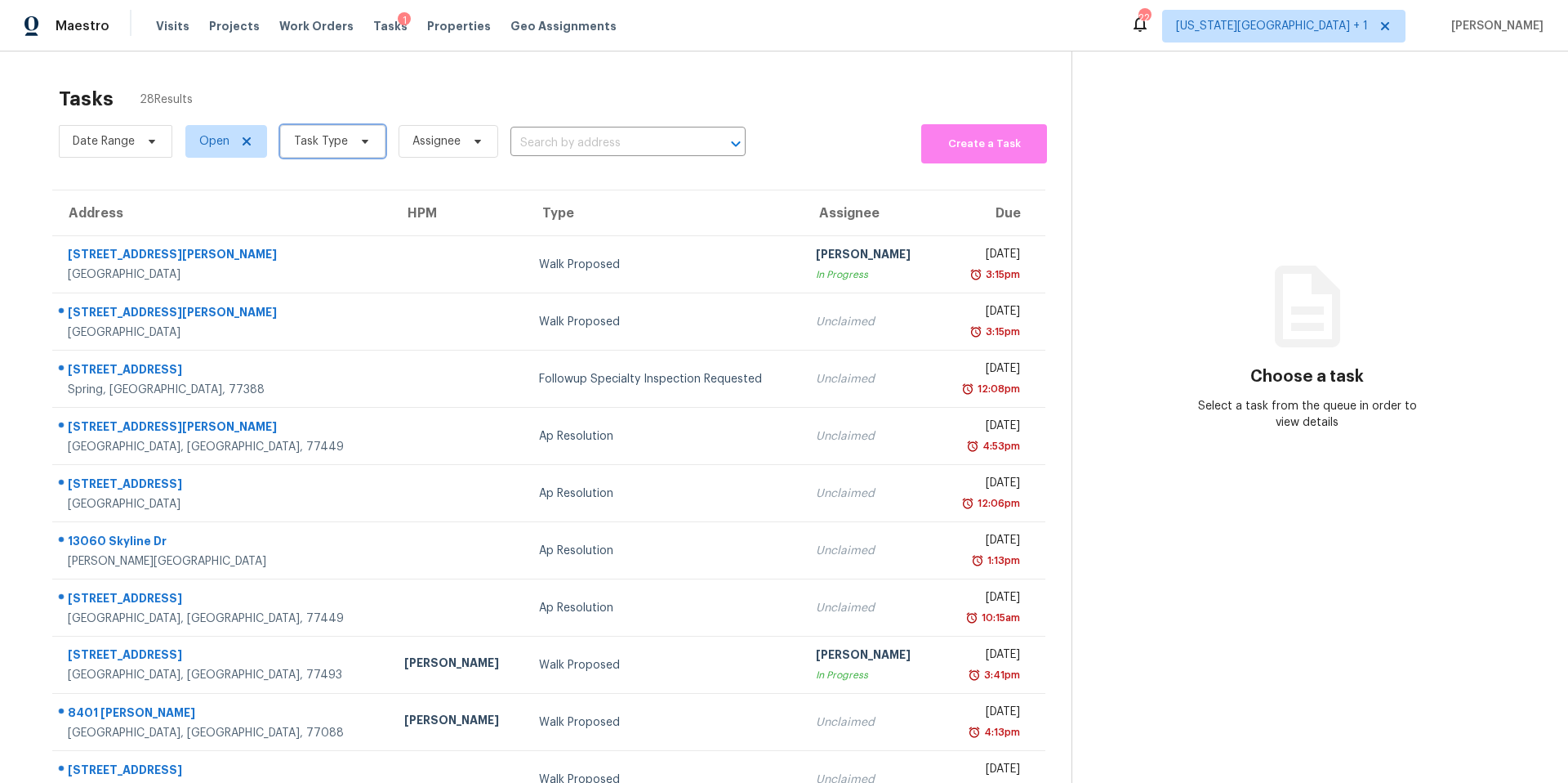
click at [360, 128] on span "Task Type" at bounding box center [332, 141] width 106 height 33
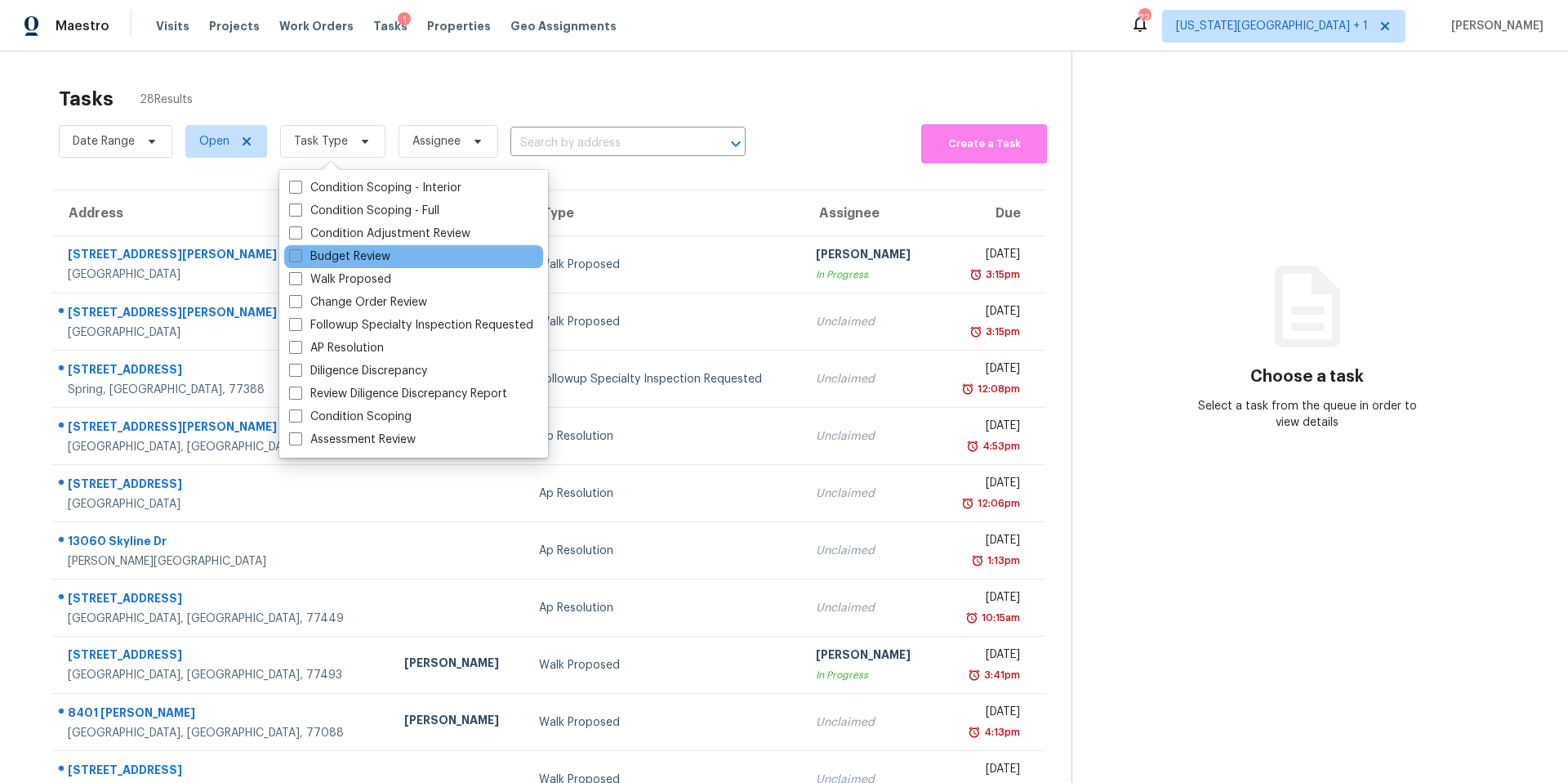
click at [329, 254] on label "Budget Review" at bounding box center [339, 256] width 101 height 16
click at [300, 254] on input "Budget Review" at bounding box center [294, 254] width 11 height 11
checkbox input "true"
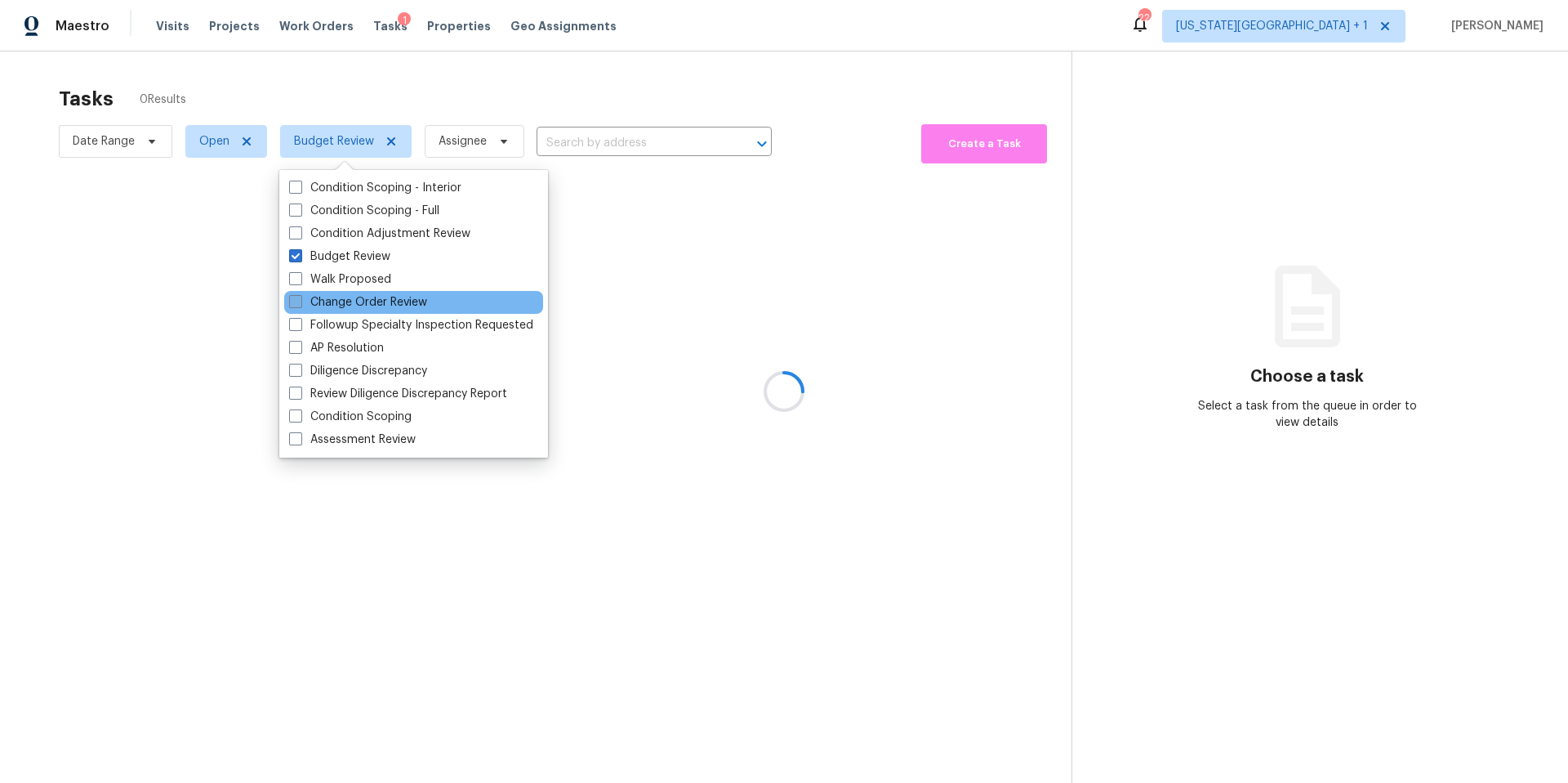
click at [318, 301] on label "Change Order Review" at bounding box center [357, 303] width 138 height 16
click at [300, 301] on input "Change Order Review" at bounding box center [294, 300] width 11 height 11
checkbox input "true"
click at [415, 84] on div at bounding box center [784, 391] width 1568 height 783
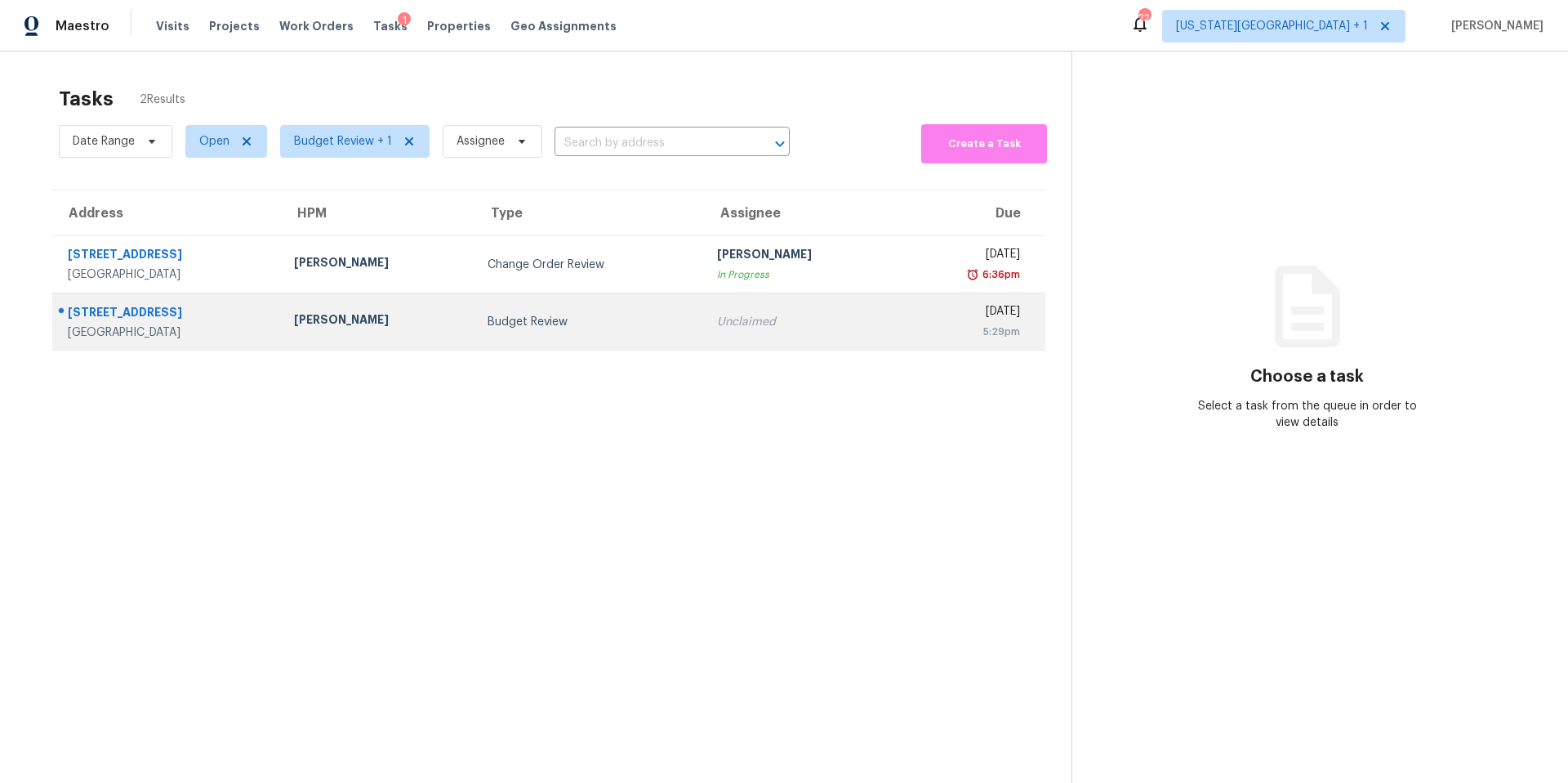
click at [333, 323] on div "[PERSON_NAME]" at bounding box center [377, 322] width 167 height 21
